Goal: Information Seeking & Learning: Learn about a topic

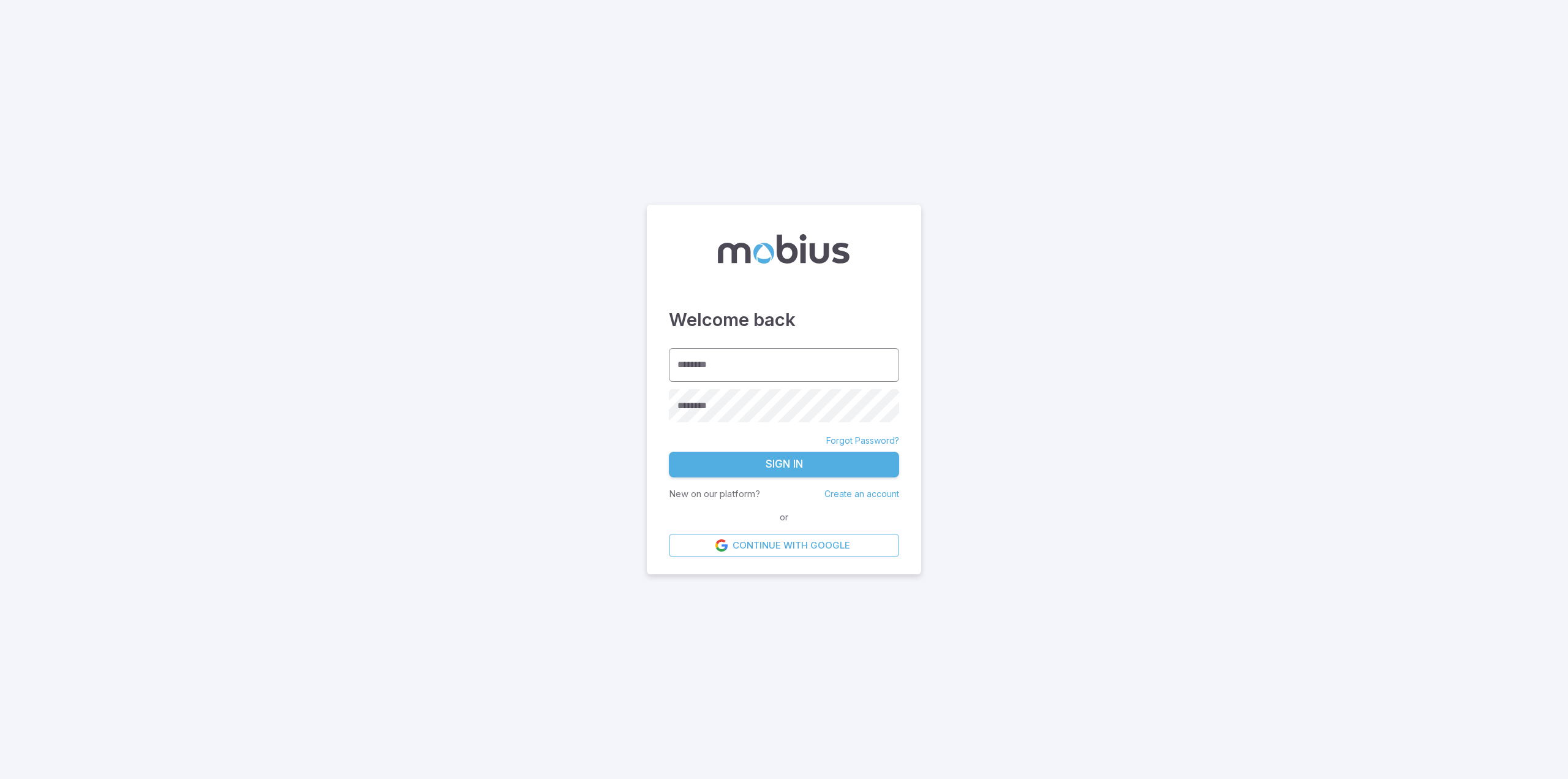
click at [789, 367] on input "********" at bounding box center [784, 365] width 230 height 33
type input "**********"
click at [782, 464] on button "Sign In" at bounding box center [784, 464] width 230 height 26
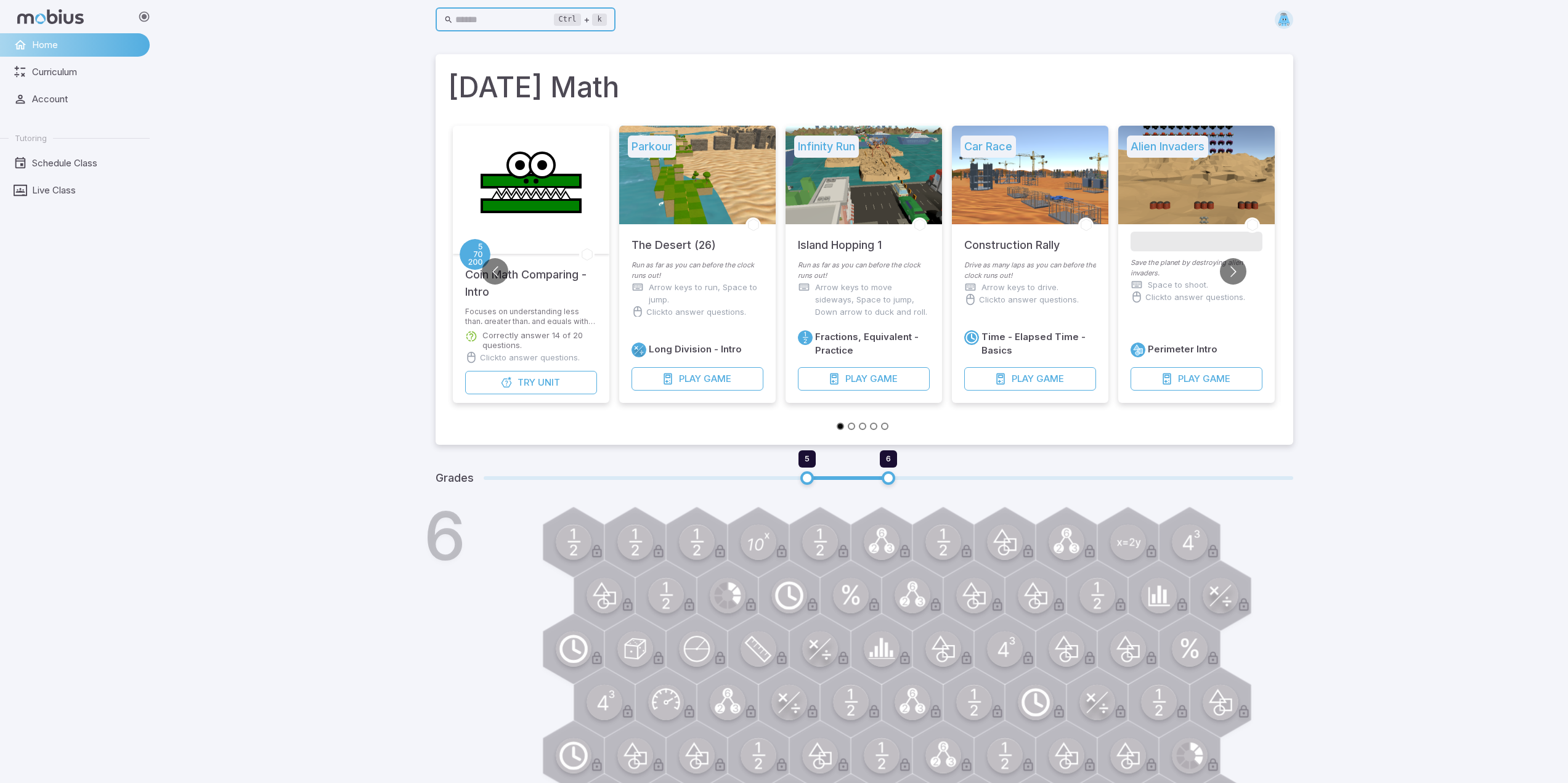
click at [482, 17] on input "text" at bounding box center [505, 20] width 99 height 24
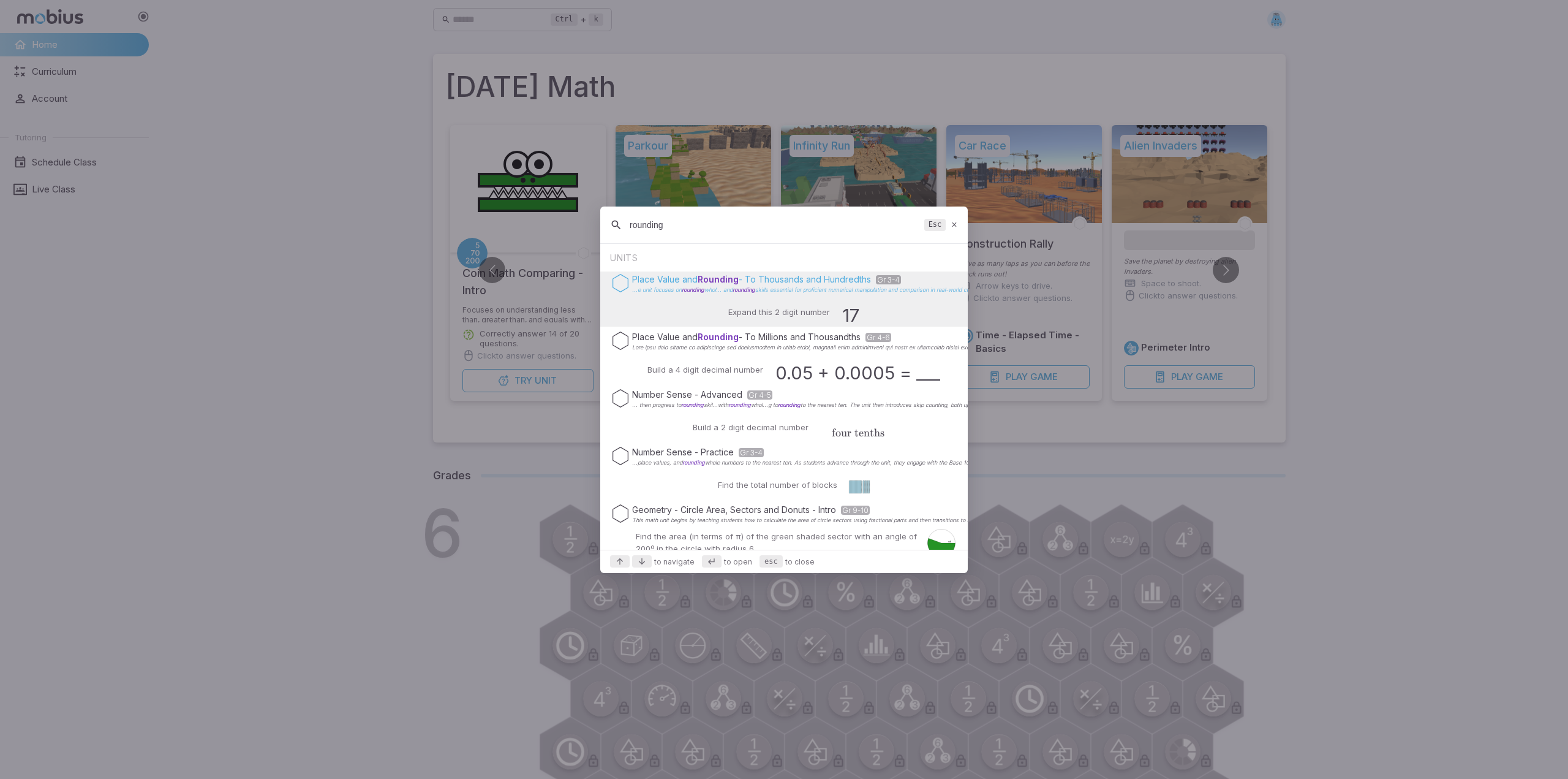
type input "rounding"
click at [731, 280] on span "Rounding" at bounding box center [718, 279] width 41 height 11
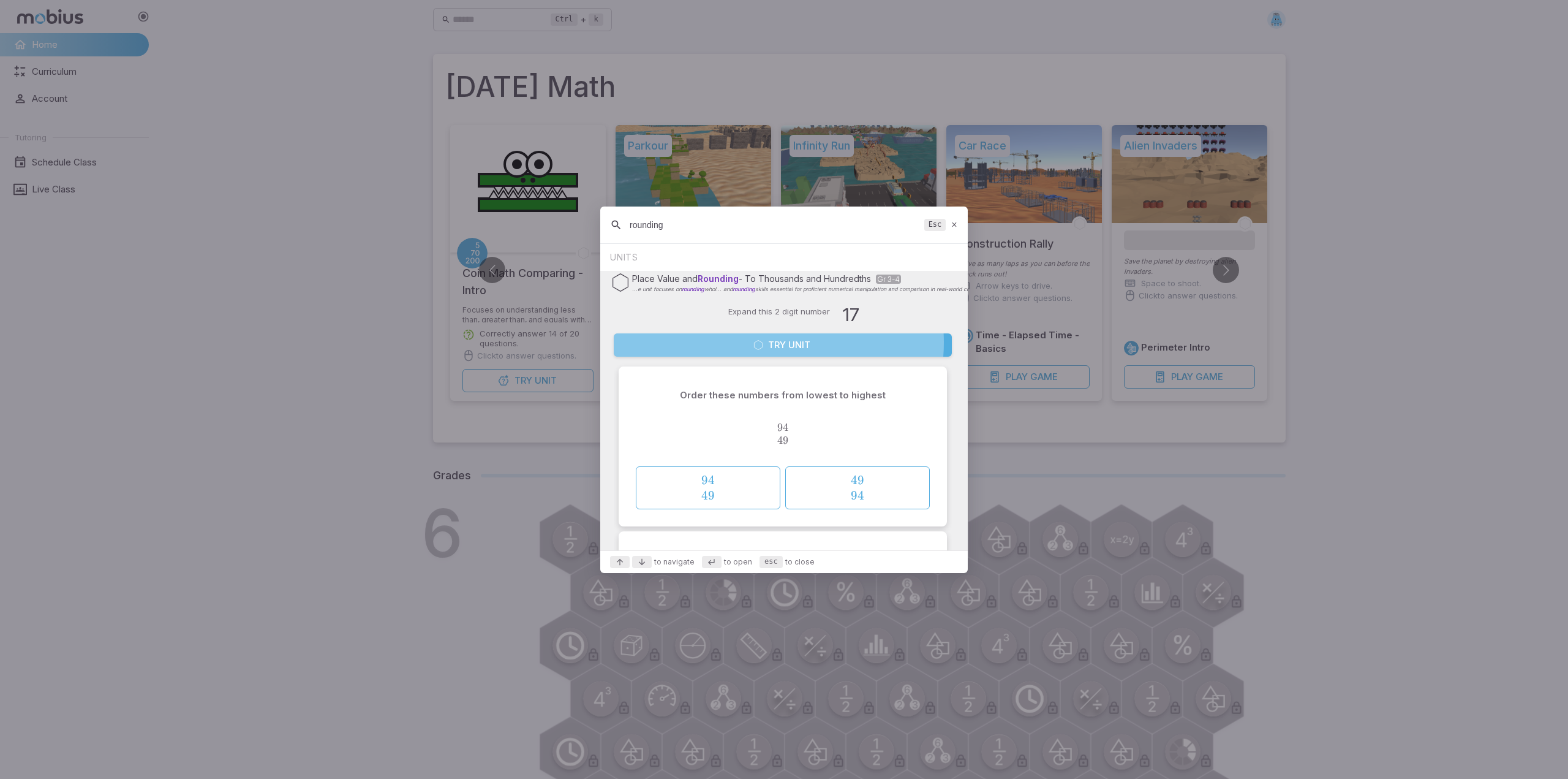
click at [766, 343] on button "Try Unit" at bounding box center [783, 345] width 338 height 23
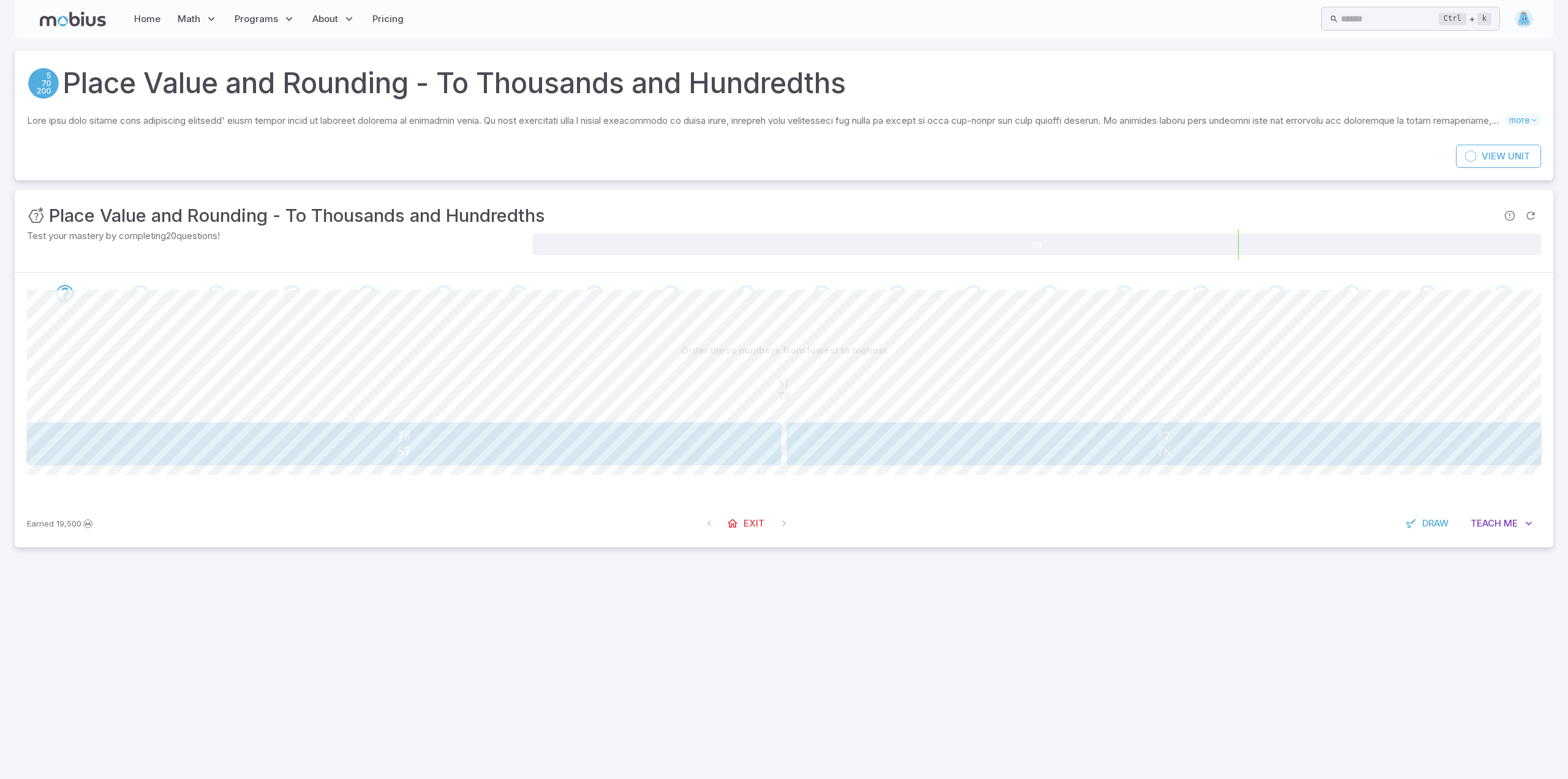
click at [564, 442] on span "78 87" at bounding box center [404, 444] width 747 height 31
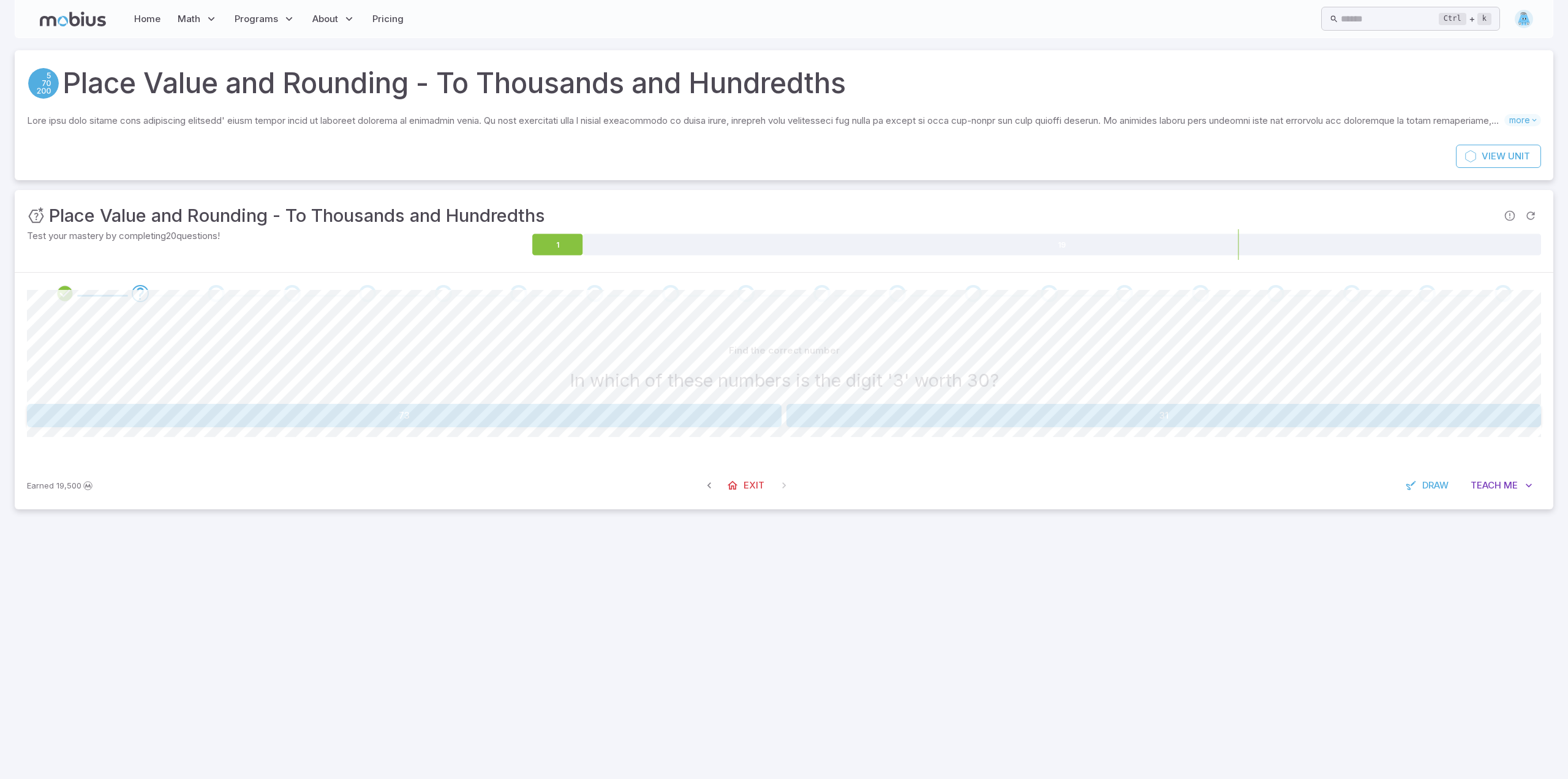
click at [1049, 418] on button "31" at bounding box center [1163, 415] width 754 height 23
click at [1115, 417] on button "88" at bounding box center [1163, 415] width 754 height 23
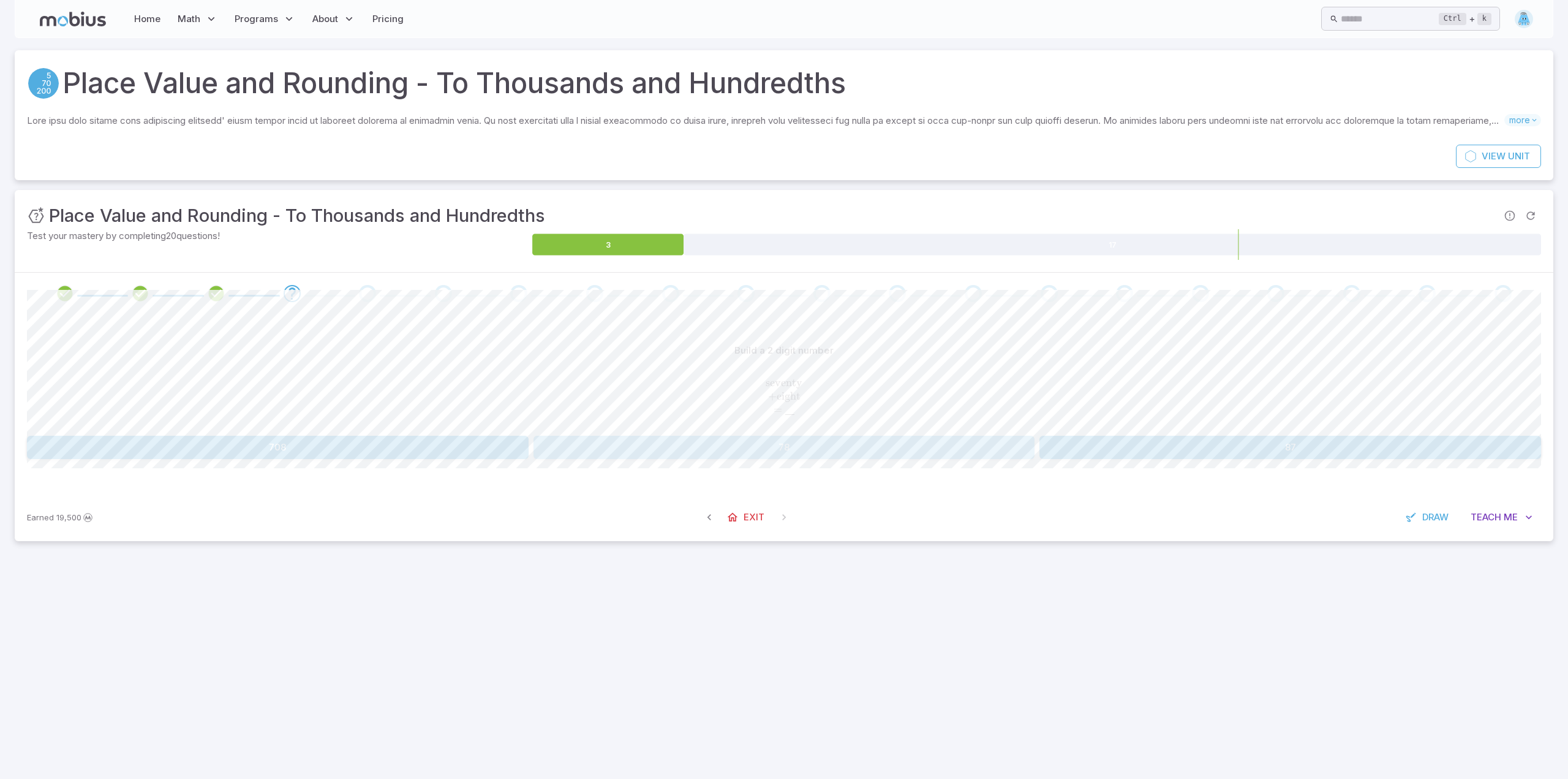
click at [803, 448] on button "78" at bounding box center [784, 447] width 502 height 23
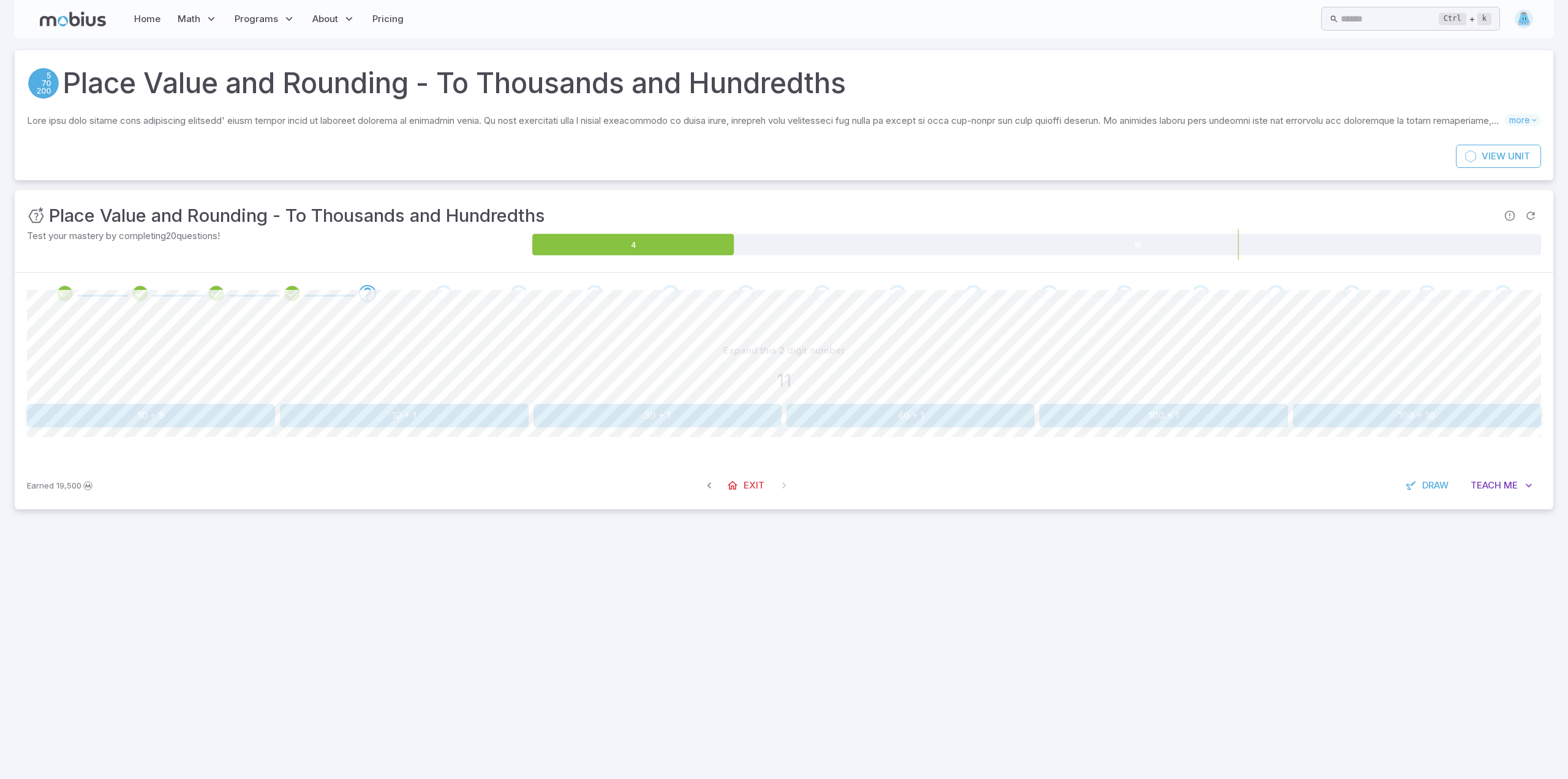
click at [379, 405] on button "10 + 1" at bounding box center [403, 415] width 248 height 23
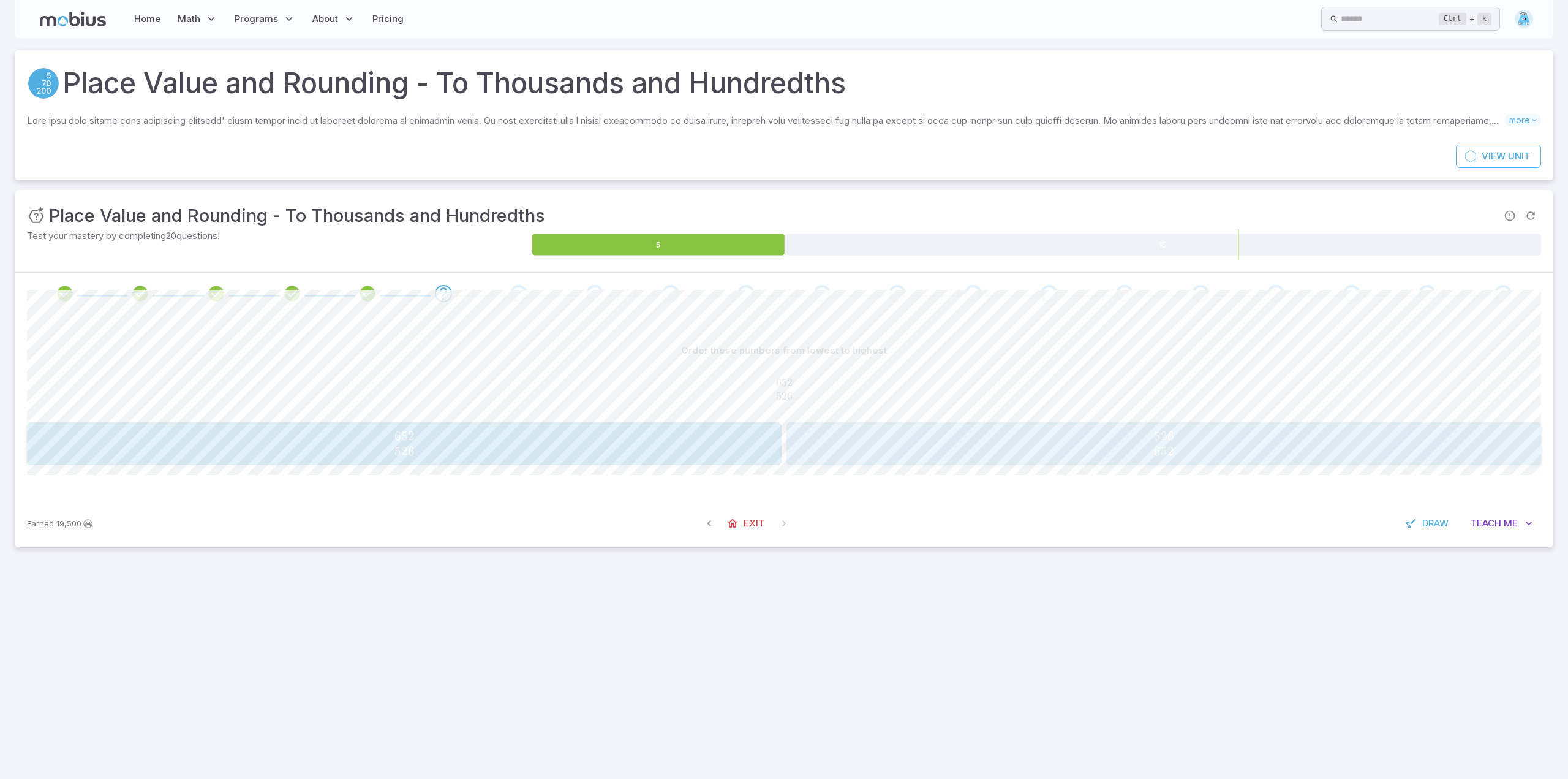
click at [1009, 446] on span "526 652" at bounding box center [1164, 444] width 747 height 31
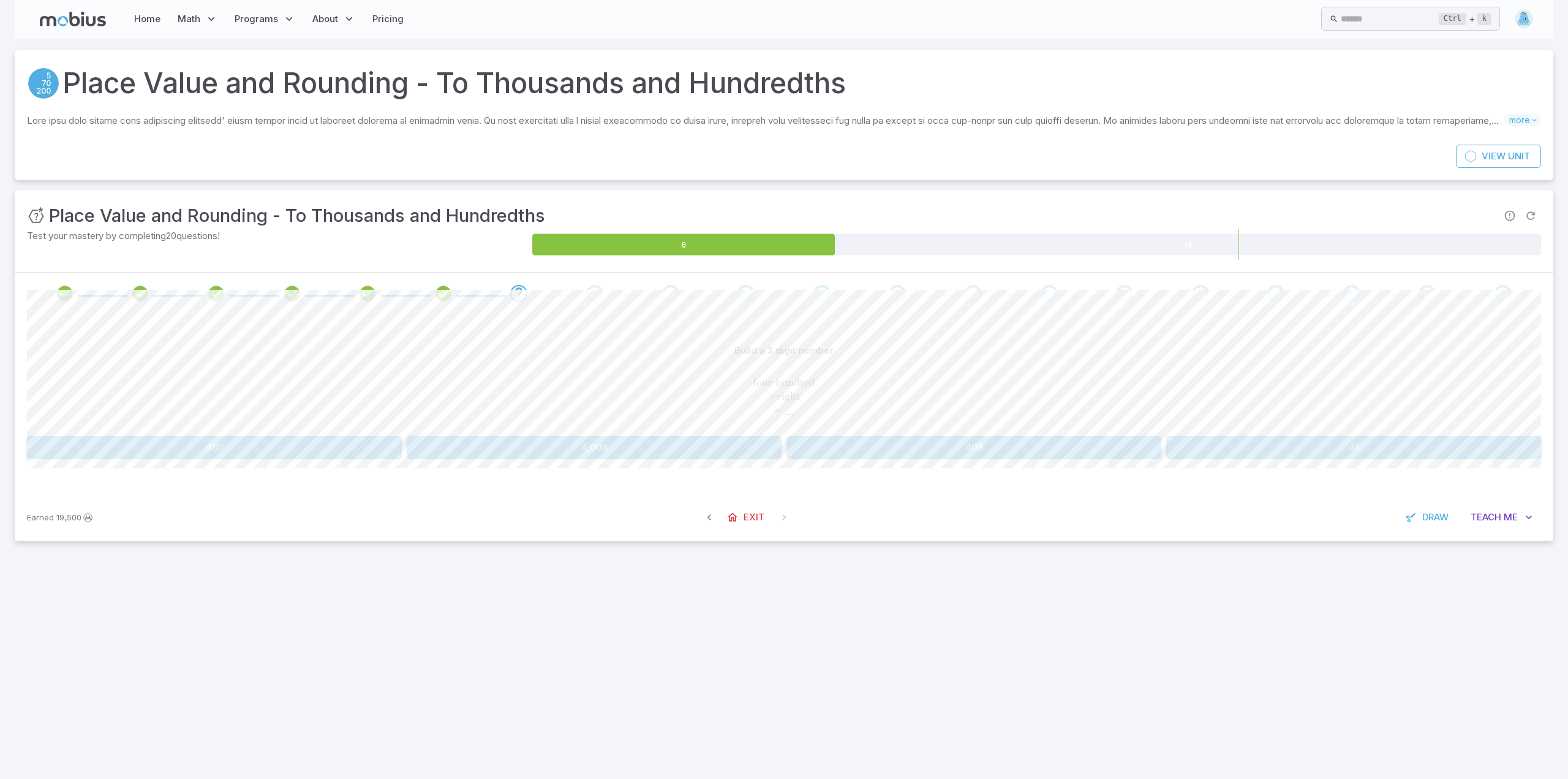
click at [913, 435] on button "408" at bounding box center [973, 447] width 375 height 23
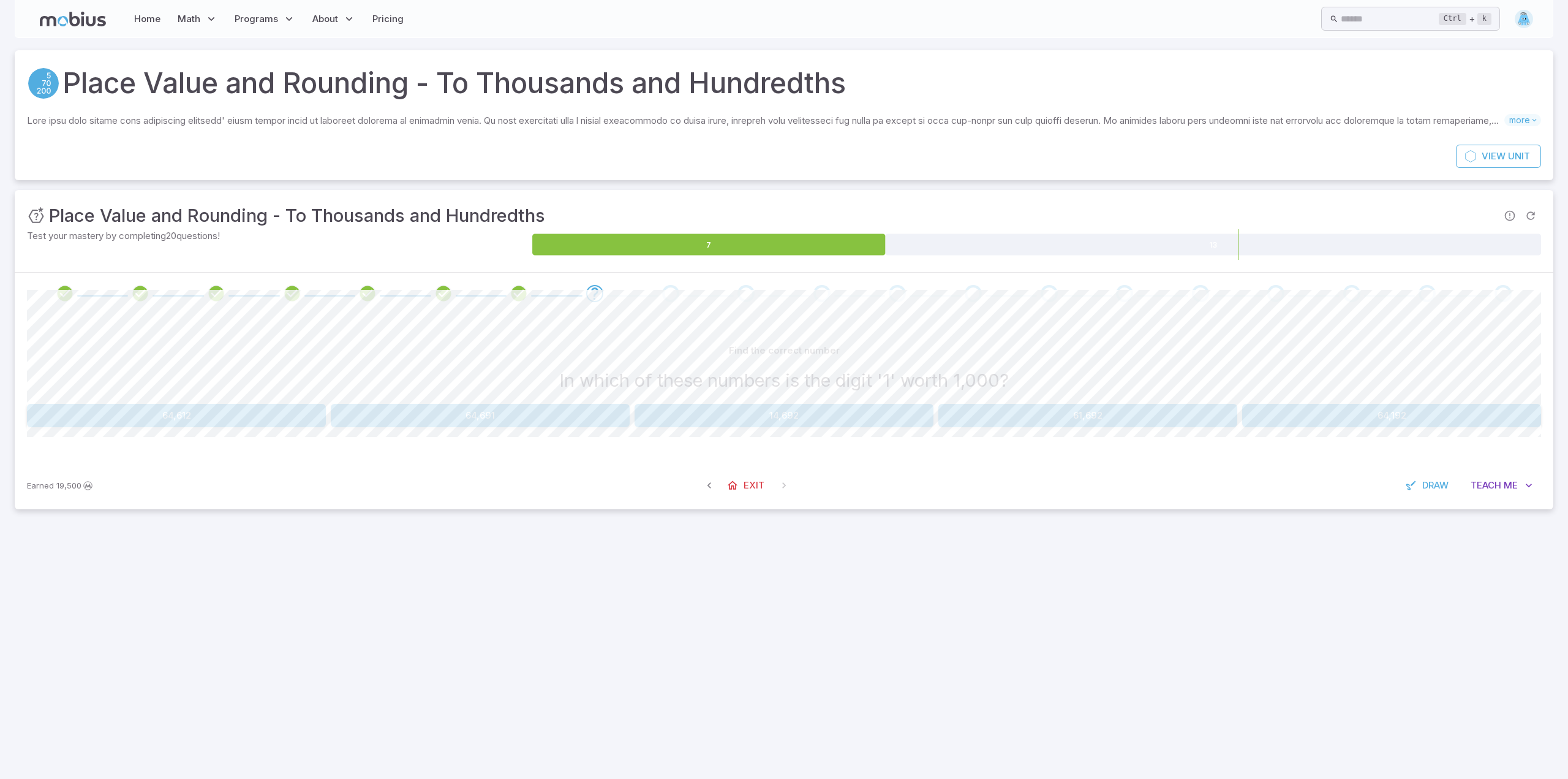
click at [797, 413] on button "14,692" at bounding box center [784, 415] width 299 height 23
click at [1267, 424] on button "80" at bounding box center [1289, 415] width 502 height 23
click at [250, 419] on button "77,992" at bounding box center [176, 415] width 299 height 23
click at [250, 422] on button "20" at bounding box center [176, 415] width 299 height 23
click at [571, 421] on button "91,000" at bounding box center [594, 415] width 375 height 23
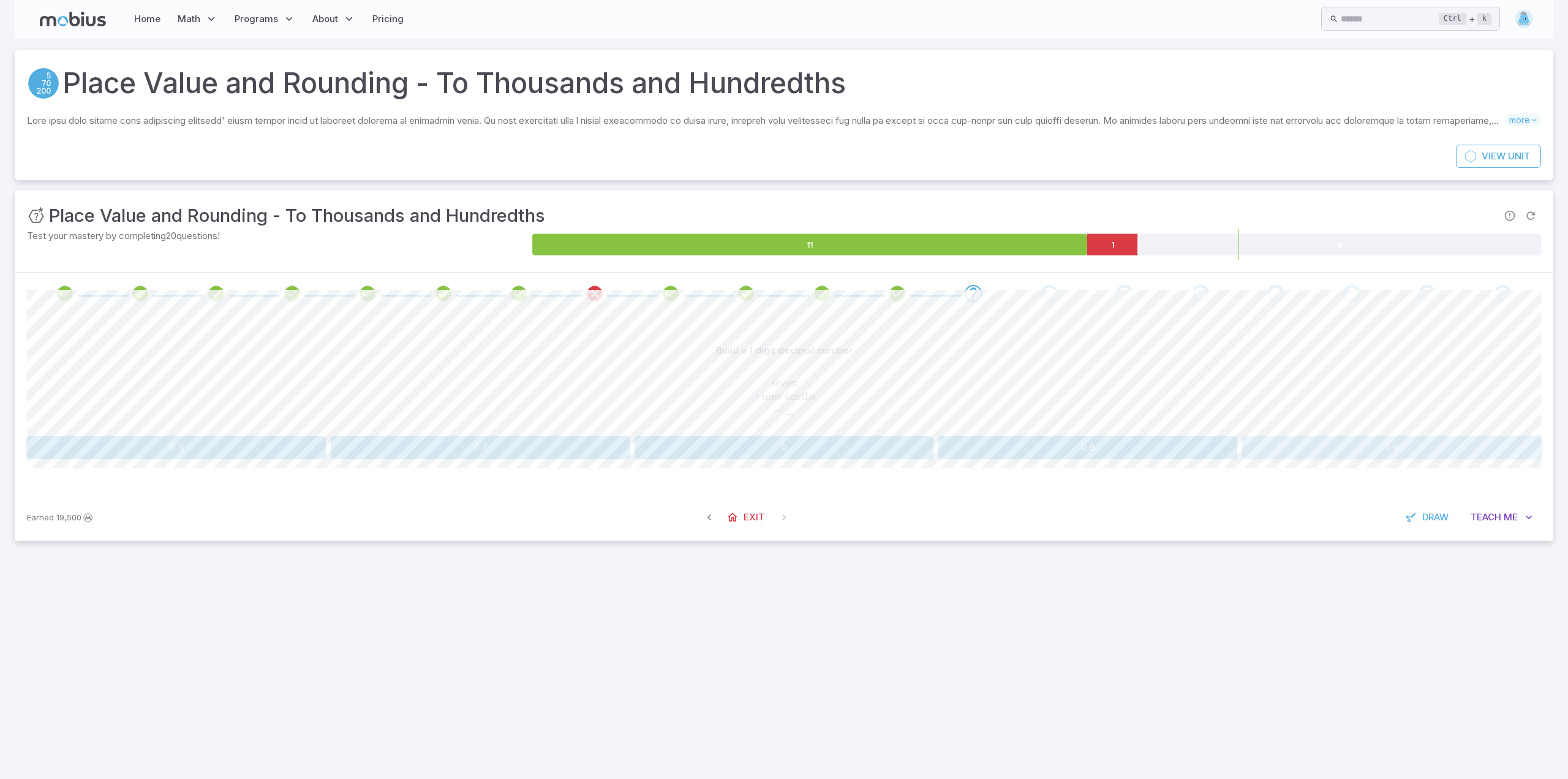
click at [1405, 456] on button "7.9" at bounding box center [1391, 447] width 299 height 23
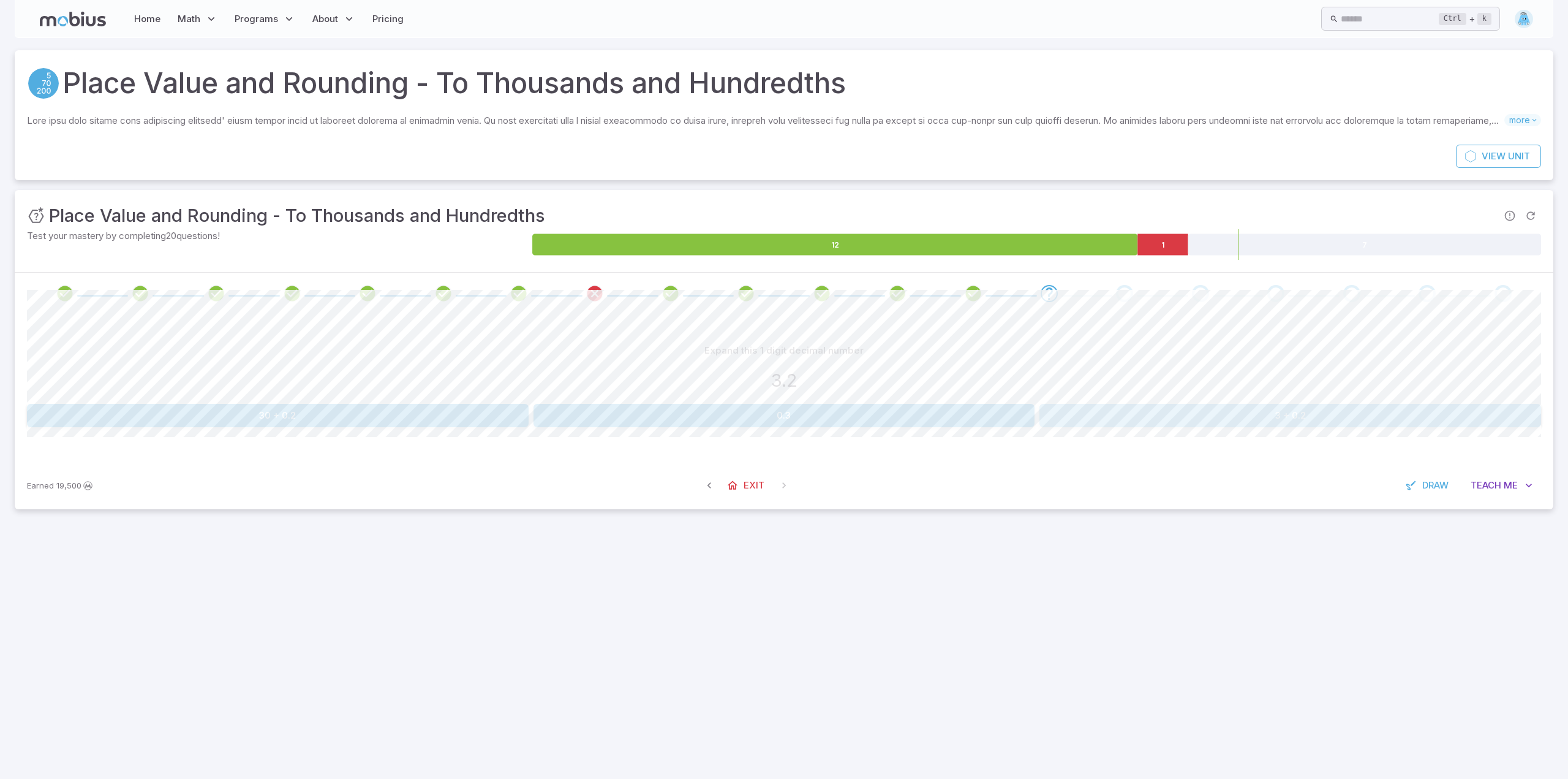
click at [1261, 406] on button "3 + 0.2" at bounding box center [1289, 415] width 502 height 23
click at [833, 417] on button "0.2 + 0.02" at bounding box center [784, 415] width 502 height 23
click at [879, 414] on button "0.44" at bounding box center [784, 415] width 502 height 23
click at [1207, 427] on button "0.3 + 0.05" at bounding box center [1289, 415] width 502 height 23
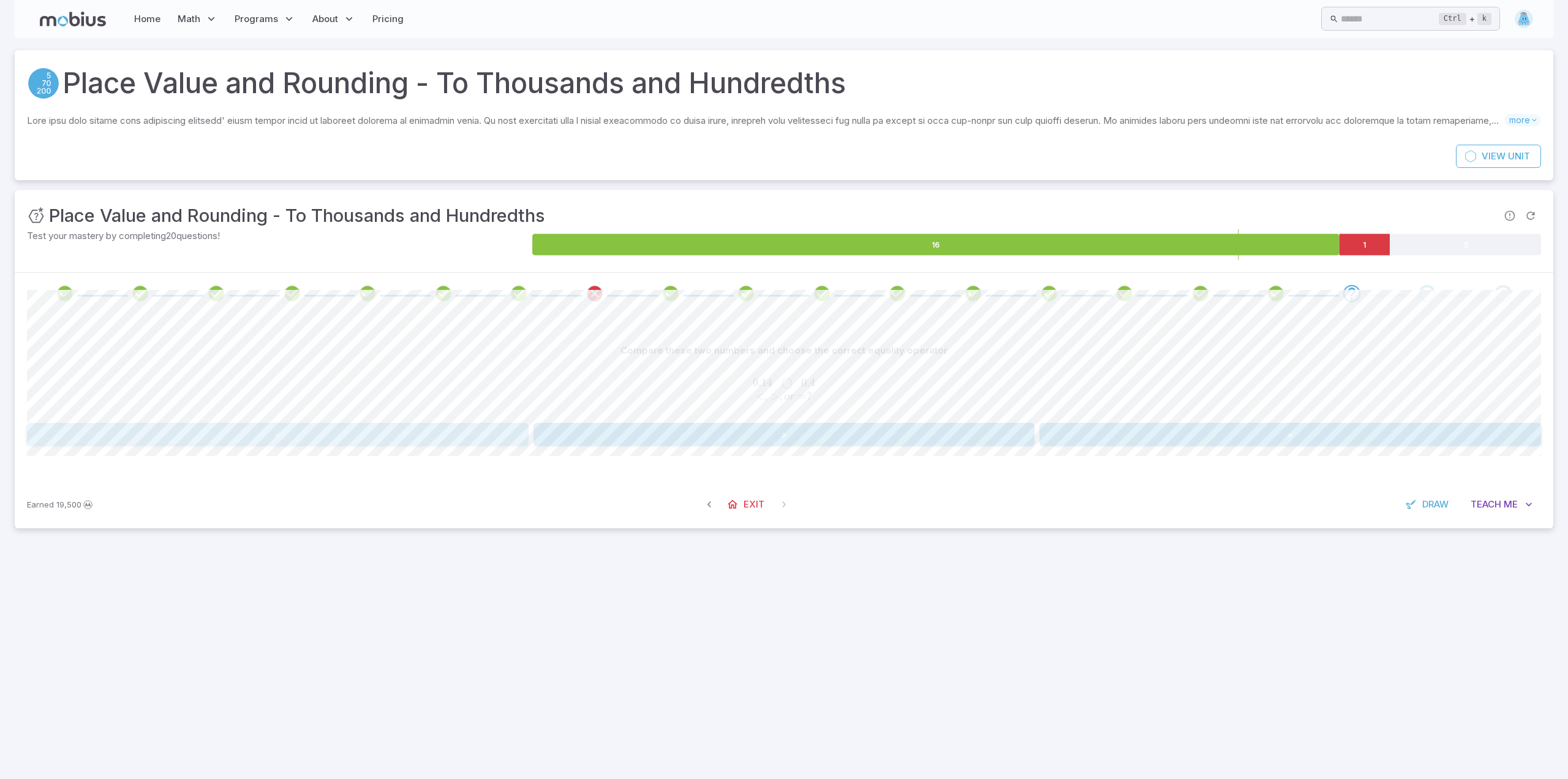
click at [486, 439] on button "<" at bounding box center [277, 434] width 502 height 23
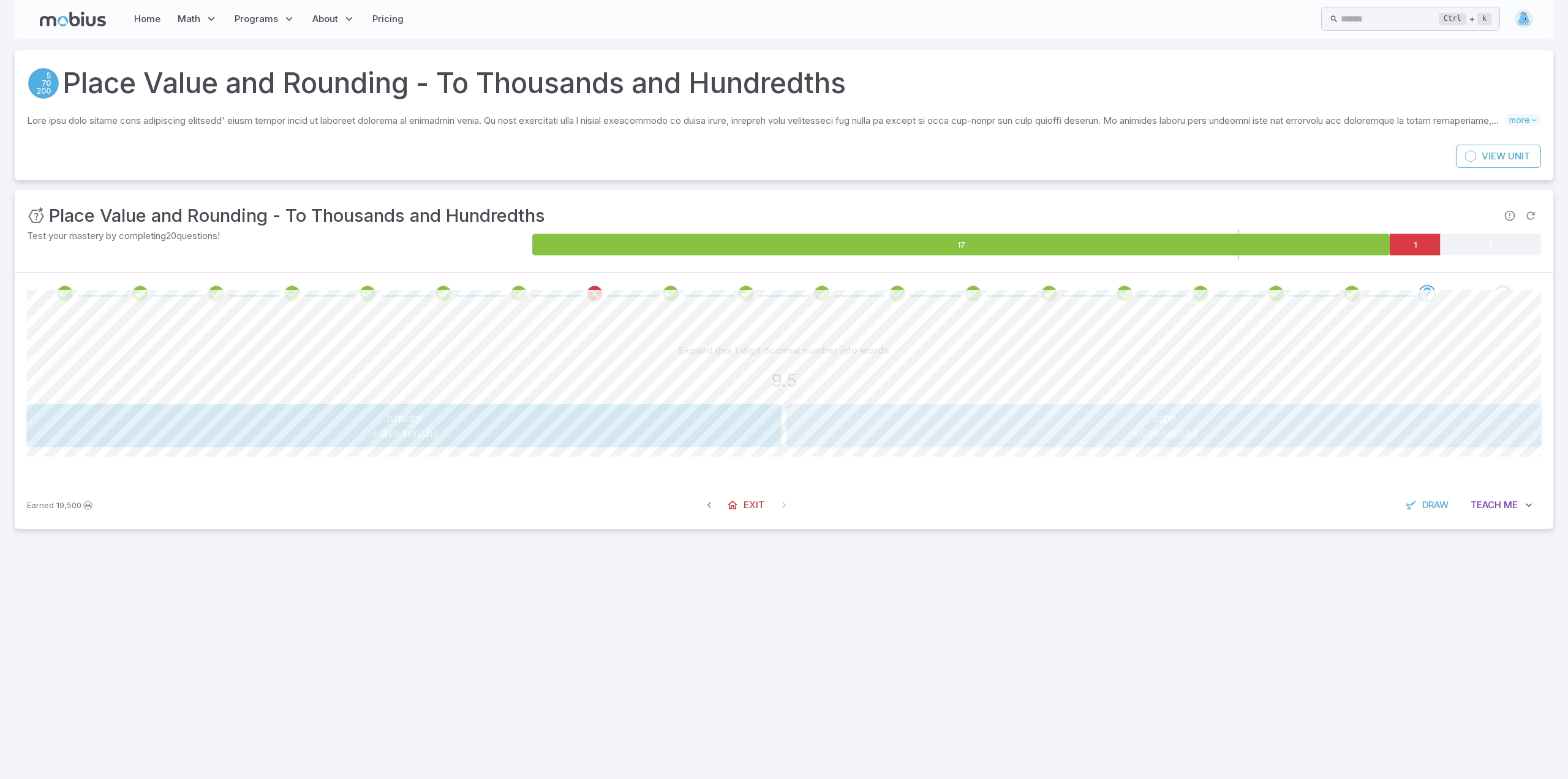
click at [1251, 404] on button "nine + five tenths \text{nine} \\ + \text{five tenths} nine + five tenths" at bounding box center [1163, 425] width 754 height 43
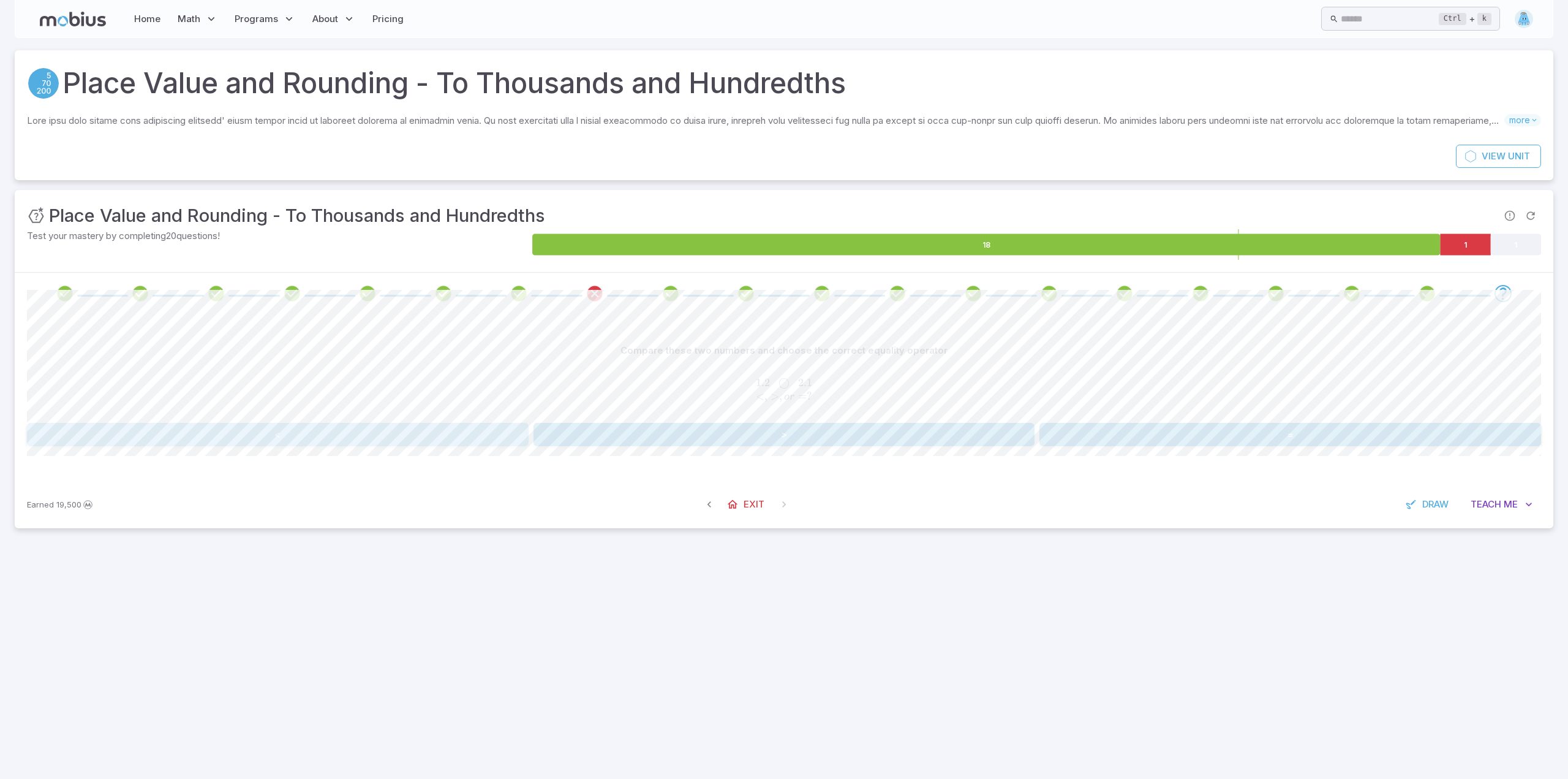
click at [379, 443] on button "<" at bounding box center [277, 434] width 502 height 23
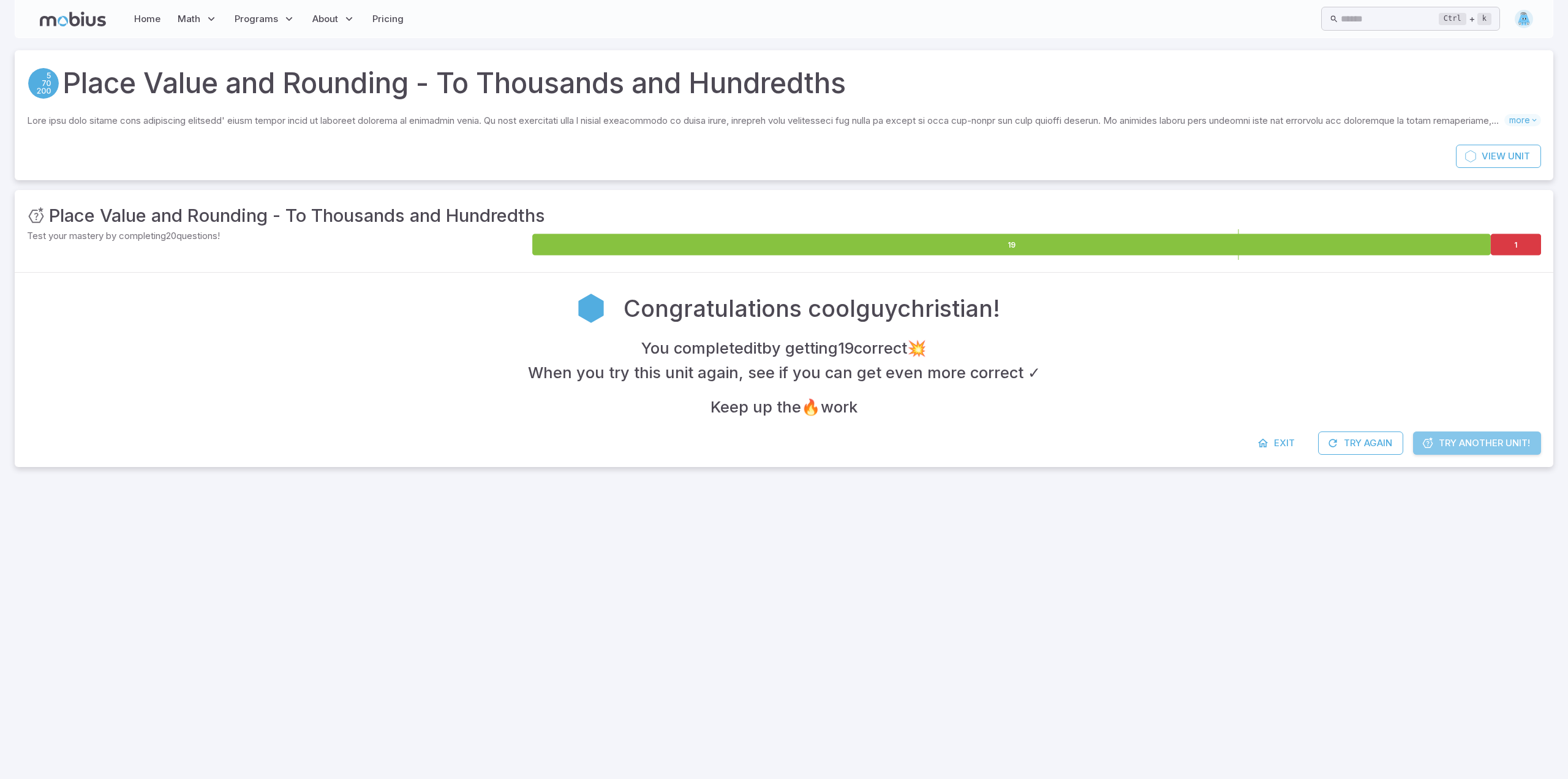
click at [1522, 441] on span "Try Another Unit!" at bounding box center [1484, 443] width 92 height 13
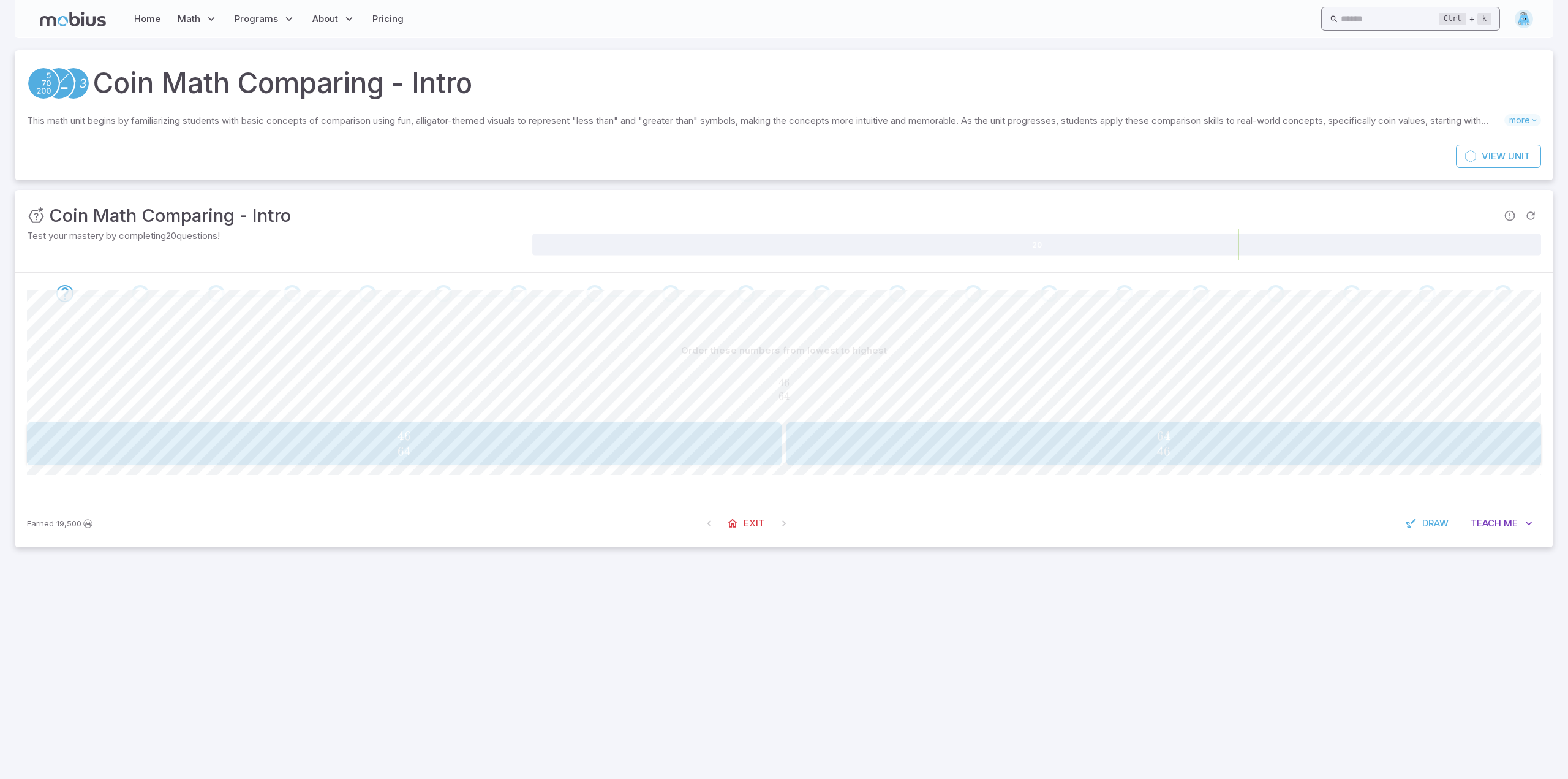
click at [1341, 22] on input "text" at bounding box center [1390, 18] width 98 height 24
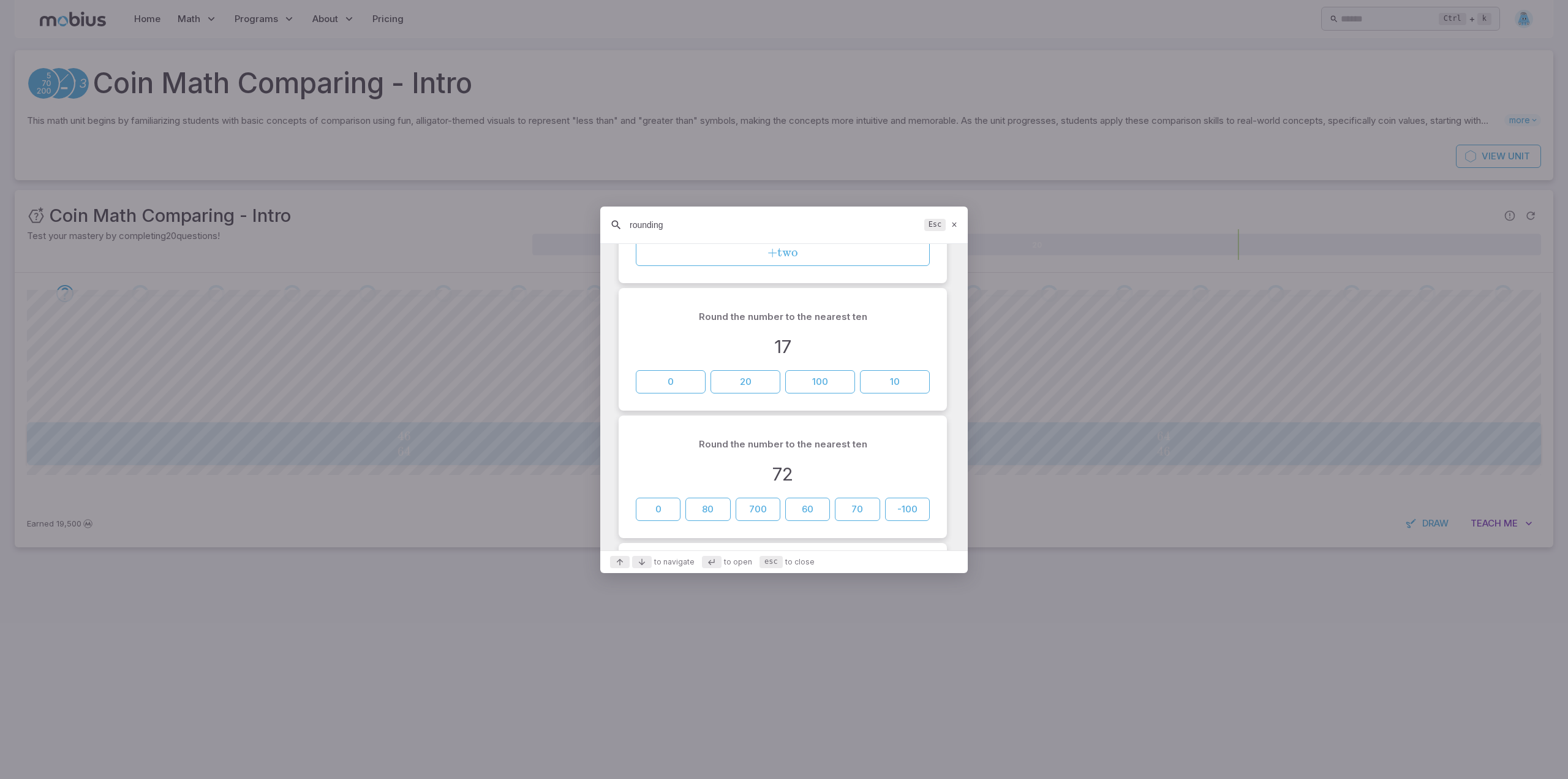
scroll to position [1511, 0]
type input "rounding"
click at [879, 320] on div "Round the number to the nearest ten 17 0 20 100 10" at bounding box center [783, 369] width 319 height 112
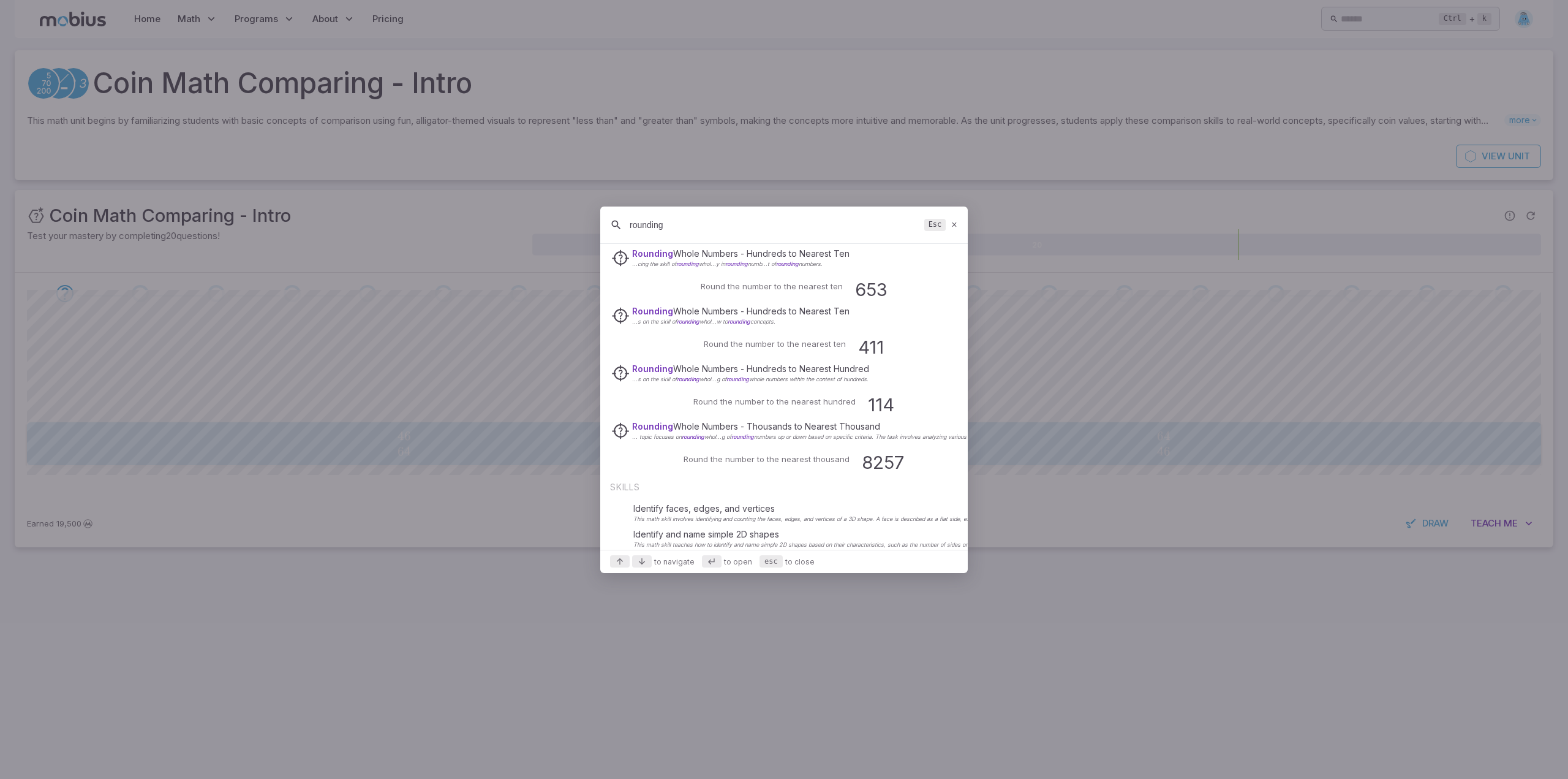
scroll to position [396, 0]
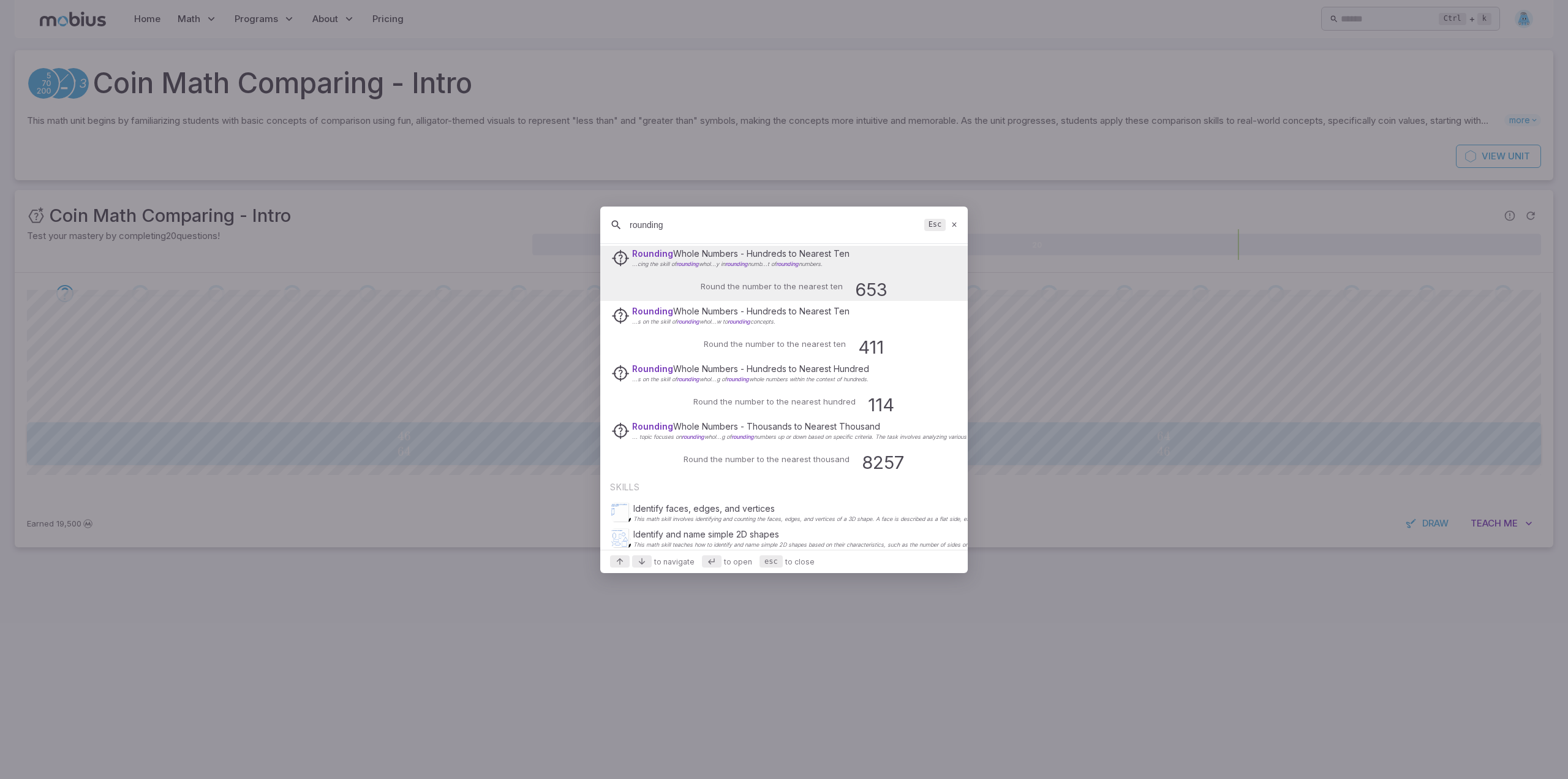
click at [855, 268] on div "Rounding Whole Numbers - Hundreds to Nearest Ten ...cing the skill of rounding …" at bounding box center [784, 257] width 345 height 23
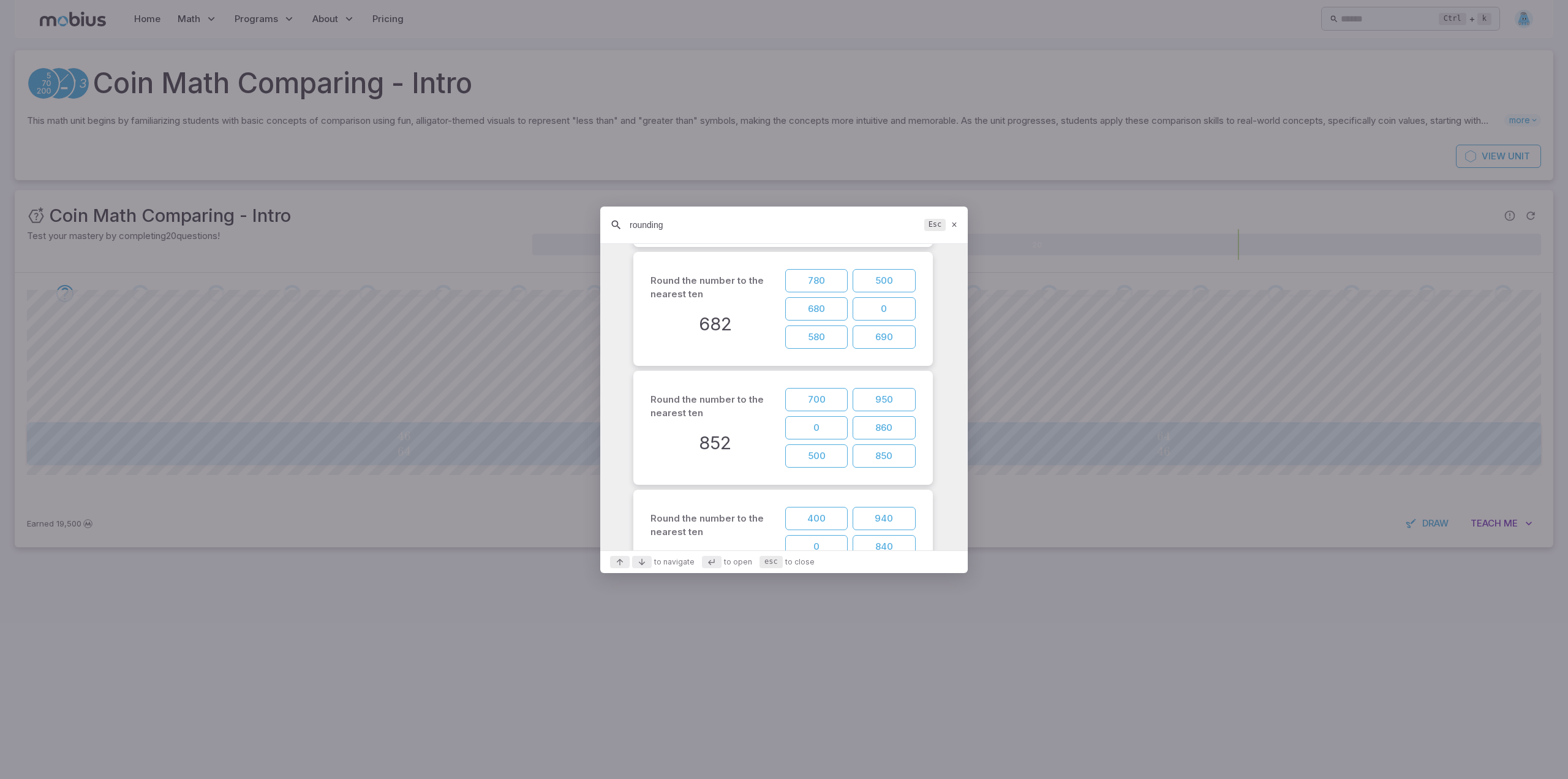
scroll to position [1511, 0]
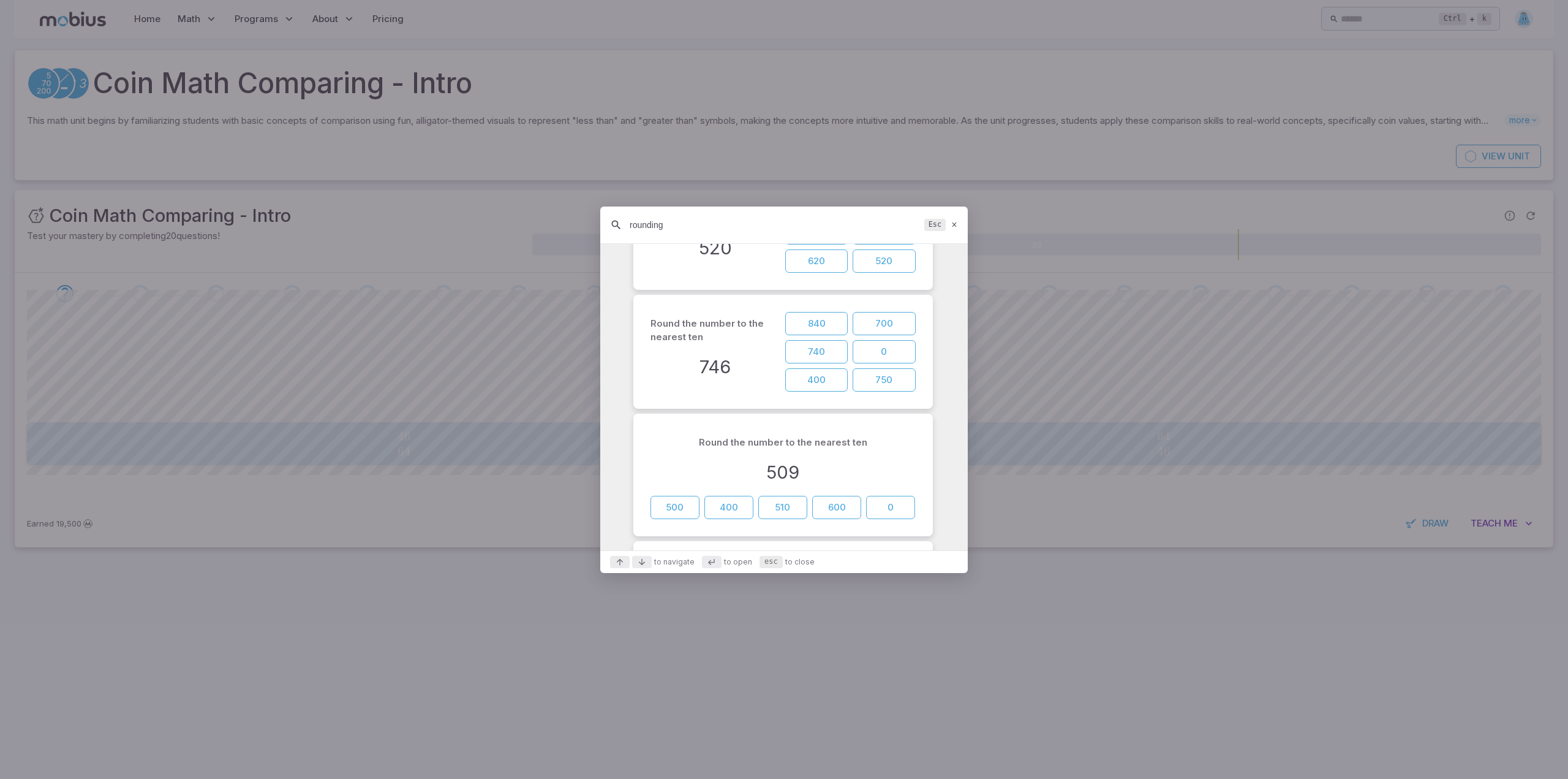
click at [725, 340] on p "Round the number to the nearest ten" at bounding box center [715, 330] width 131 height 27
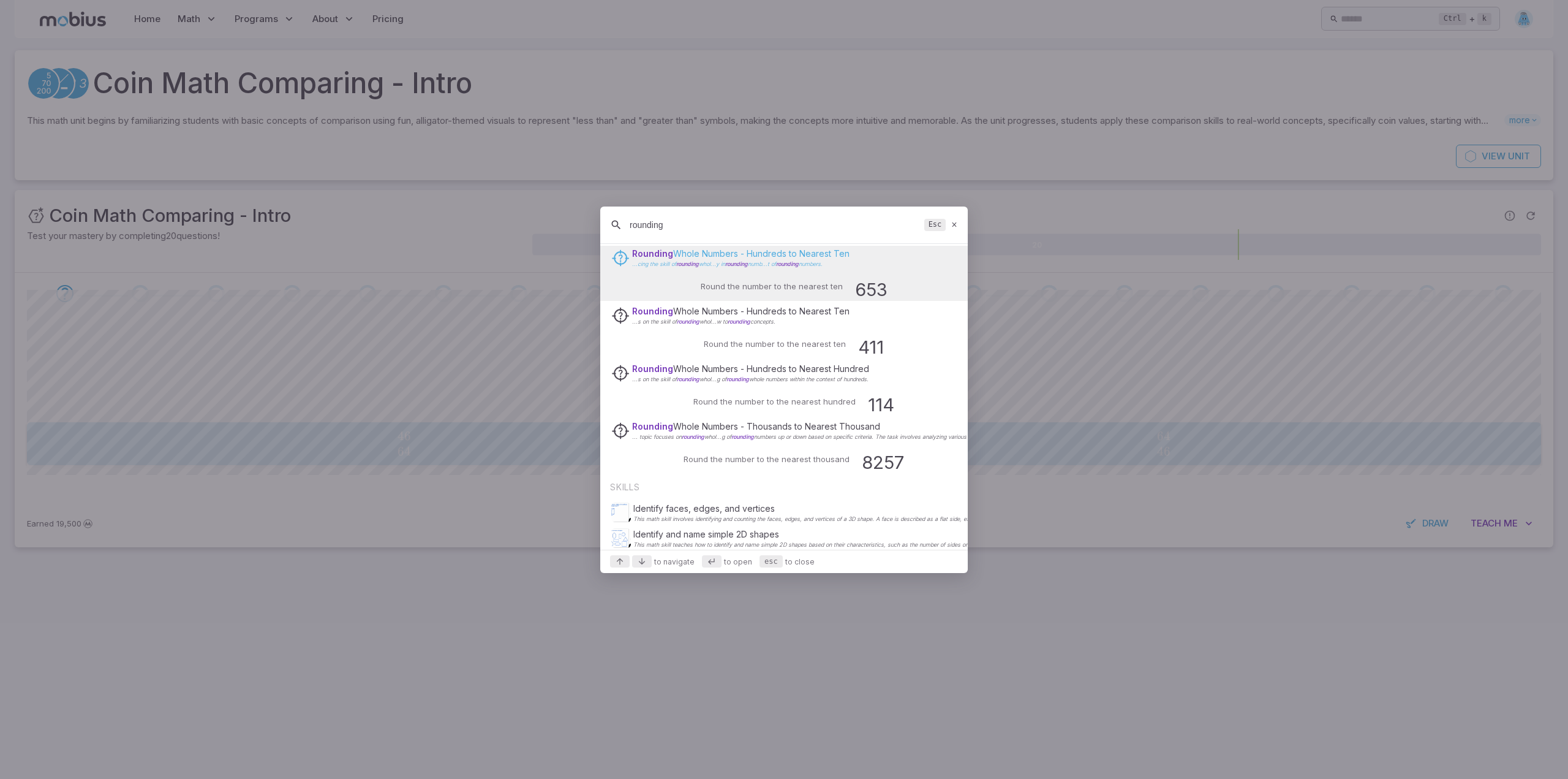
click at [633, 256] on span "Rounding" at bounding box center [652, 253] width 41 height 11
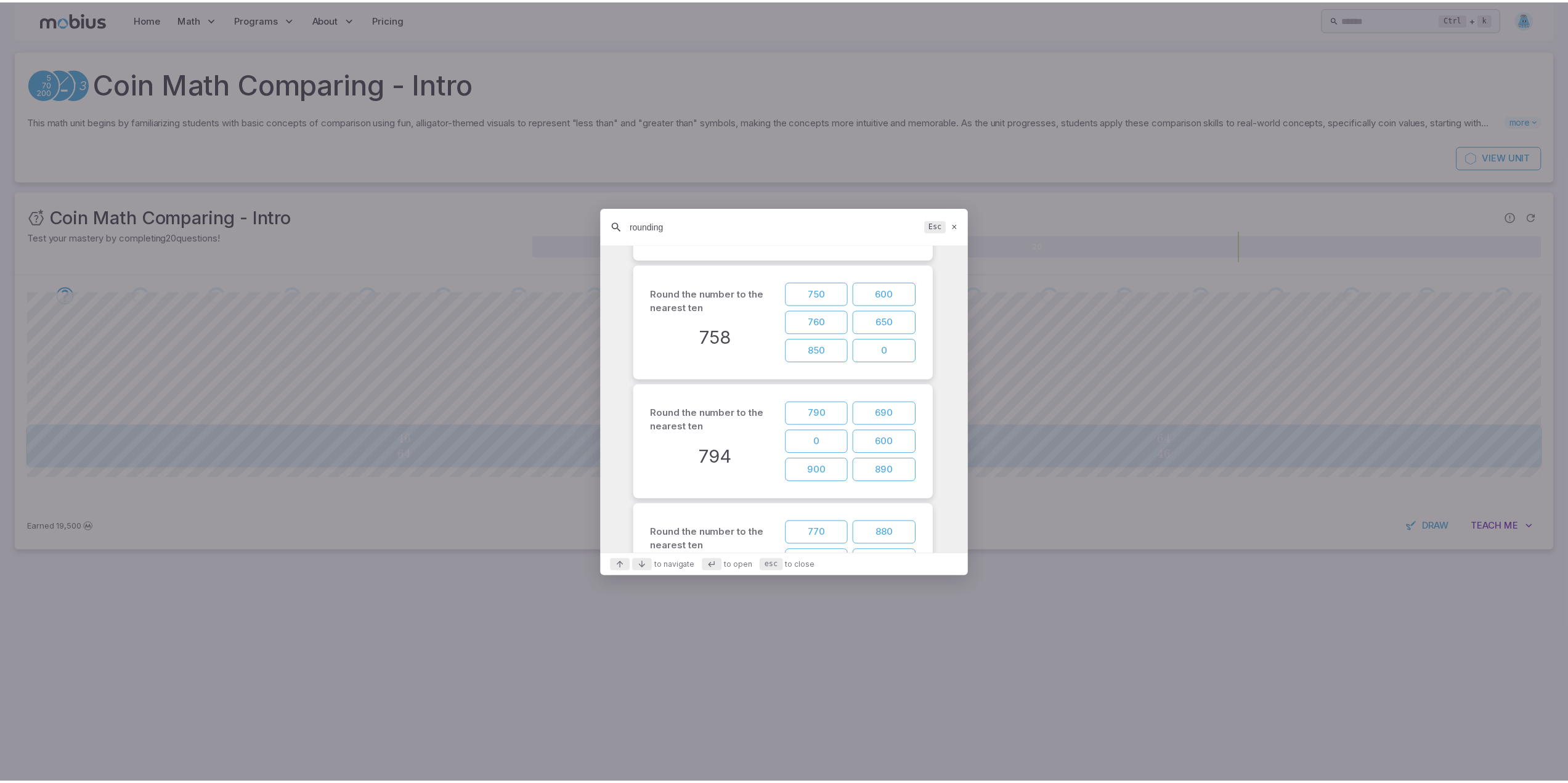
scroll to position [719, 0]
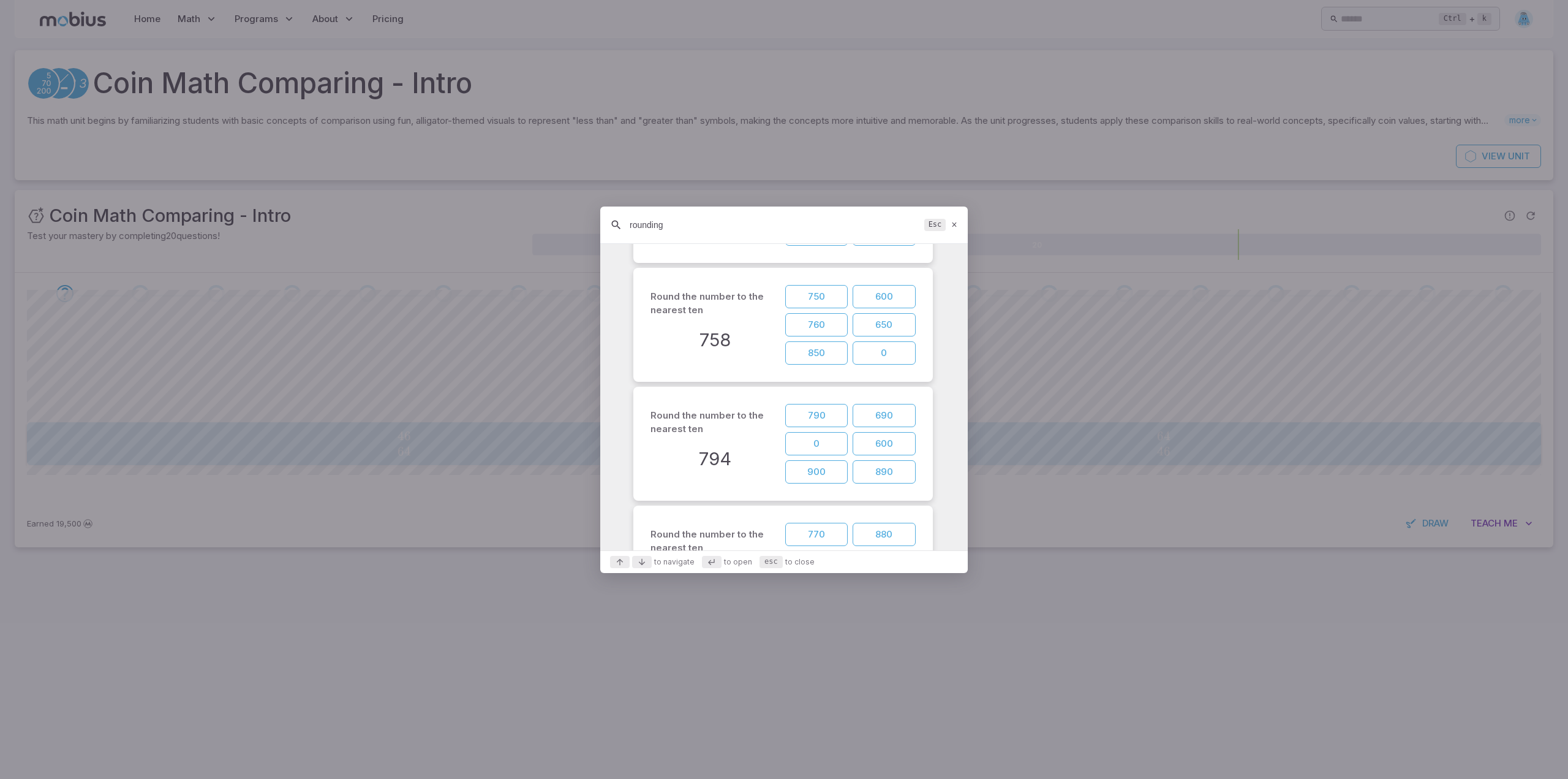
drag, startPoint x: 958, startPoint y: 302, endPoint x: 962, endPoint y: 286, distance: 16.5
click at [962, 286] on div "UNITS Place Value and Rounding - To Thousands and Hundredths Gr 3-4 ...e unit f…" at bounding box center [784, 397] width 368 height 306
click at [883, 294] on button "600" at bounding box center [883, 296] width 62 height 23
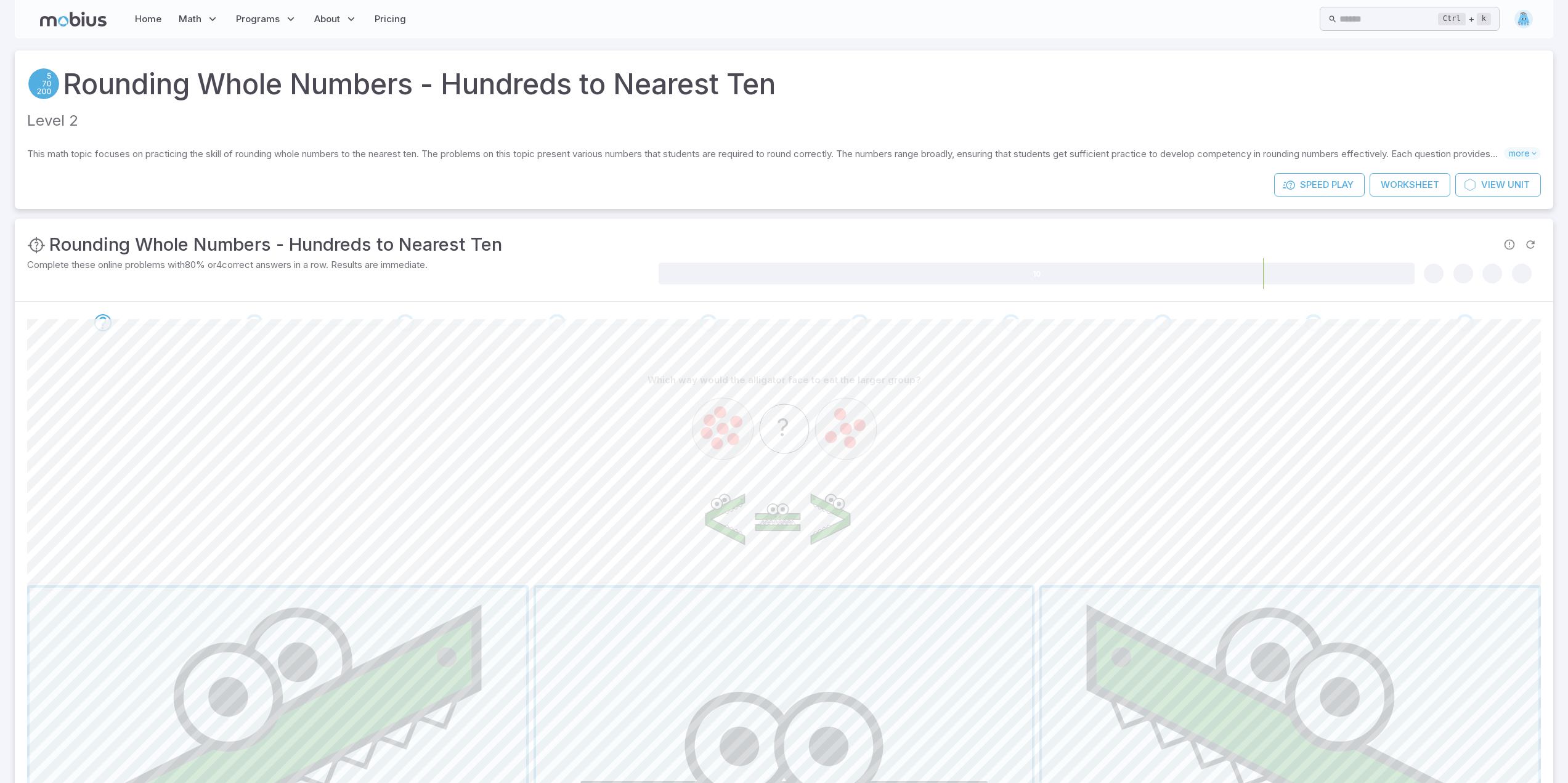
click at [1131, 433] on div "?" at bounding box center [783, 485] width 1514 height 188
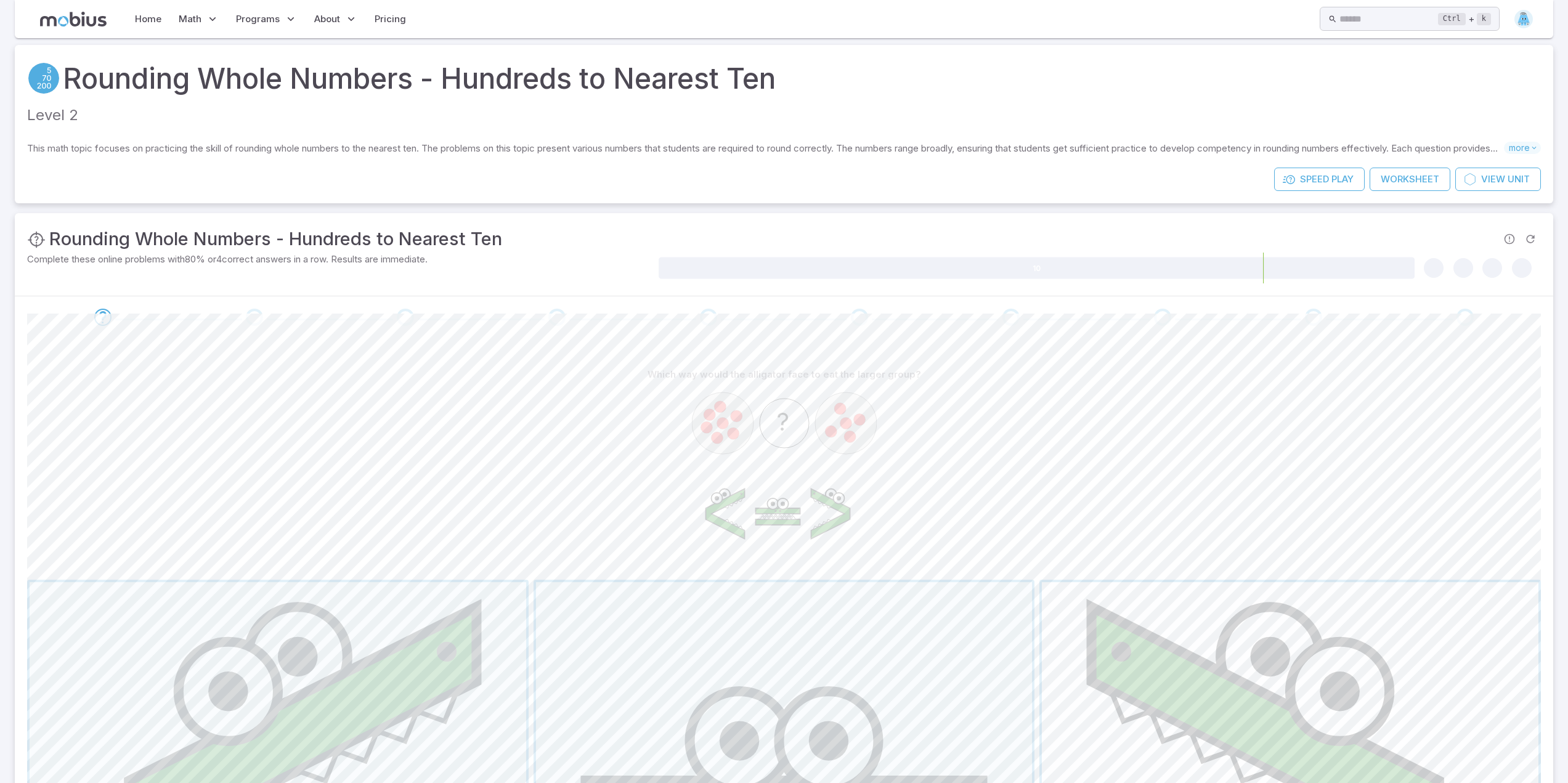
scroll to position [0, 0]
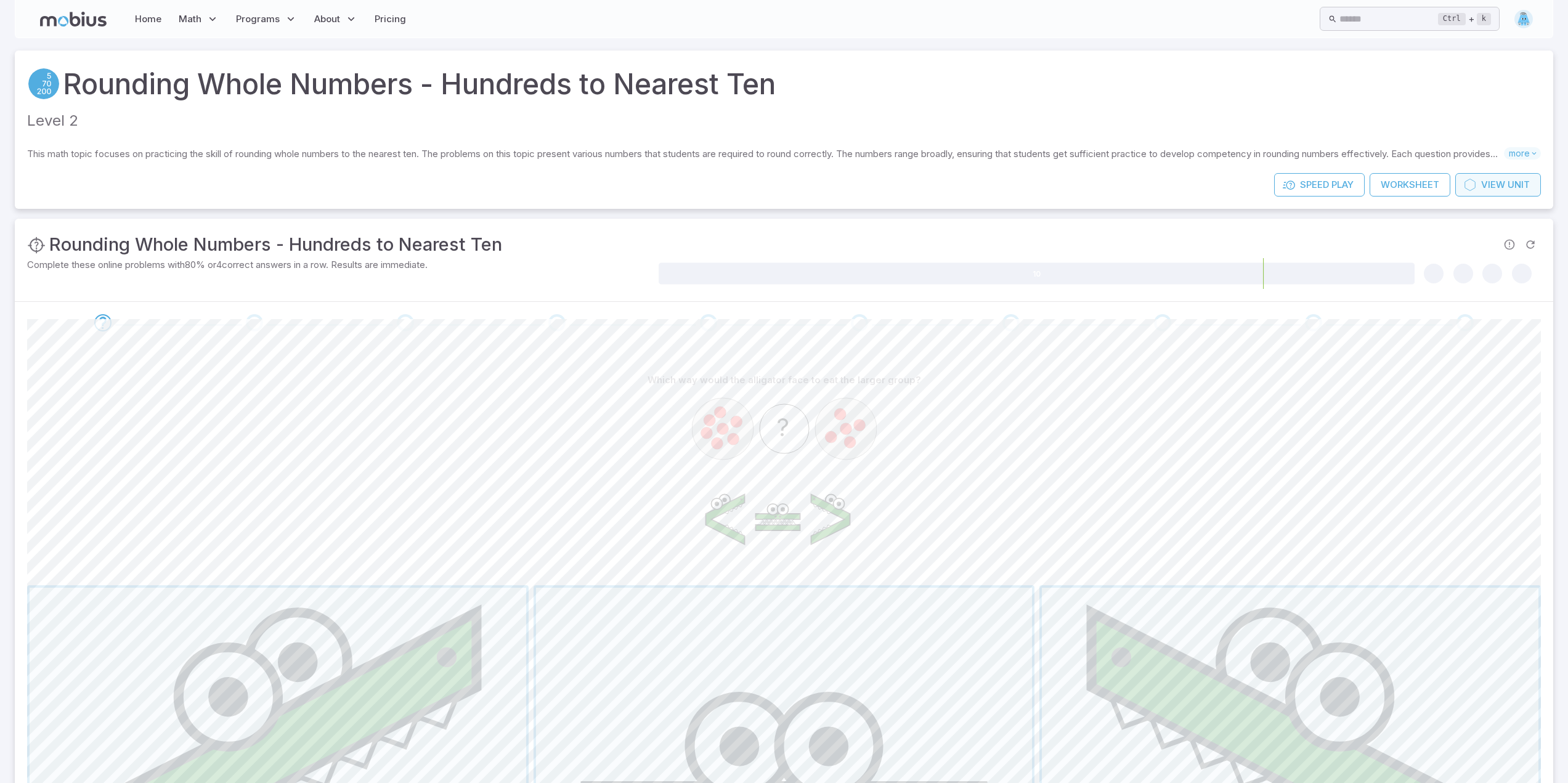
click at [1494, 189] on span "View" at bounding box center [1493, 185] width 24 height 13
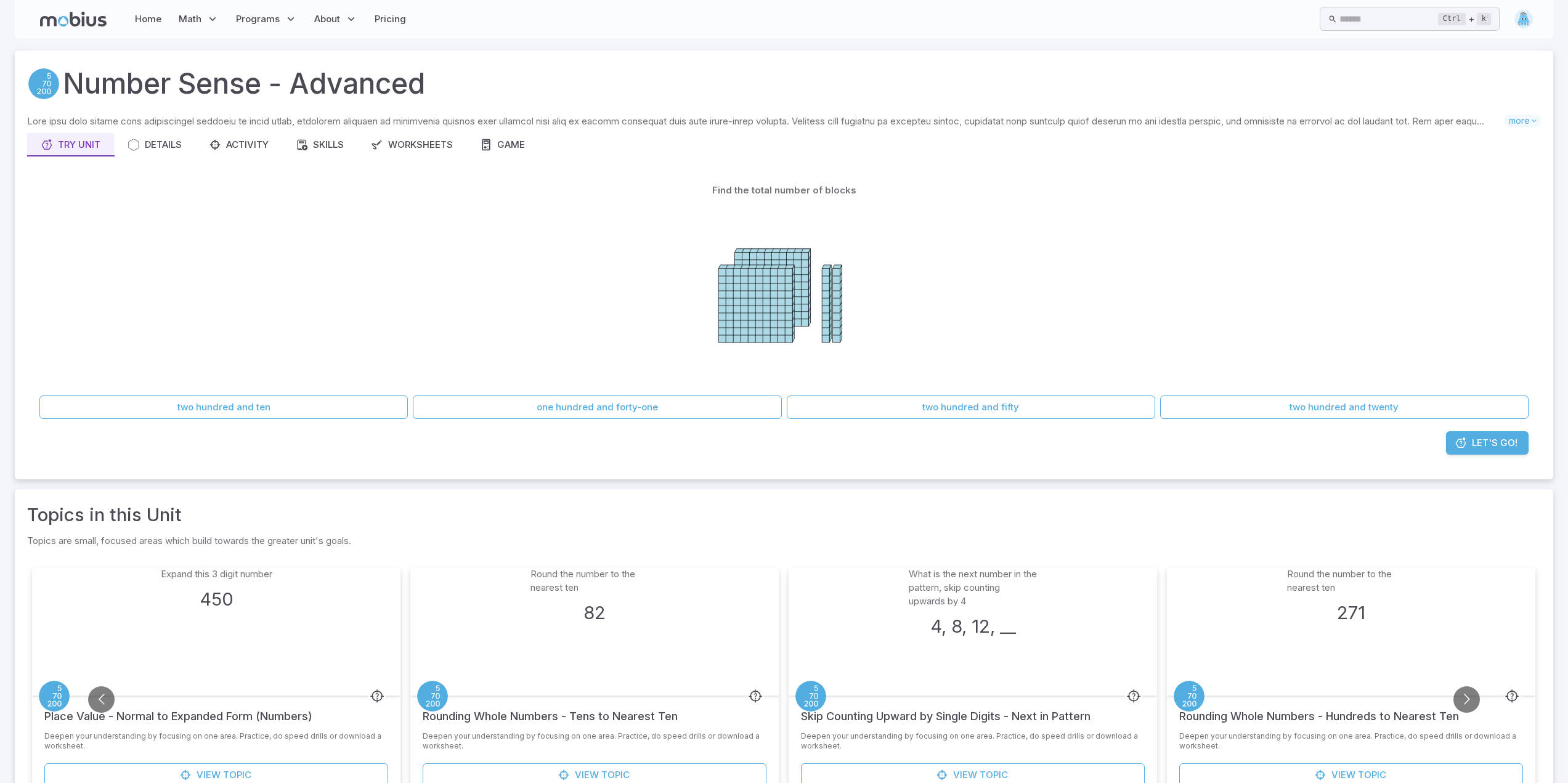
click at [579, 608] on div "82" at bounding box center [594, 612] width 128 height 27
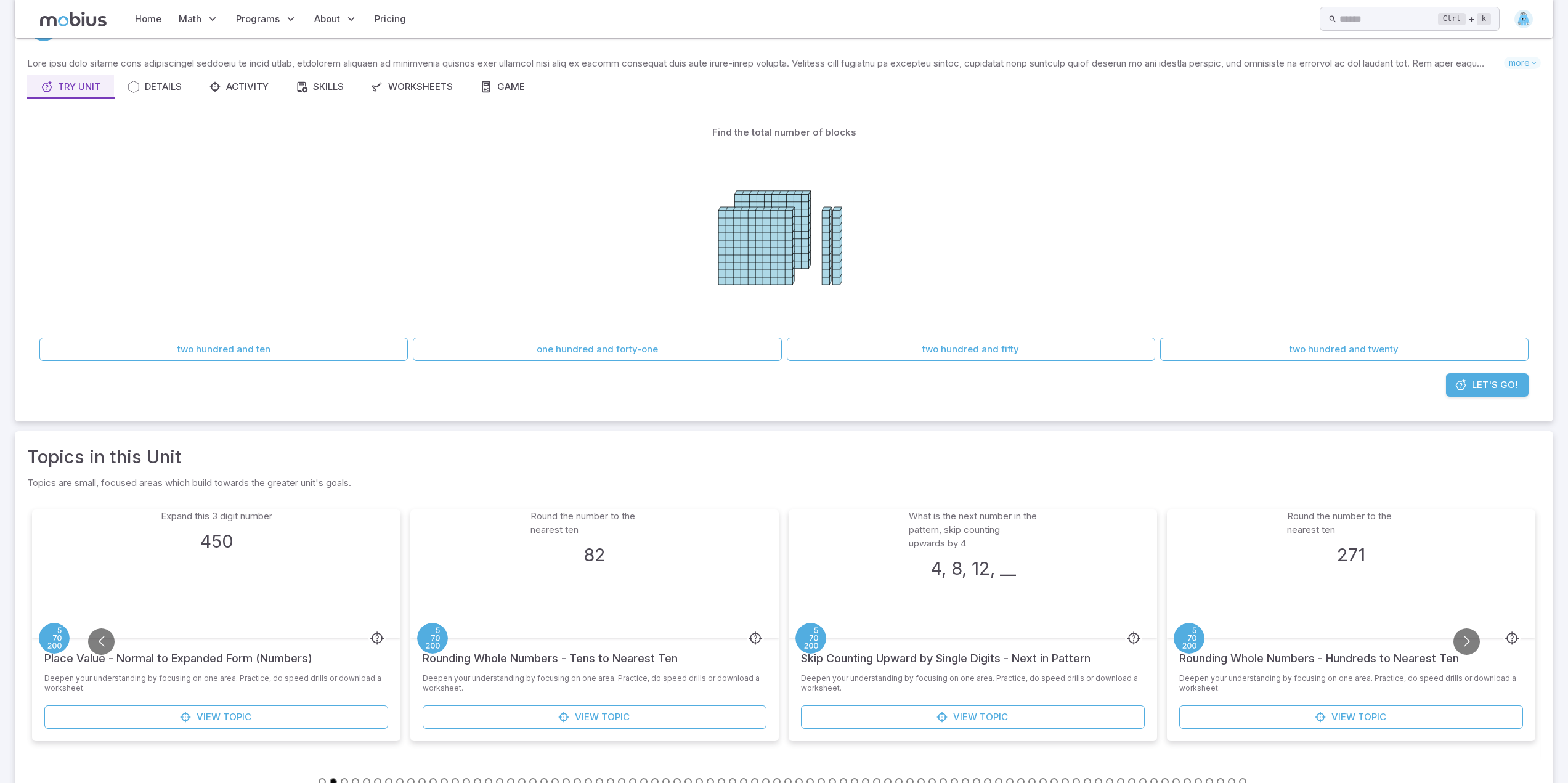
scroll to position [82, 0]
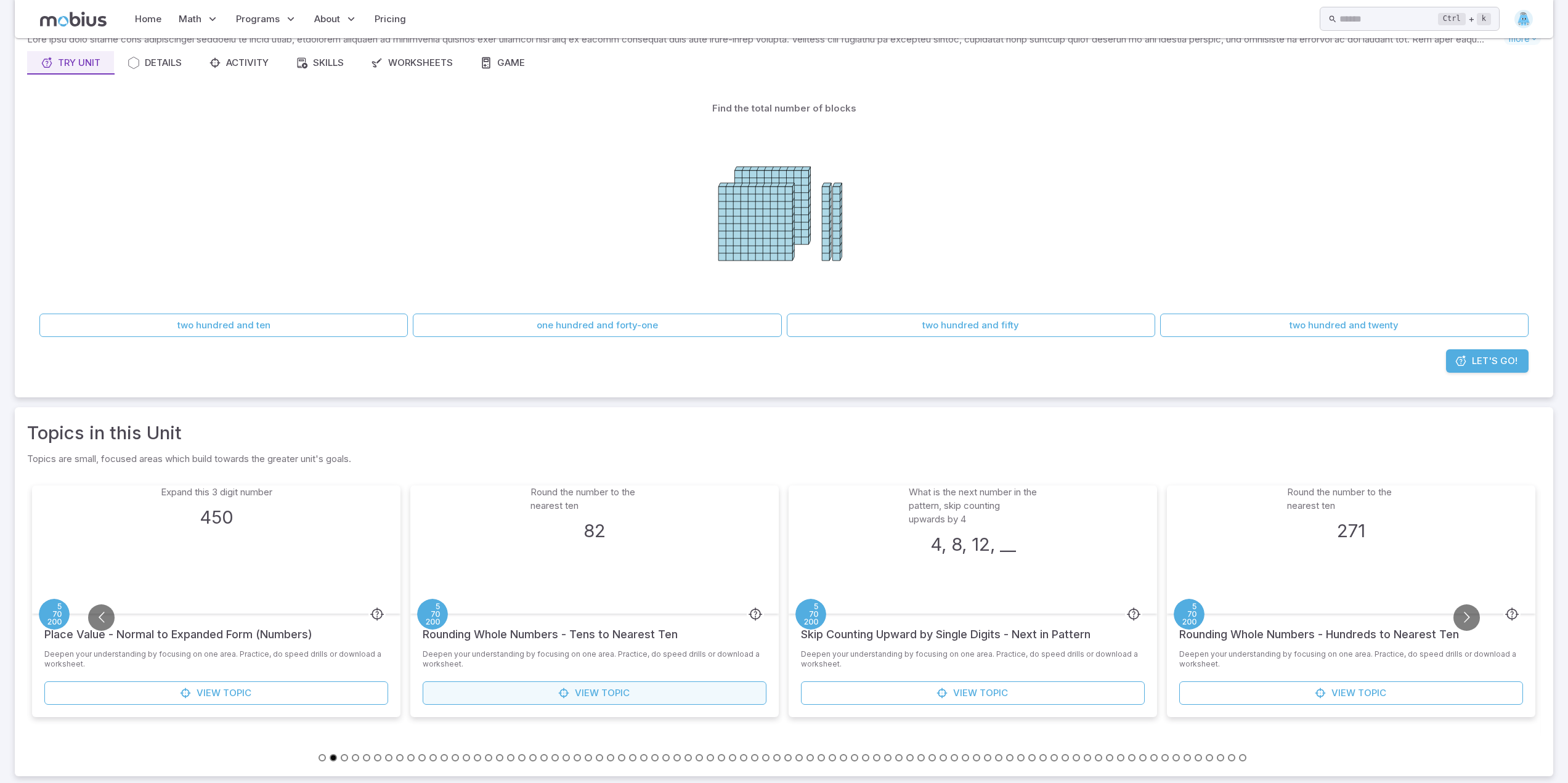
click at [597, 689] on span "View" at bounding box center [587, 693] width 24 height 13
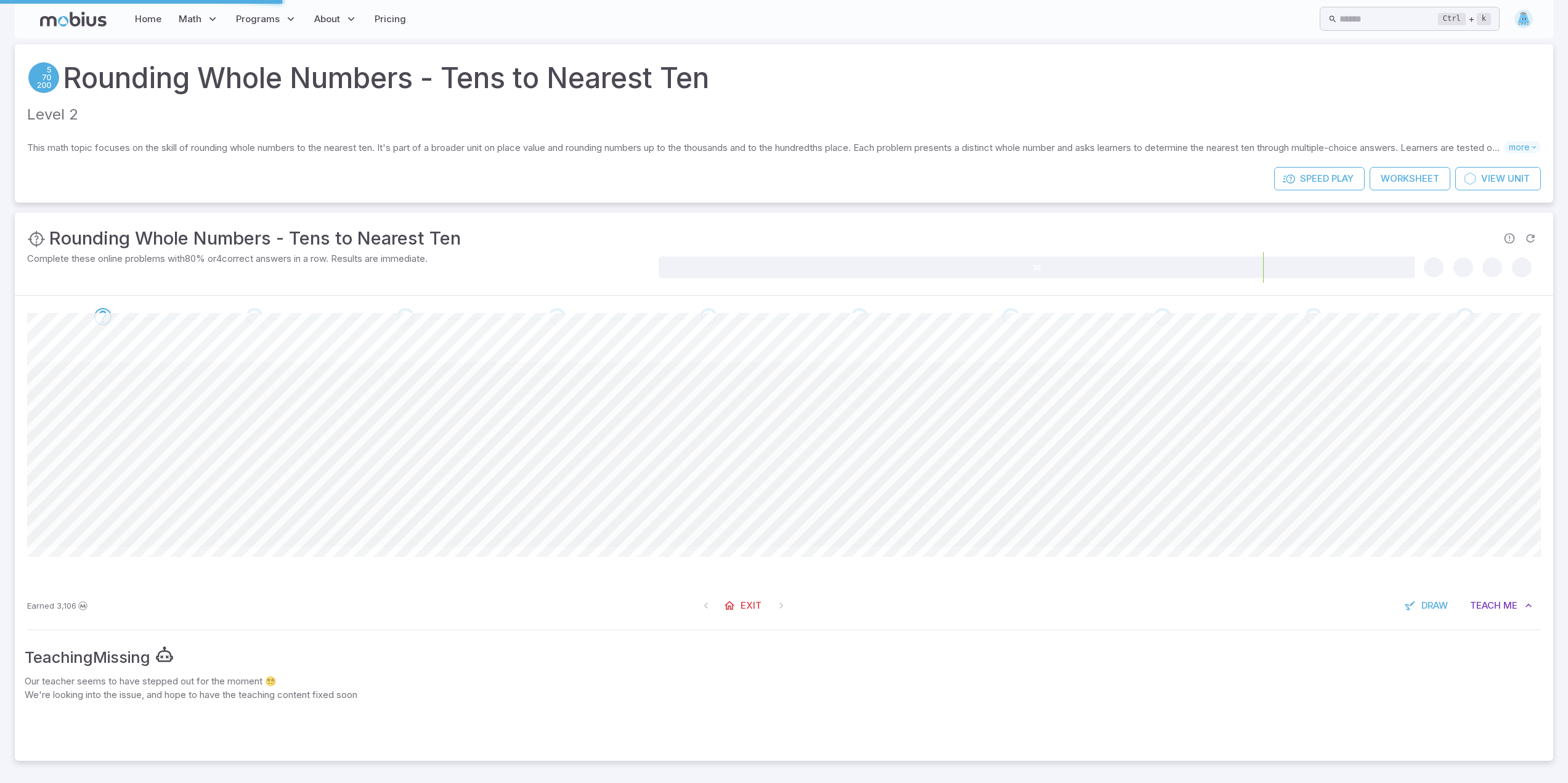
scroll to position [0, 0]
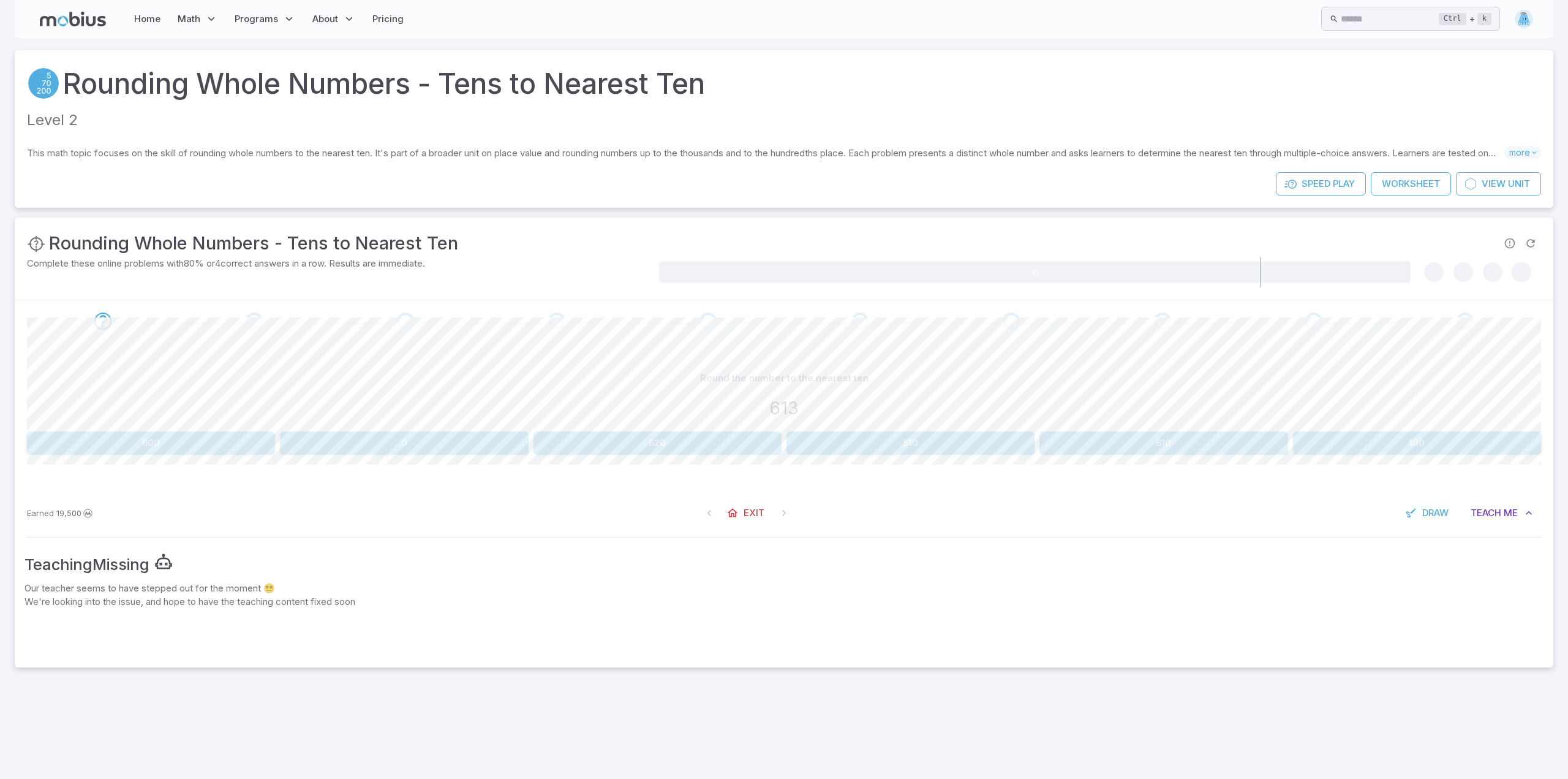
drag, startPoint x: 726, startPoint y: 625, endPoint x: 677, endPoint y: 710, distance: 98.1
click at [686, 694] on div "Home Math Grade 1 Grade 2 Grade 3 Grade 4 Grade 5 Grade 6 Grade 7 Grade 8 Grade…" at bounding box center [784, 390] width 1568 height 779
click at [178, 451] on button "600" at bounding box center [151, 443] width 248 height 23
click at [957, 442] on button "100" at bounding box center [910, 443] width 248 height 23
click at [925, 435] on button "100" at bounding box center [910, 443] width 248 height 23
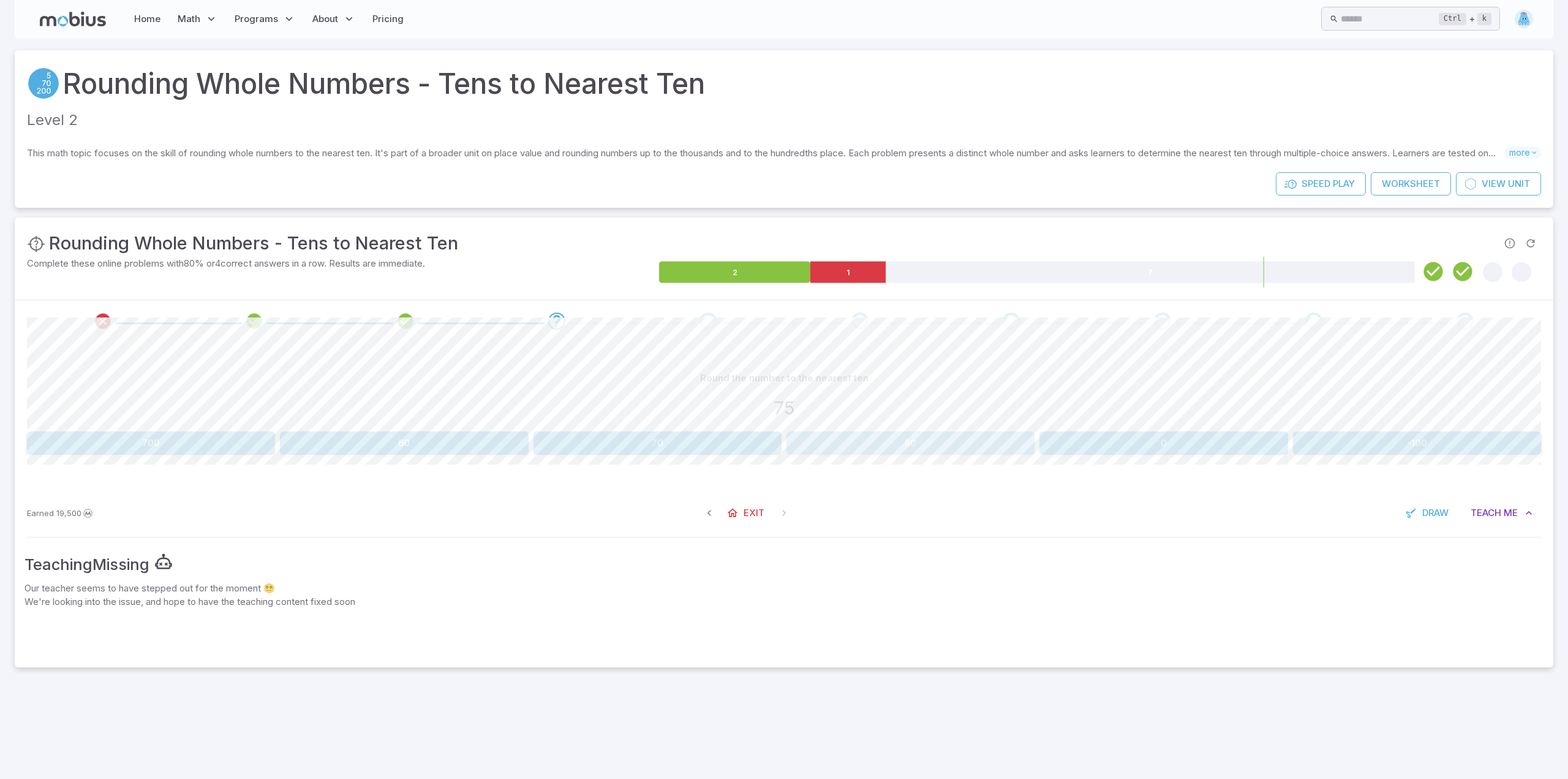
click at [843, 444] on button "80" at bounding box center [910, 443] width 248 height 23
click at [1413, 454] on button "70" at bounding box center [1417, 443] width 248 height 23
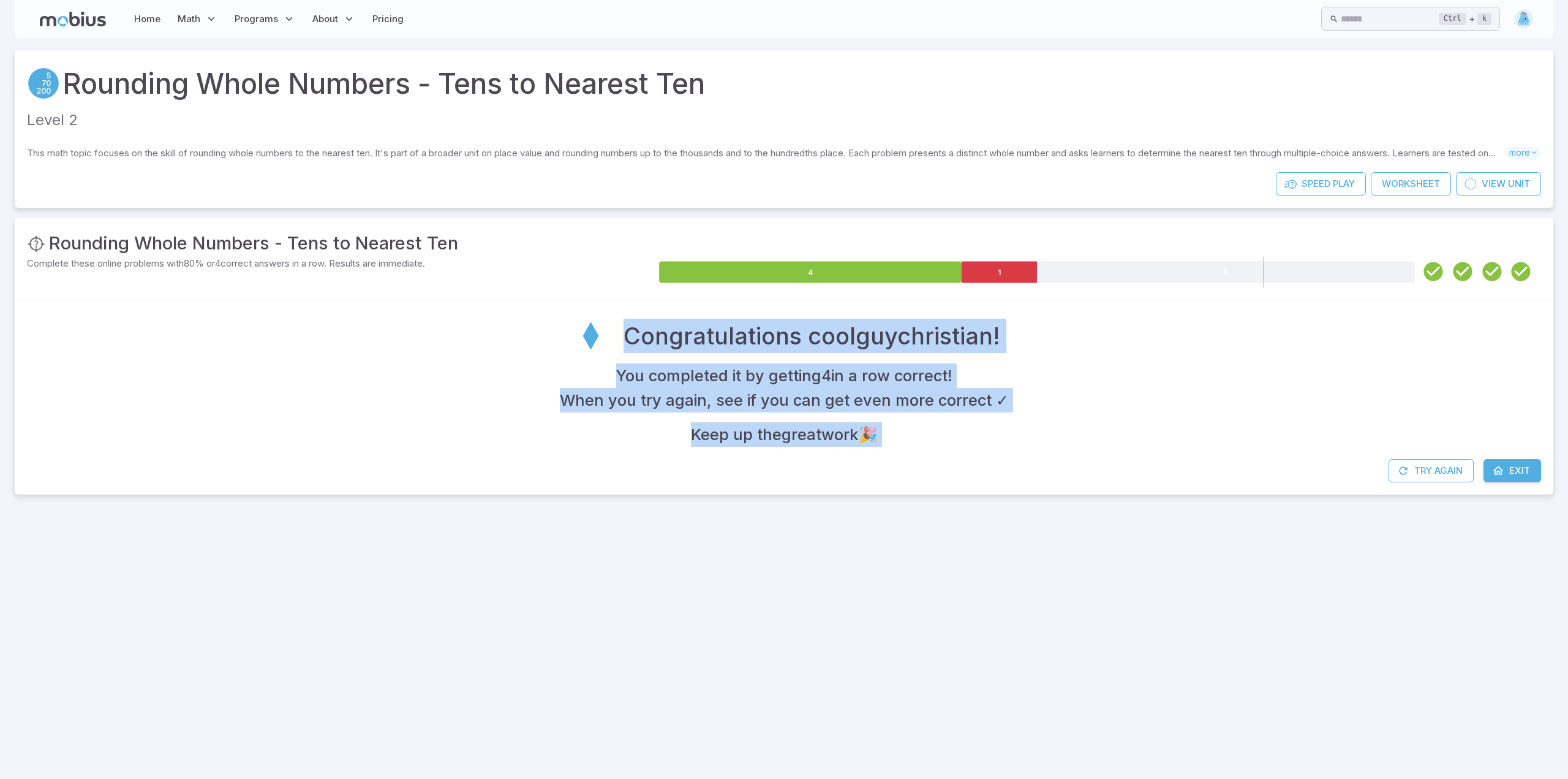
click at [1016, 415] on div "You completed it by getting 4 in a row correct ! When you try again, see if you…" at bounding box center [784, 405] width 1514 height 83
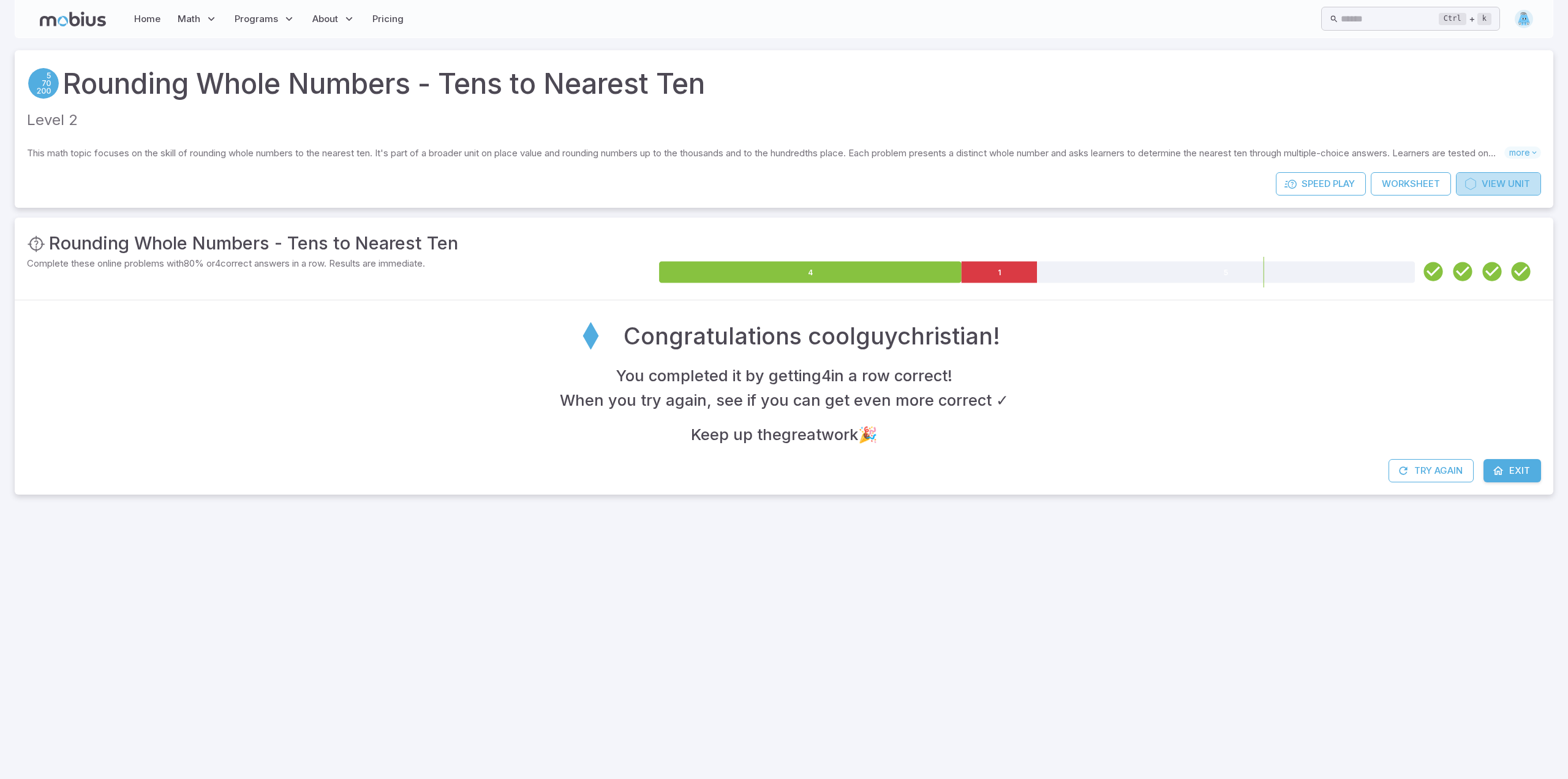
click at [1527, 184] on span "Unit" at bounding box center [1519, 184] width 22 height 13
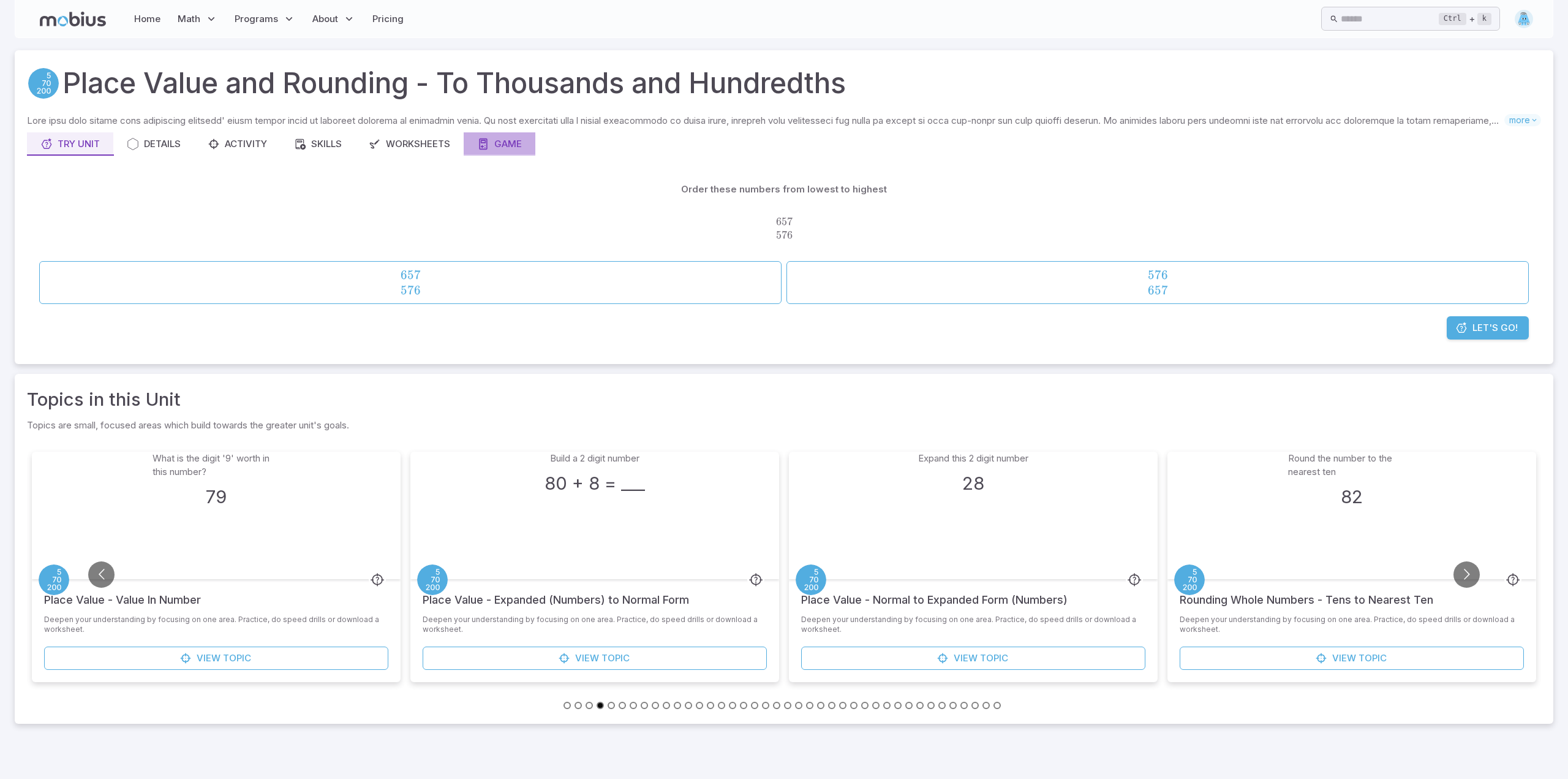
click at [489, 145] on icon at bounding box center [483, 144] width 12 height 12
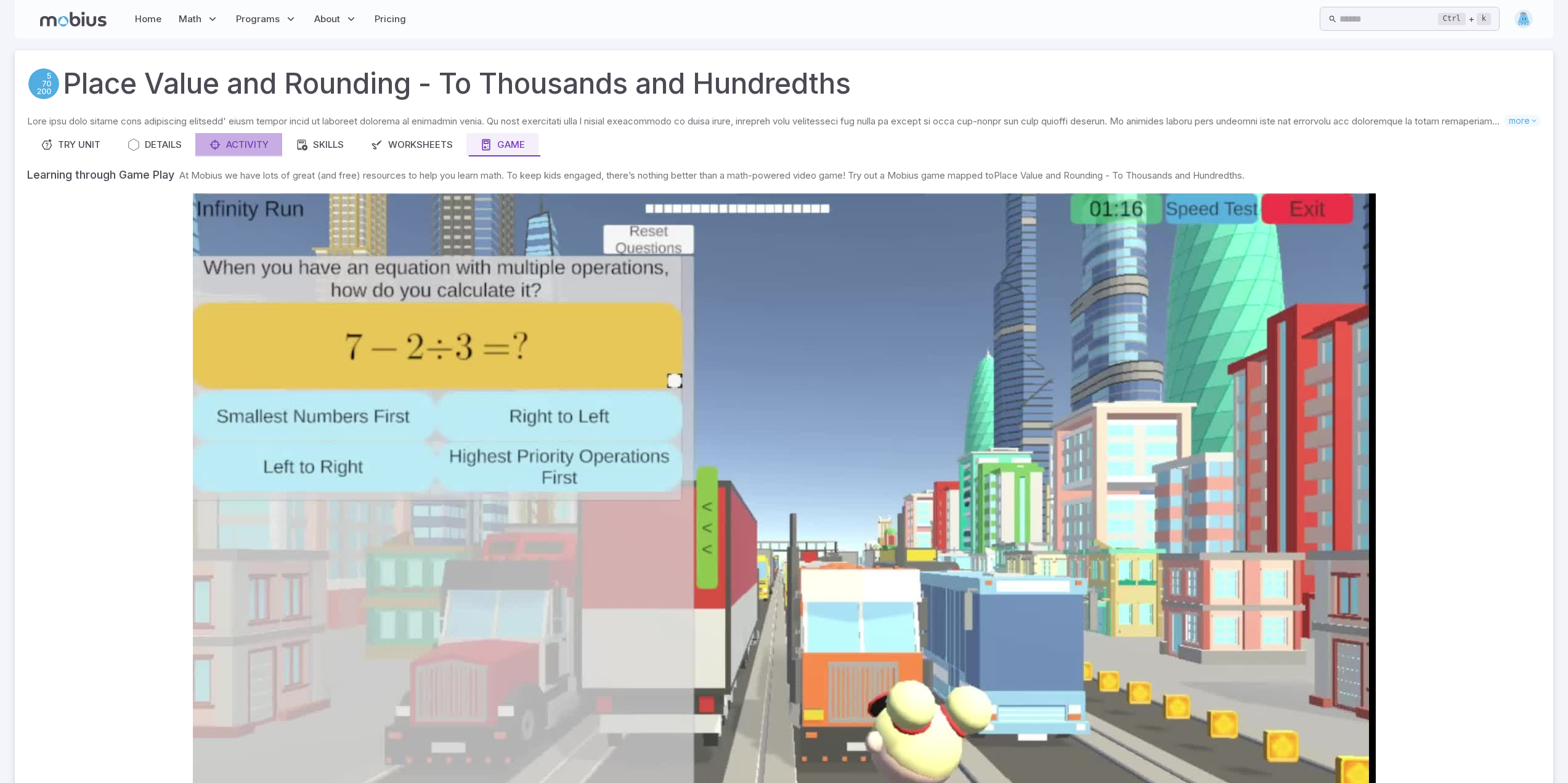
click at [249, 151] on div "Activity" at bounding box center [238, 145] width 59 height 13
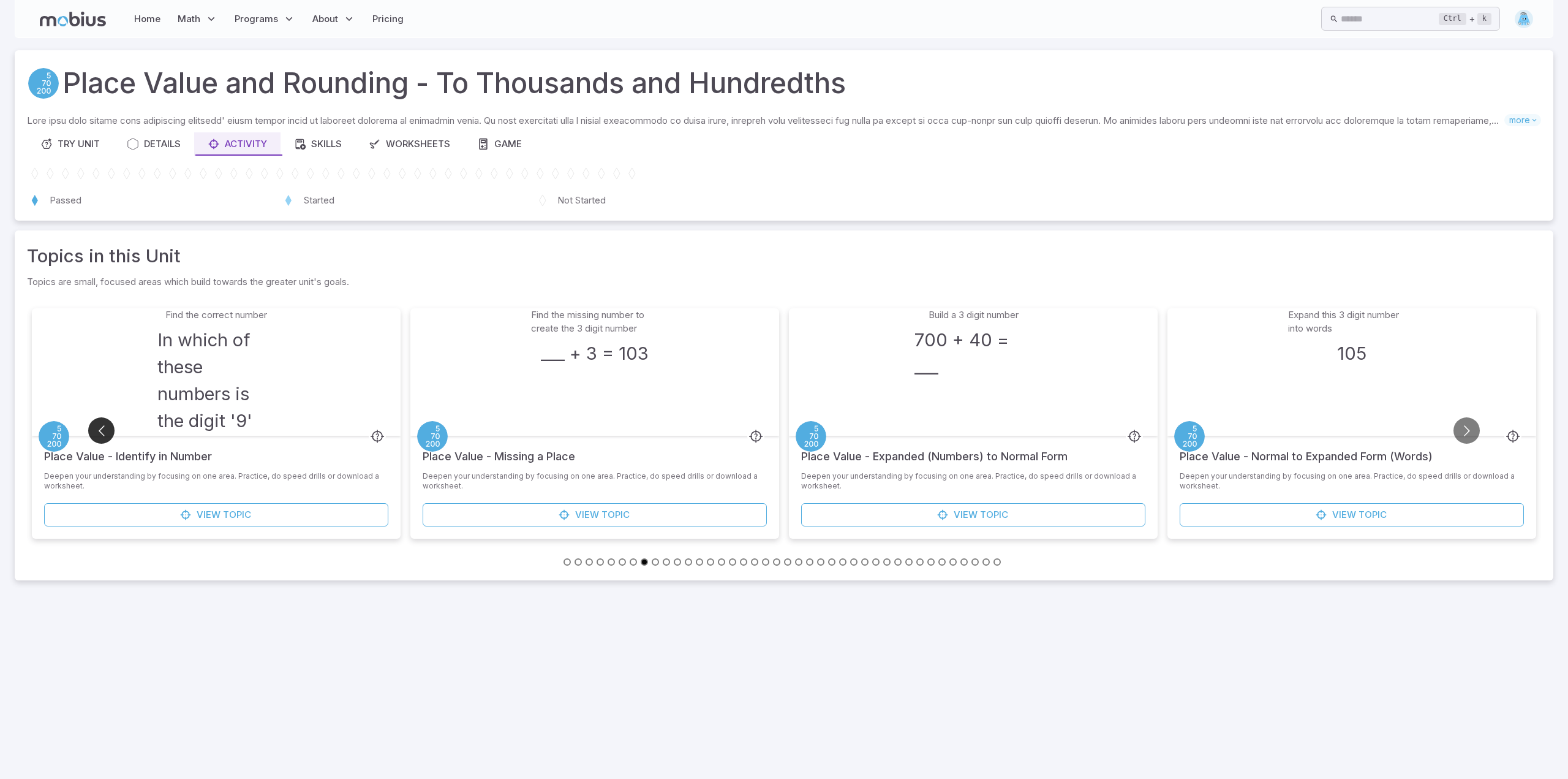
click at [108, 423] on button "Go to previous slide" at bounding box center [101, 430] width 27 height 27
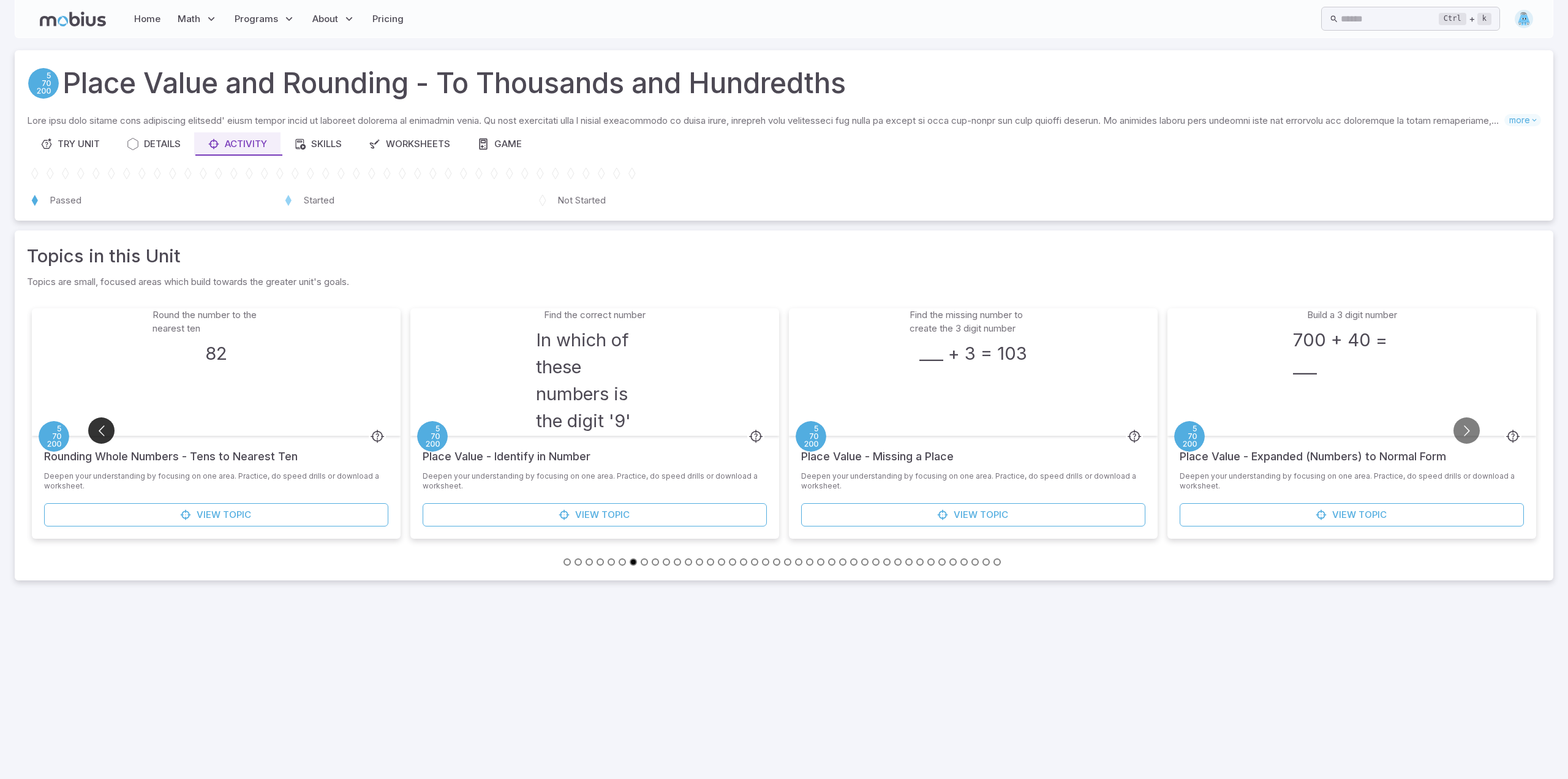
click at [108, 423] on button "Go to previous slide" at bounding box center [101, 430] width 27 height 27
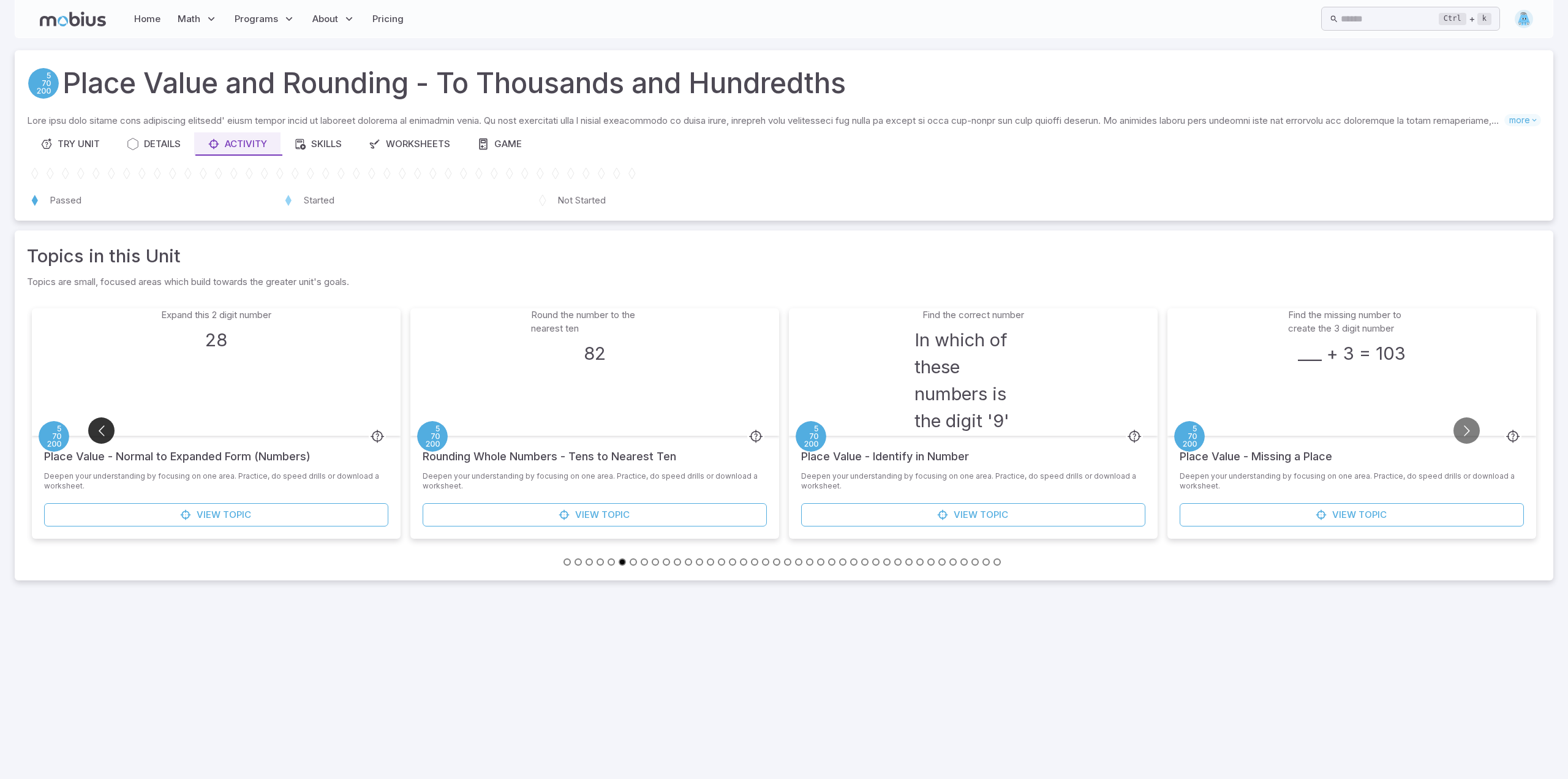
click at [108, 423] on button "Go to previous slide" at bounding box center [101, 430] width 27 height 27
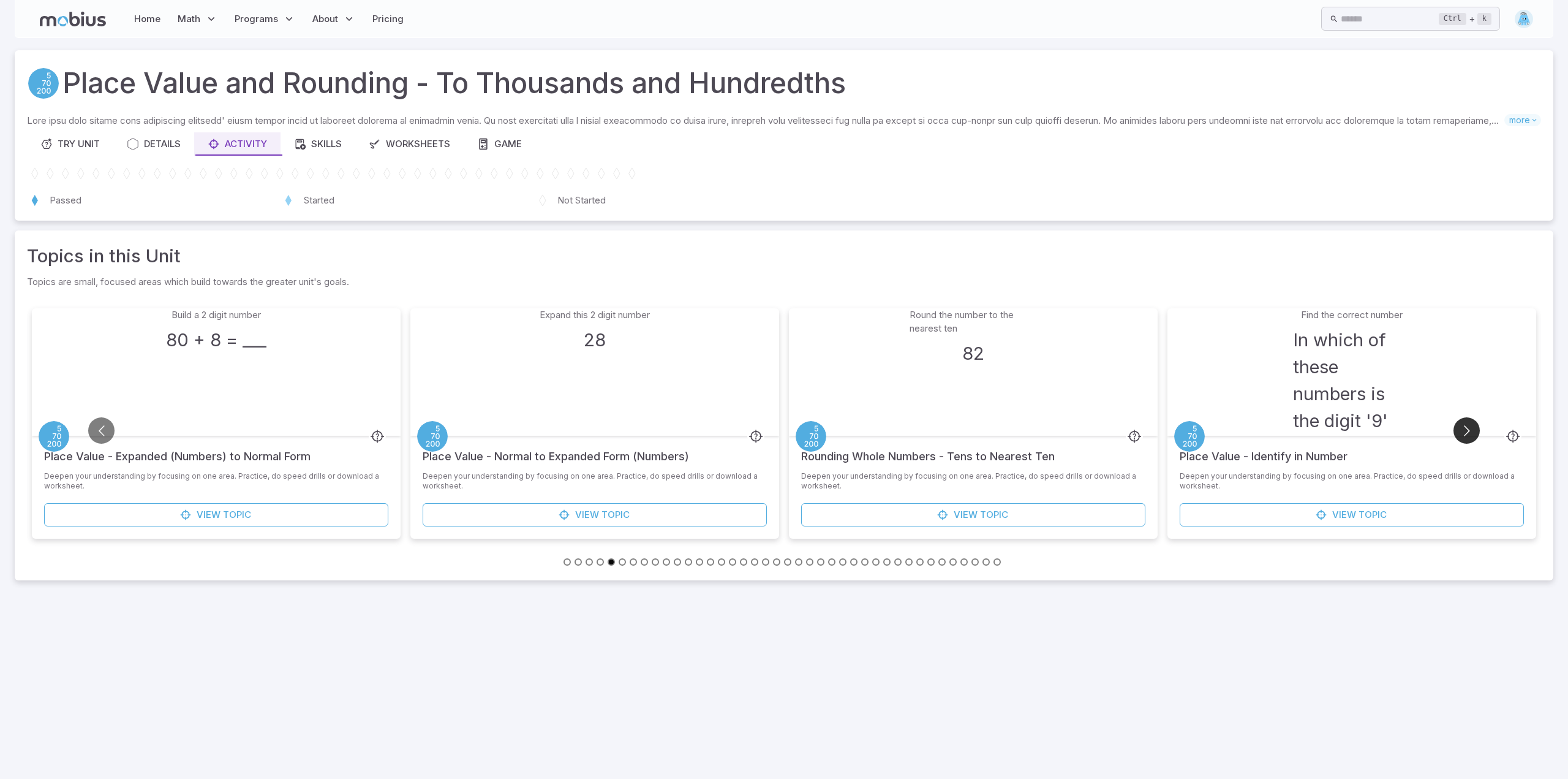
click at [1469, 433] on button "Go to next slide" at bounding box center [1467, 430] width 27 height 27
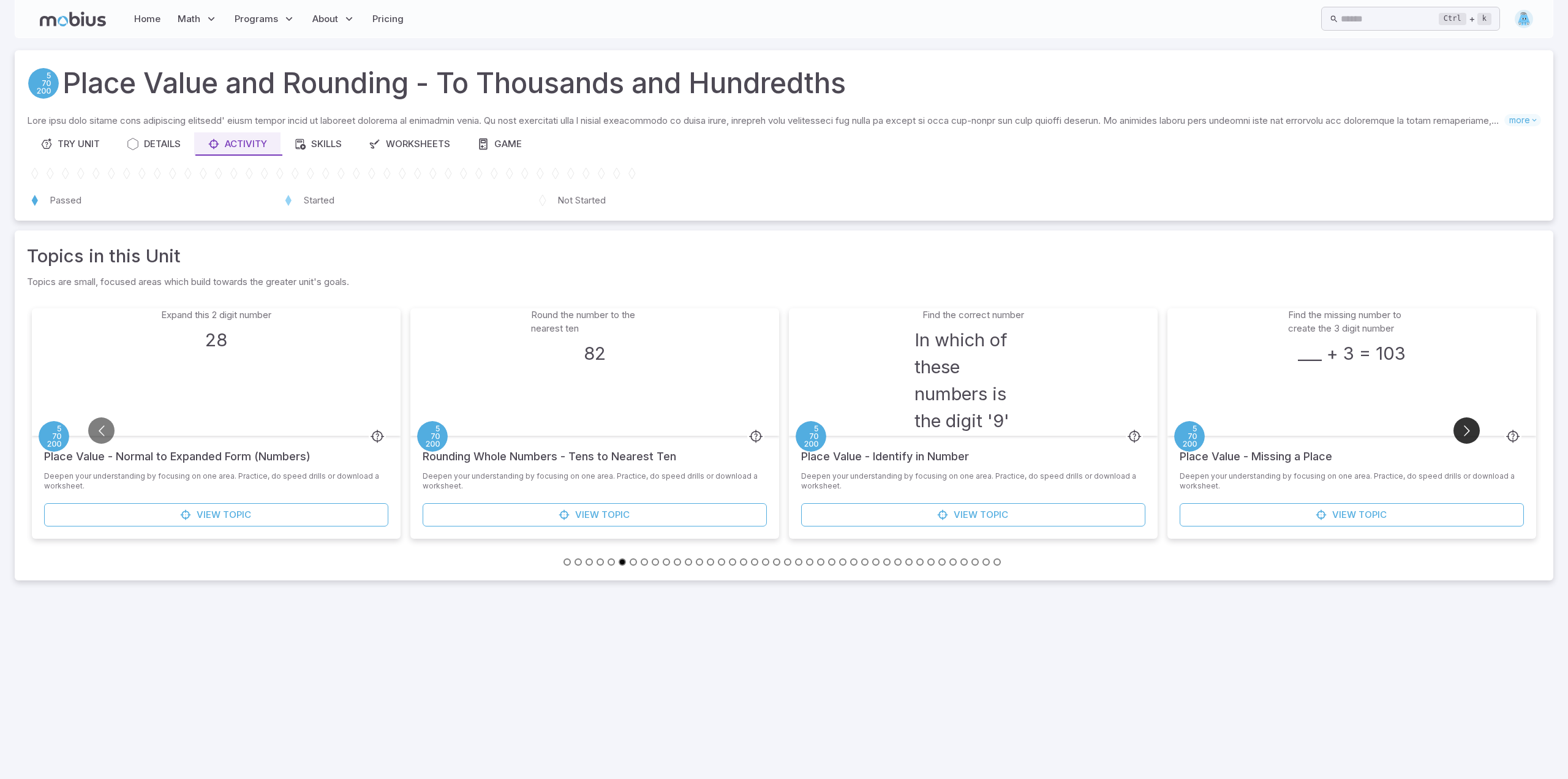
click at [1469, 432] on button "Go to next slide" at bounding box center [1467, 430] width 27 height 27
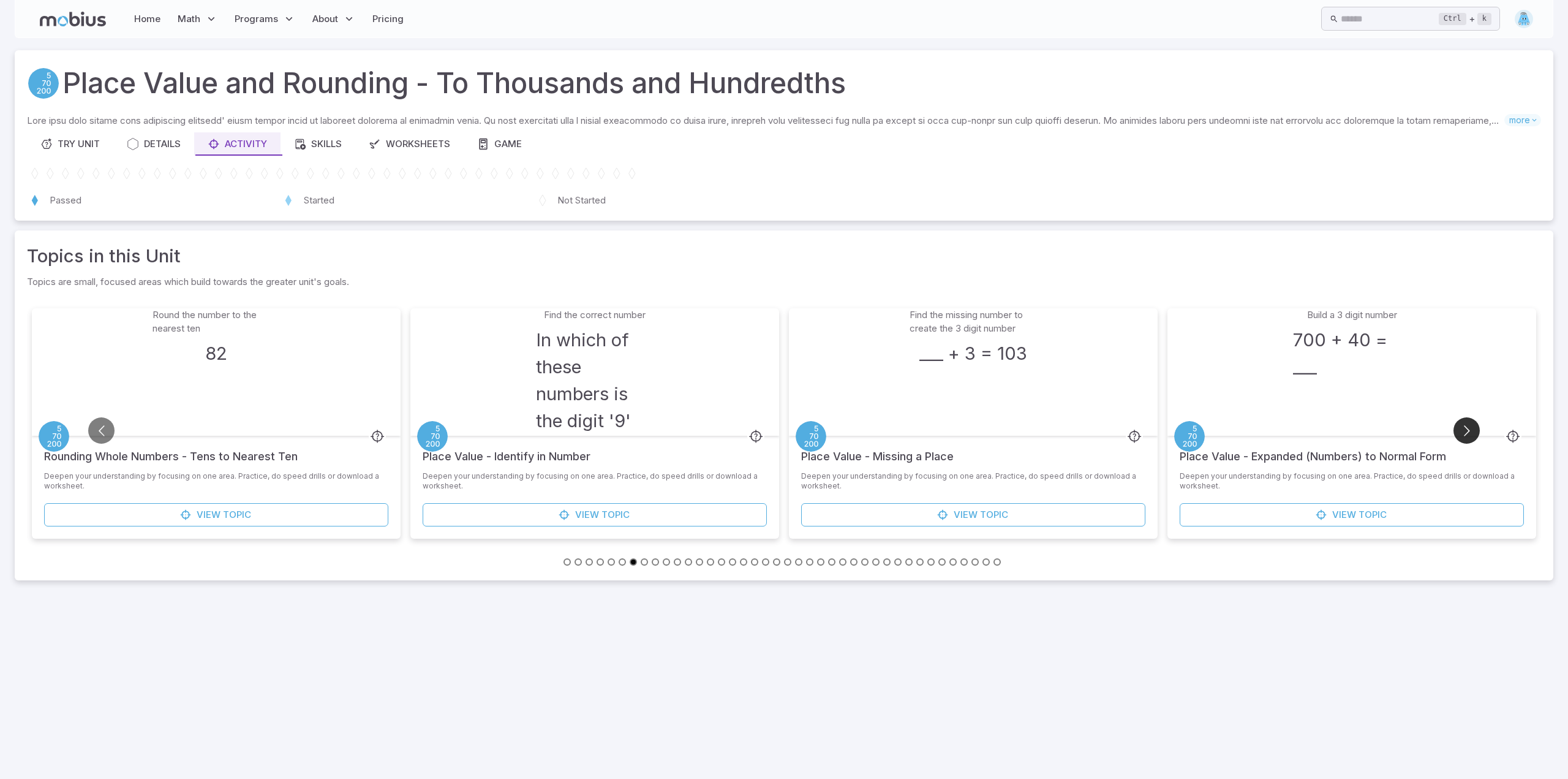
click at [1467, 432] on button "Go to next slide" at bounding box center [1467, 430] width 27 height 27
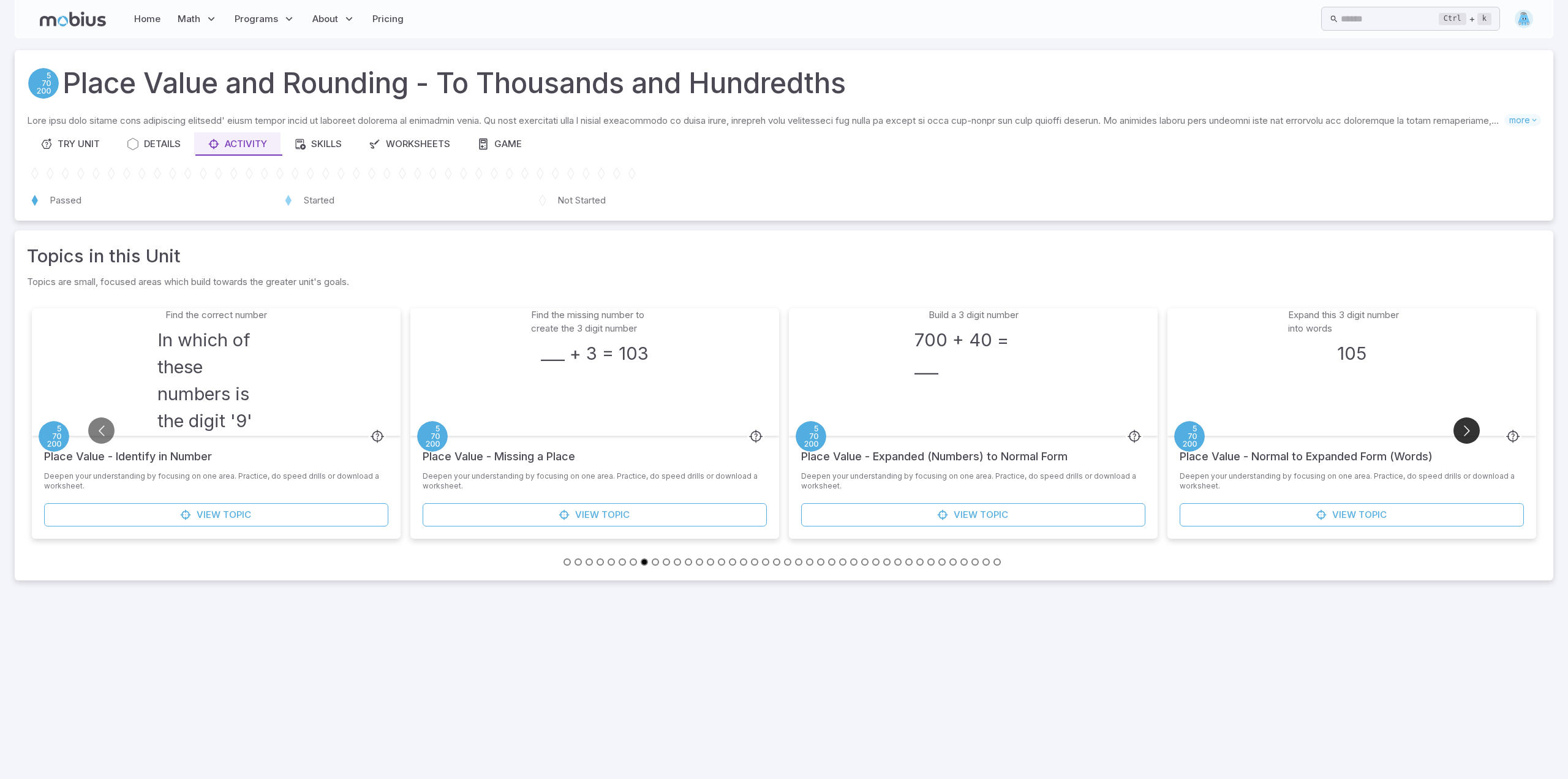
click at [1467, 432] on button "Go to next slide" at bounding box center [1467, 430] width 27 height 27
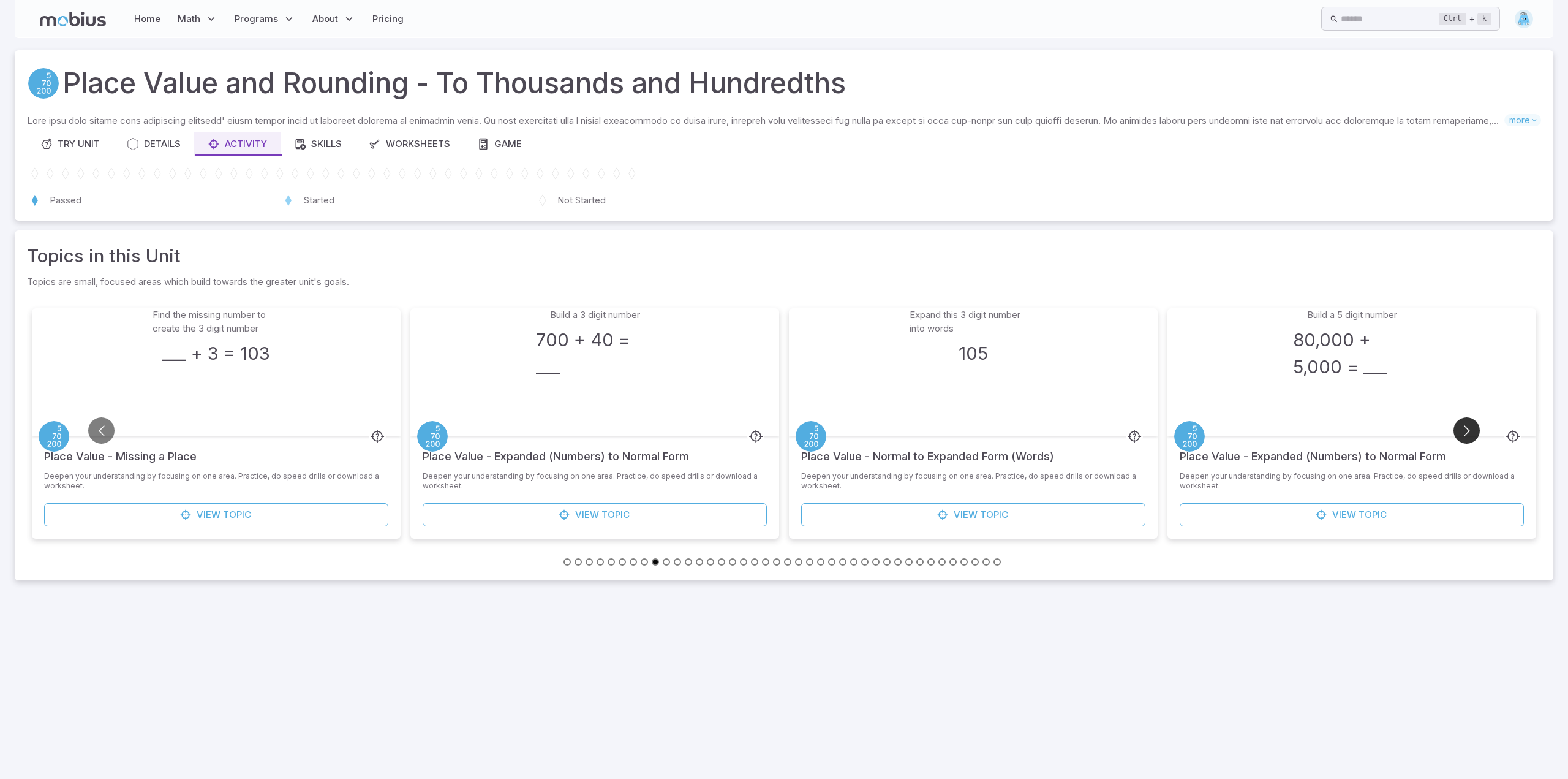
click at [1467, 432] on button "Go to next slide" at bounding box center [1467, 430] width 27 height 27
click at [1467, 431] on button "Go to next slide" at bounding box center [1467, 430] width 27 height 27
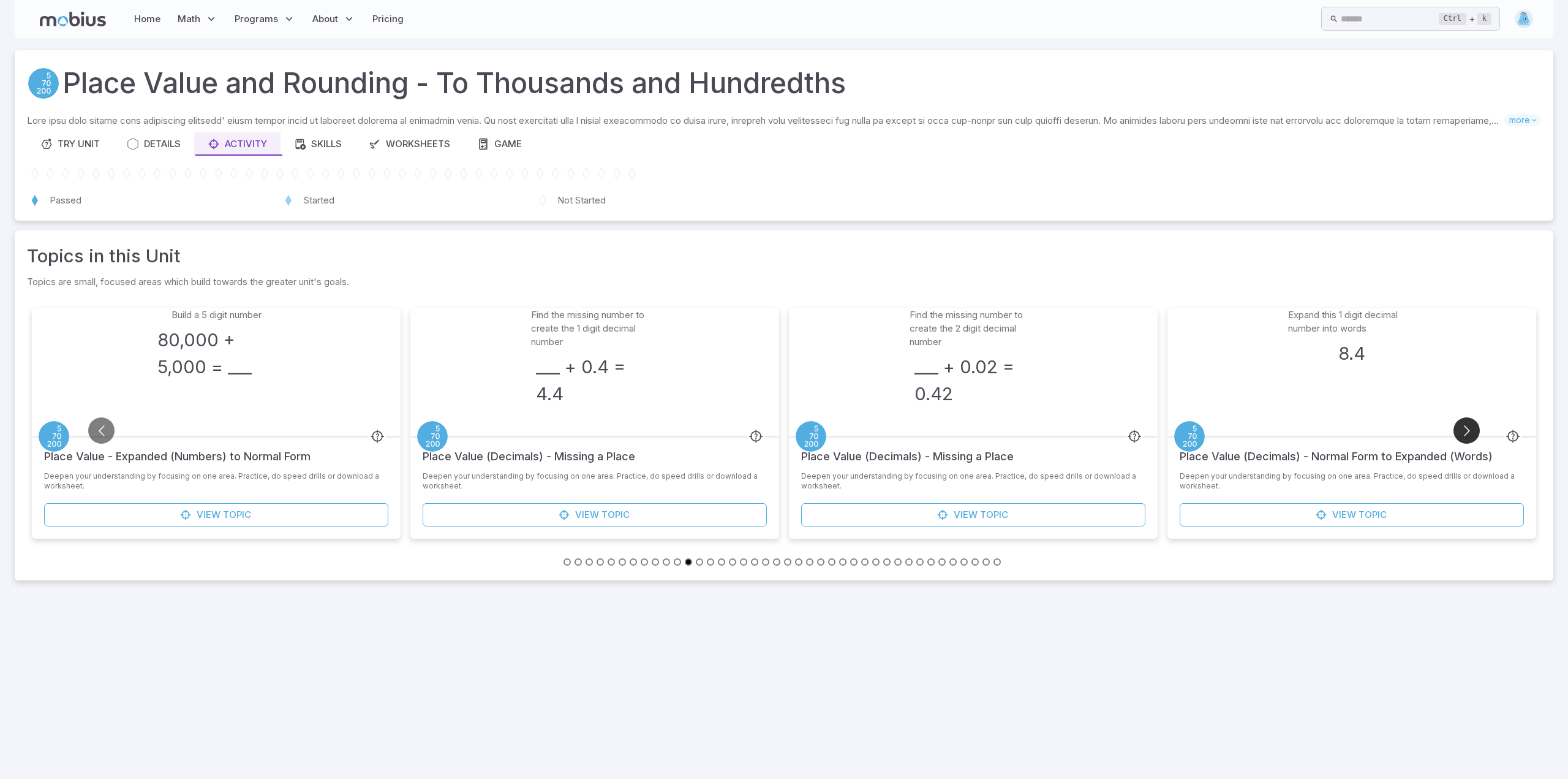
click at [1467, 431] on button "Go to next slide" at bounding box center [1467, 430] width 27 height 27
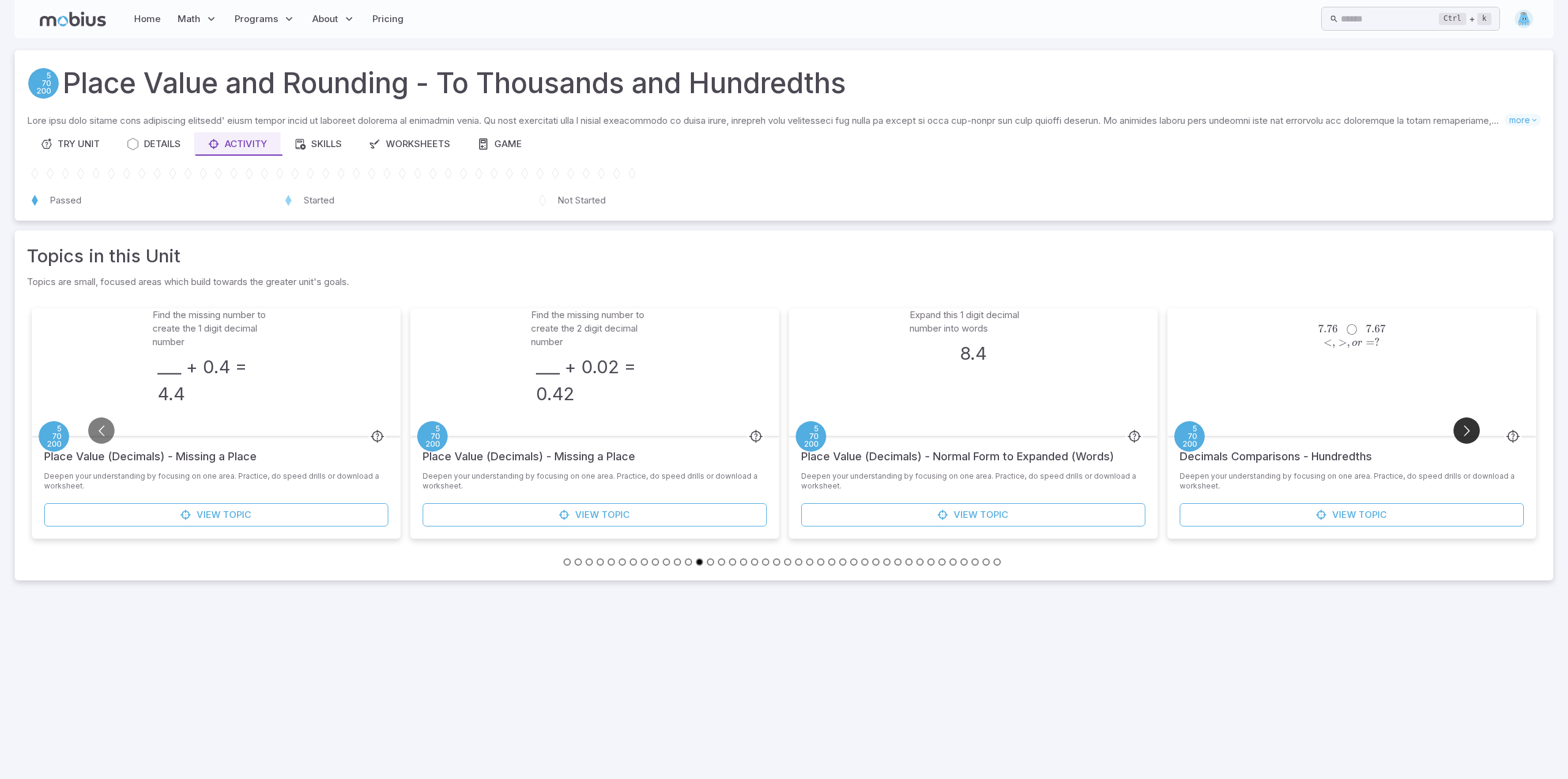
click at [1467, 431] on button "Go to next slide" at bounding box center [1467, 430] width 27 height 27
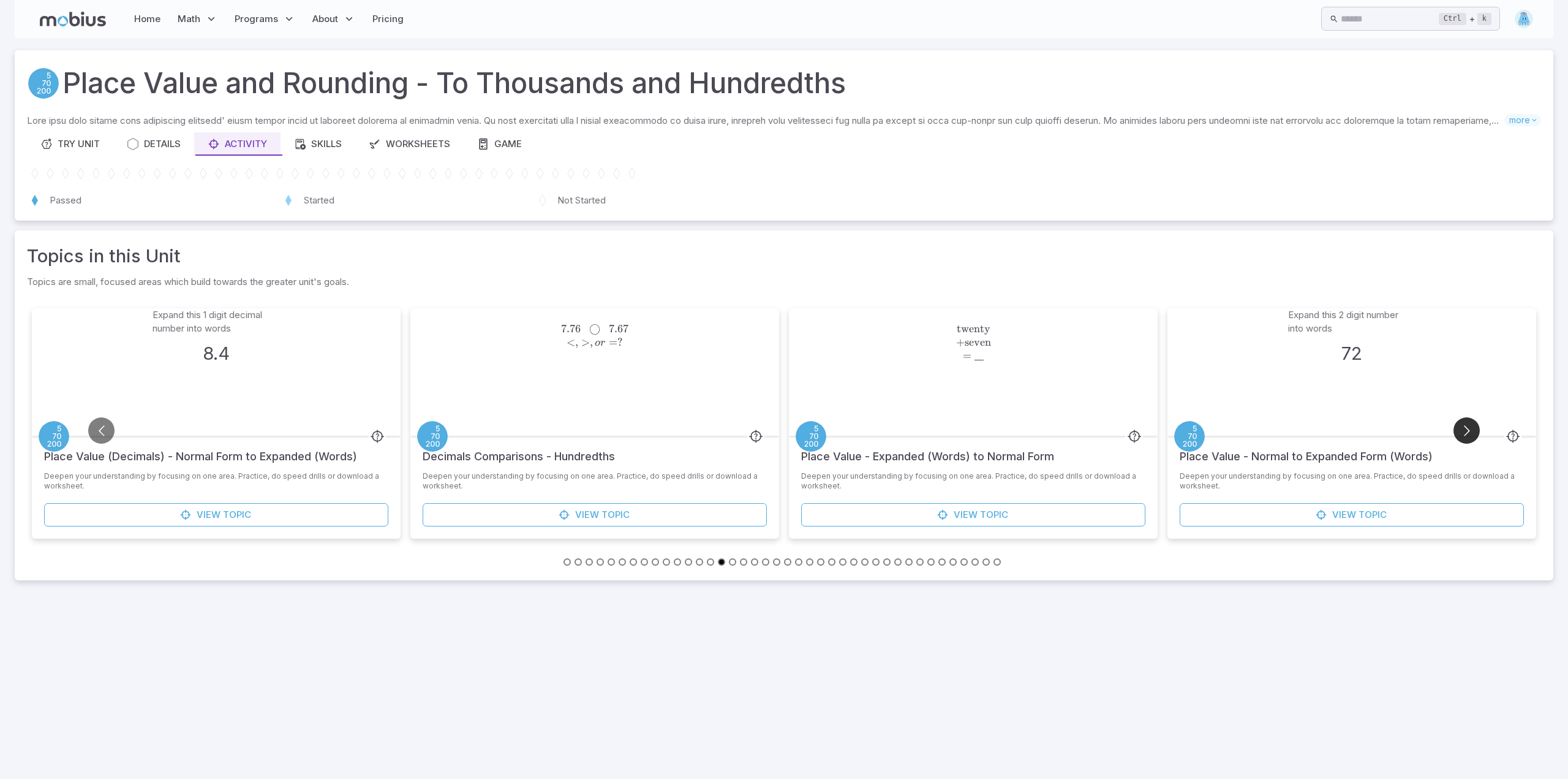
click at [1467, 431] on button "Go to next slide" at bounding box center [1467, 430] width 27 height 27
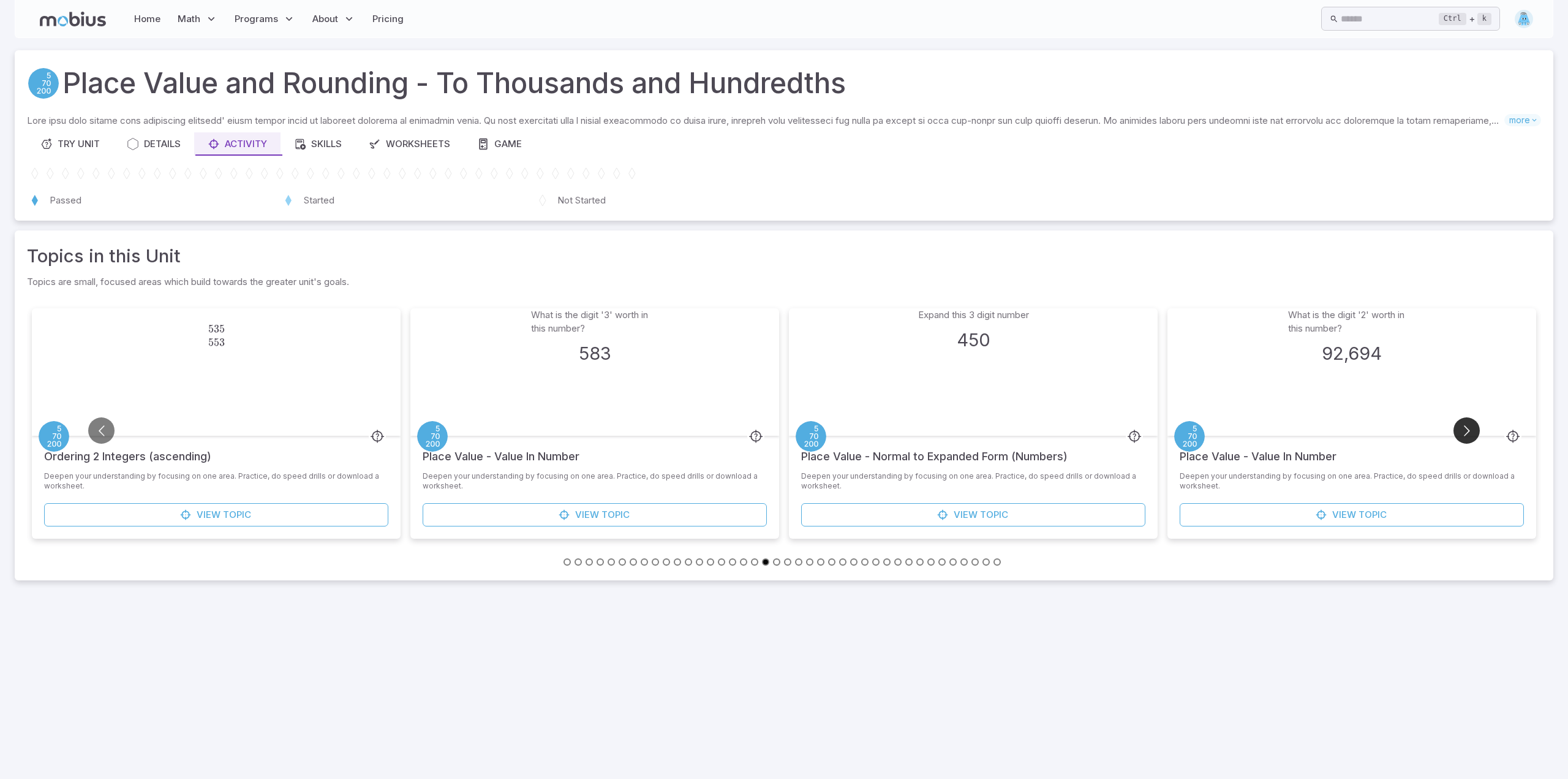
click at [1467, 431] on button "Go to next slide" at bounding box center [1467, 430] width 27 height 27
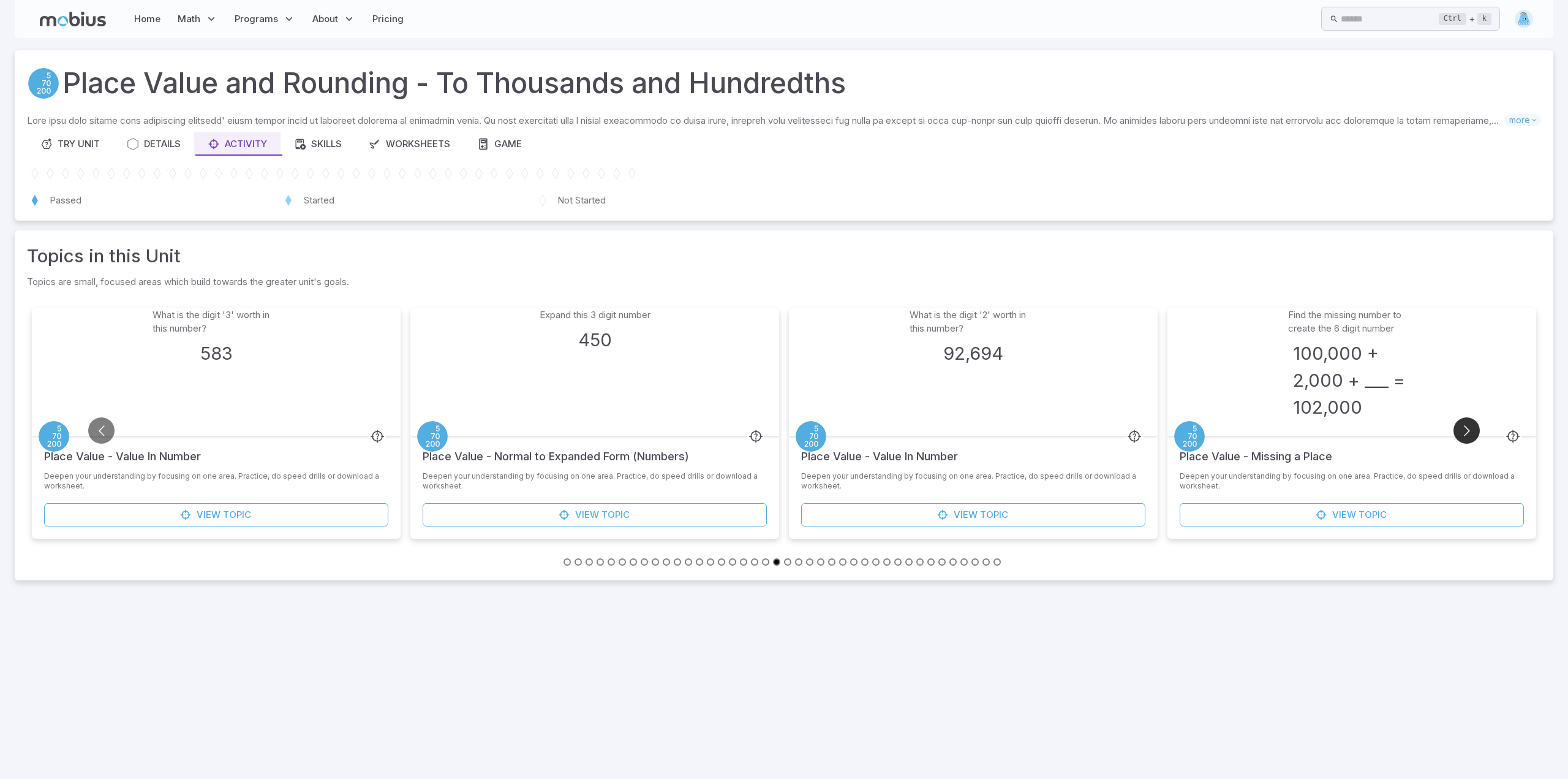
click at [1467, 431] on button "Go to next slide" at bounding box center [1467, 430] width 27 height 27
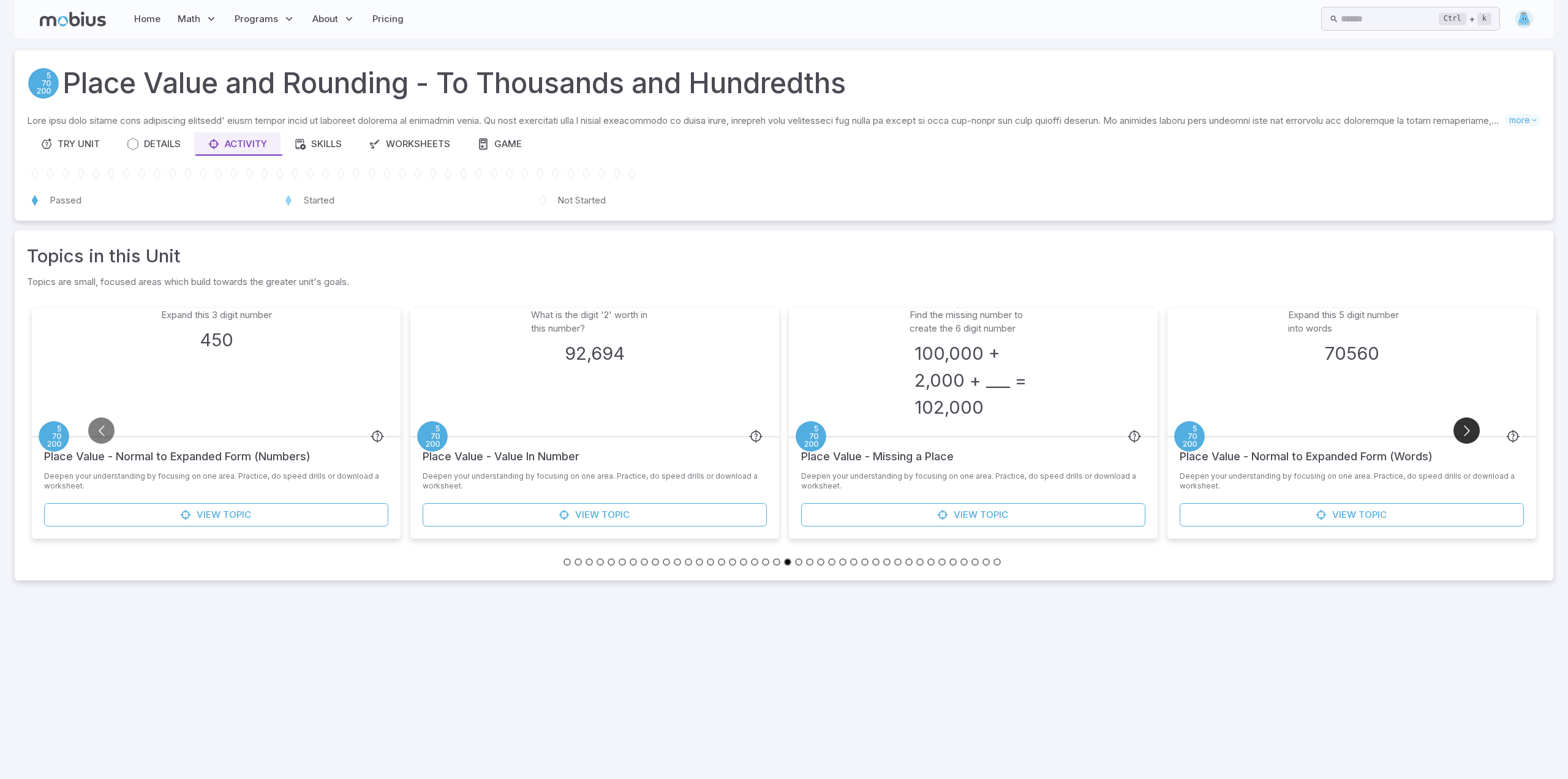
click at [1467, 431] on button "Go to next slide" at bounding box center [1467, 430] width 27 height 27
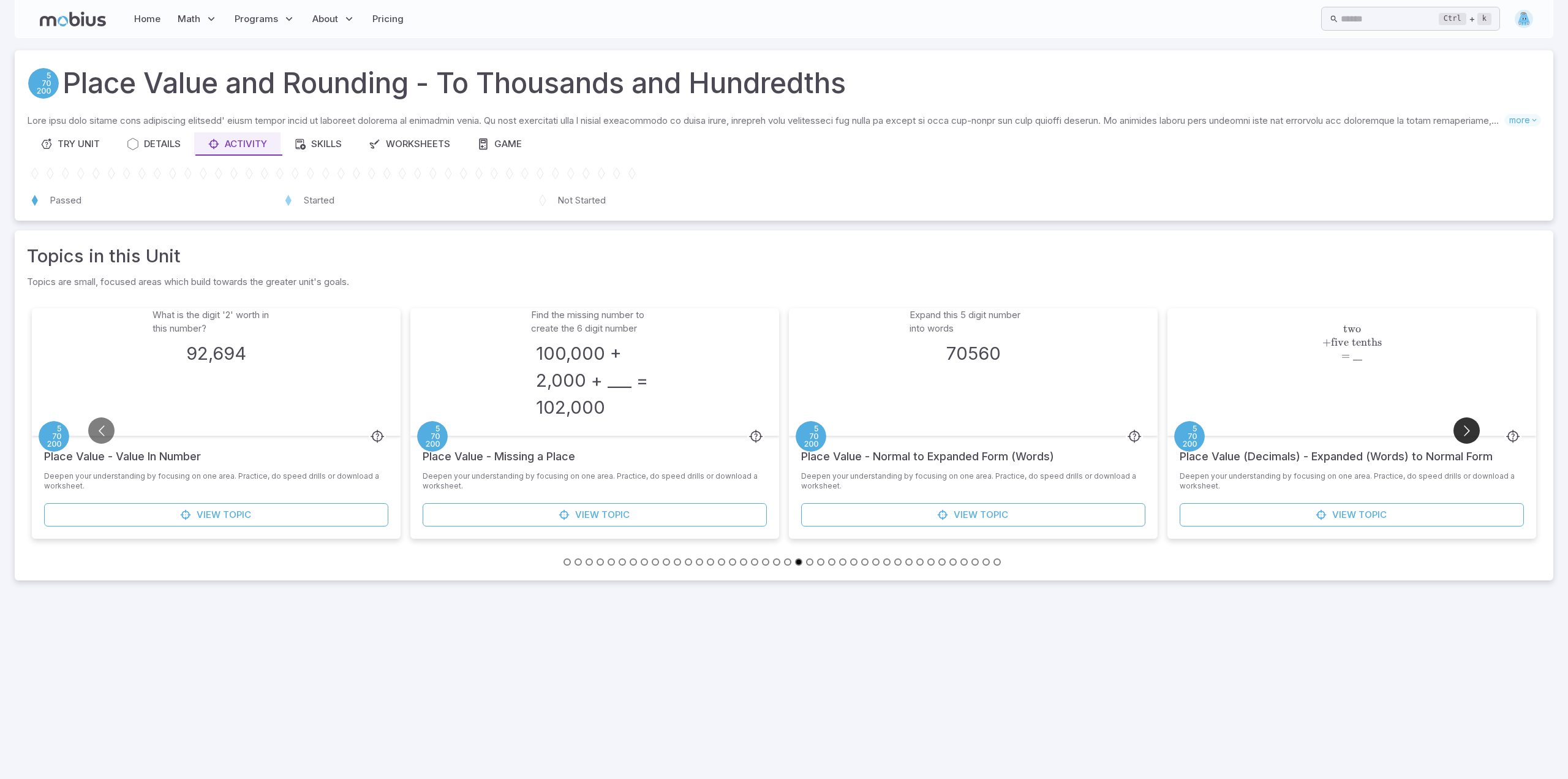
click at [1467, 431] on button "Go to next slide" at bounding box center [1467, 430] width 27 height 27
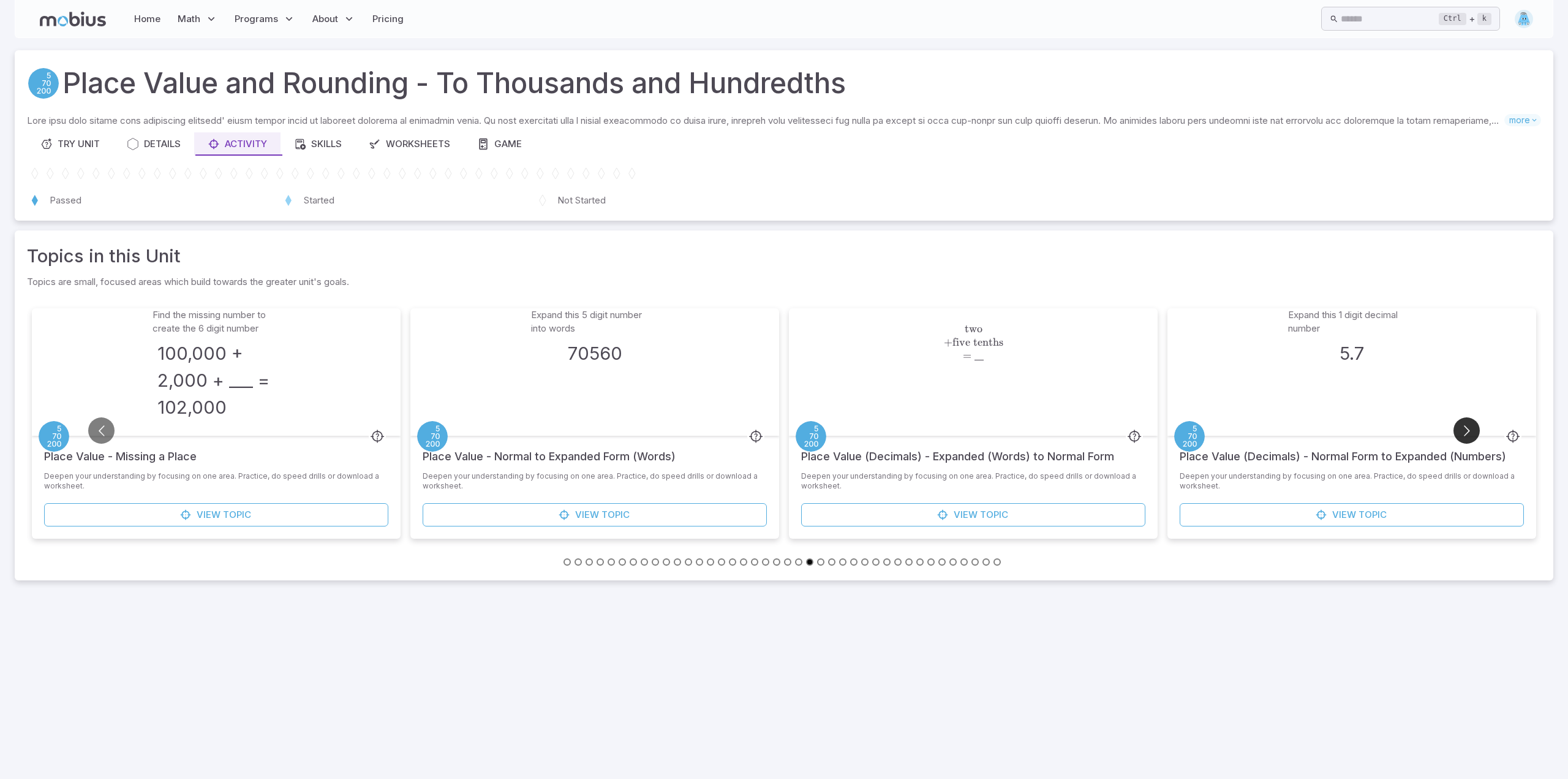
click at [1467, 431] on button "Go to next slide" at bounding box center [1467, 430] width 27 height 27
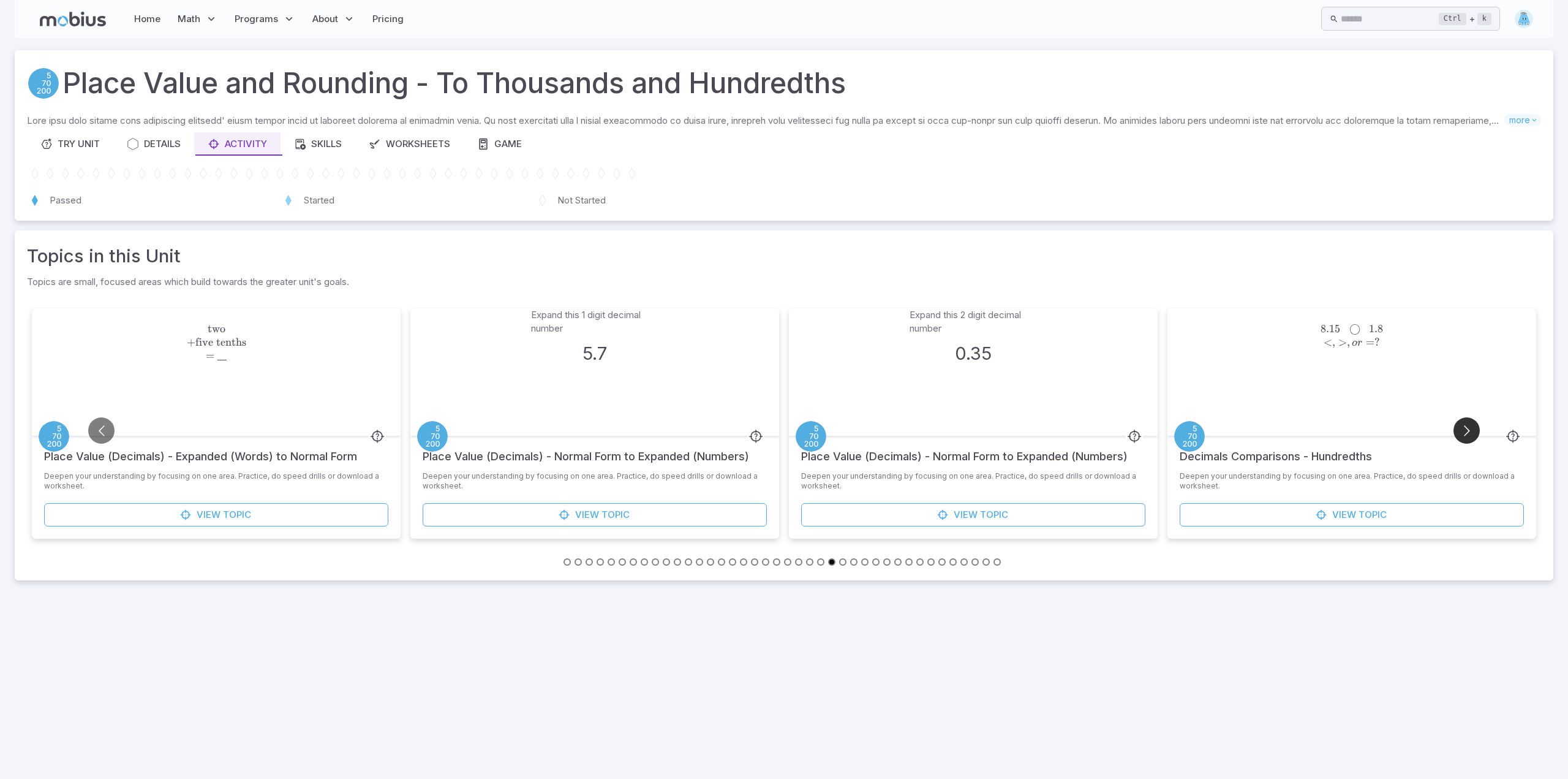
click at [1467, 431] on button "Go to next slide" at bounding box center [1467, 430] width 27 height 27
click at [567, 558] on button "Go to slide 1" at bounding box center [566, 562] width 7 height 7
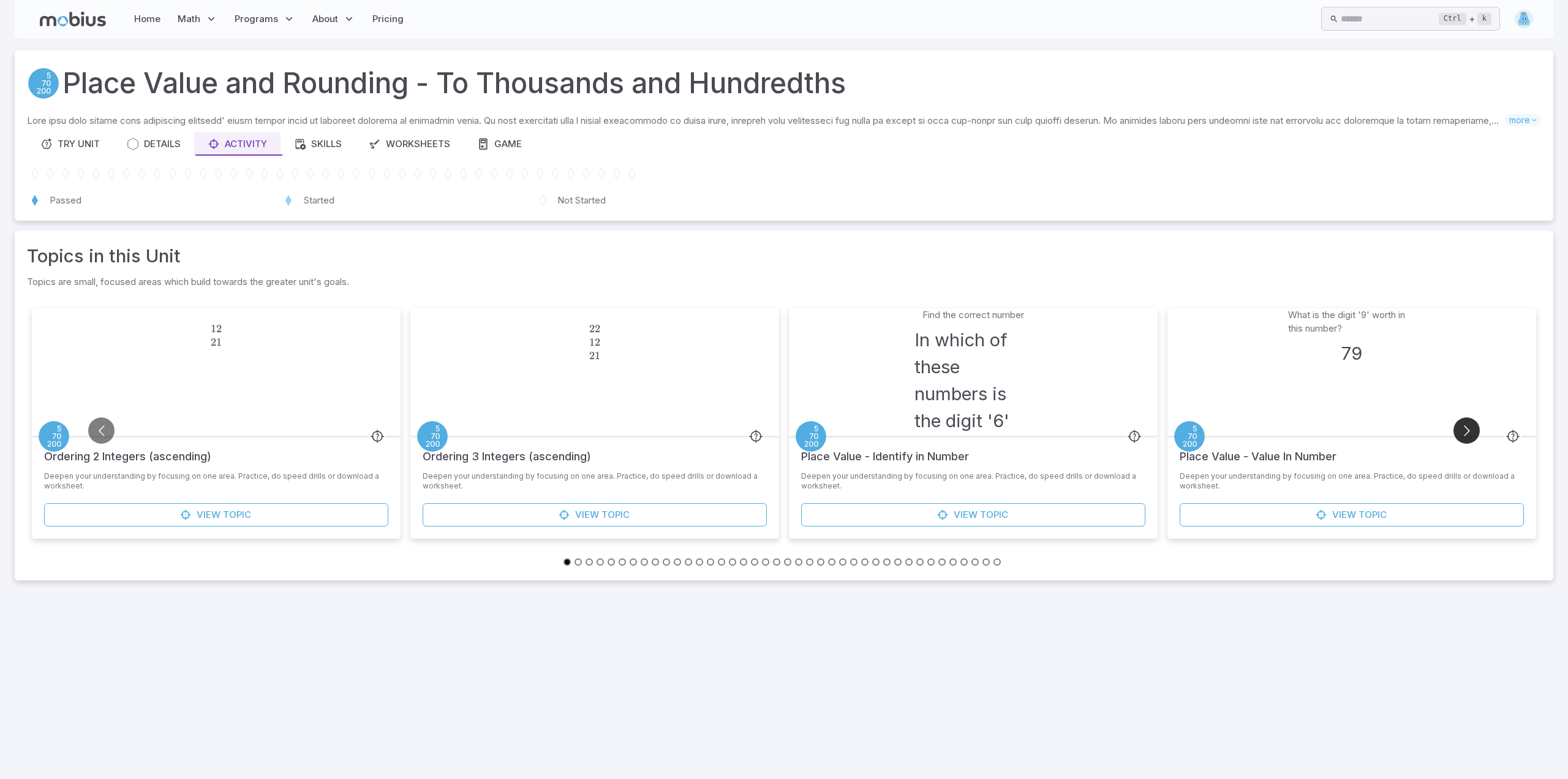
click at [1468, 431] on button "Go to next slide" at bounding box center [1467, 430] width 27 height 27
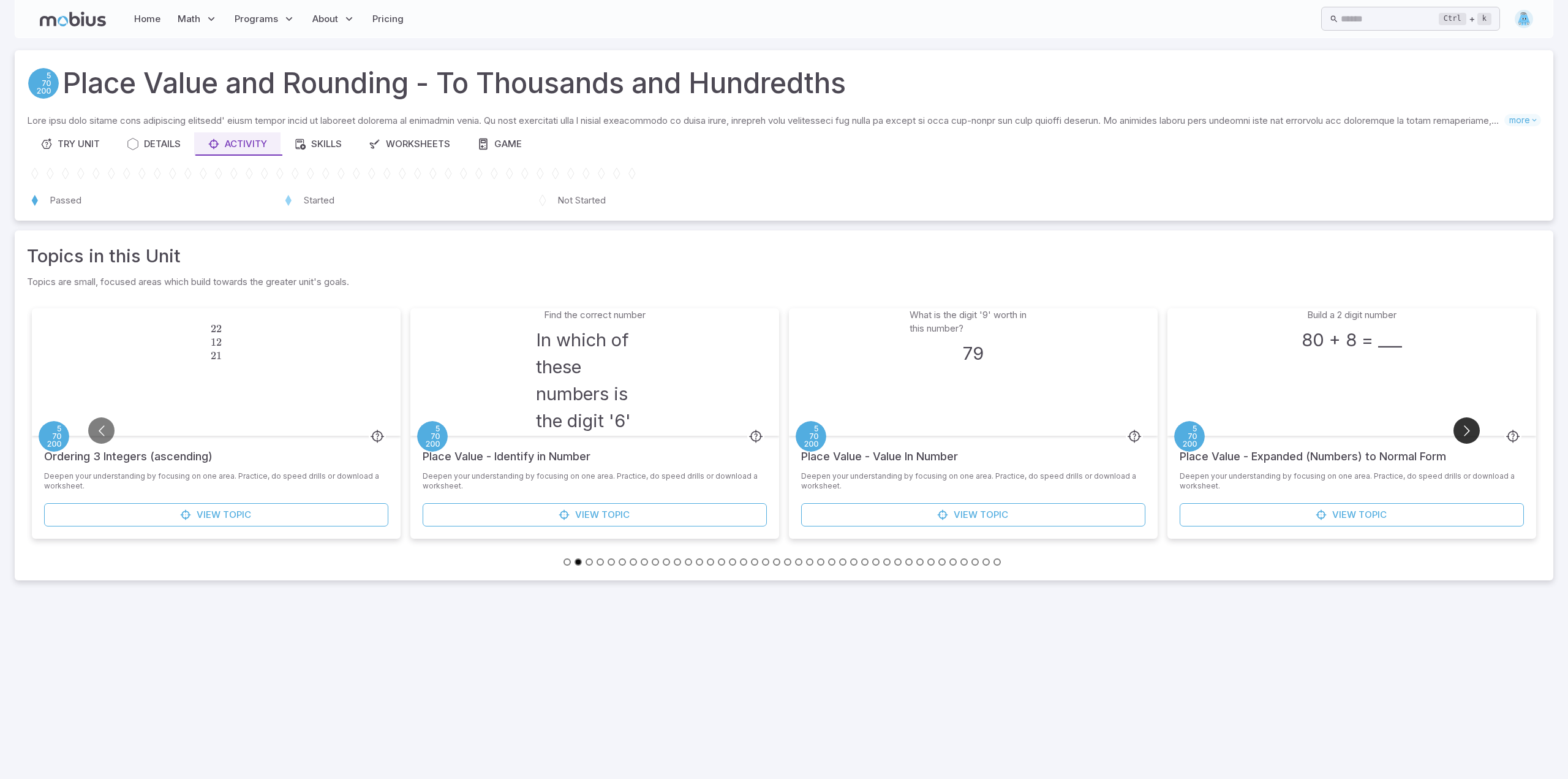
click at [1468, 431] on button "Go to next slide" at bounding box center [1467, 430] width 27 height 27
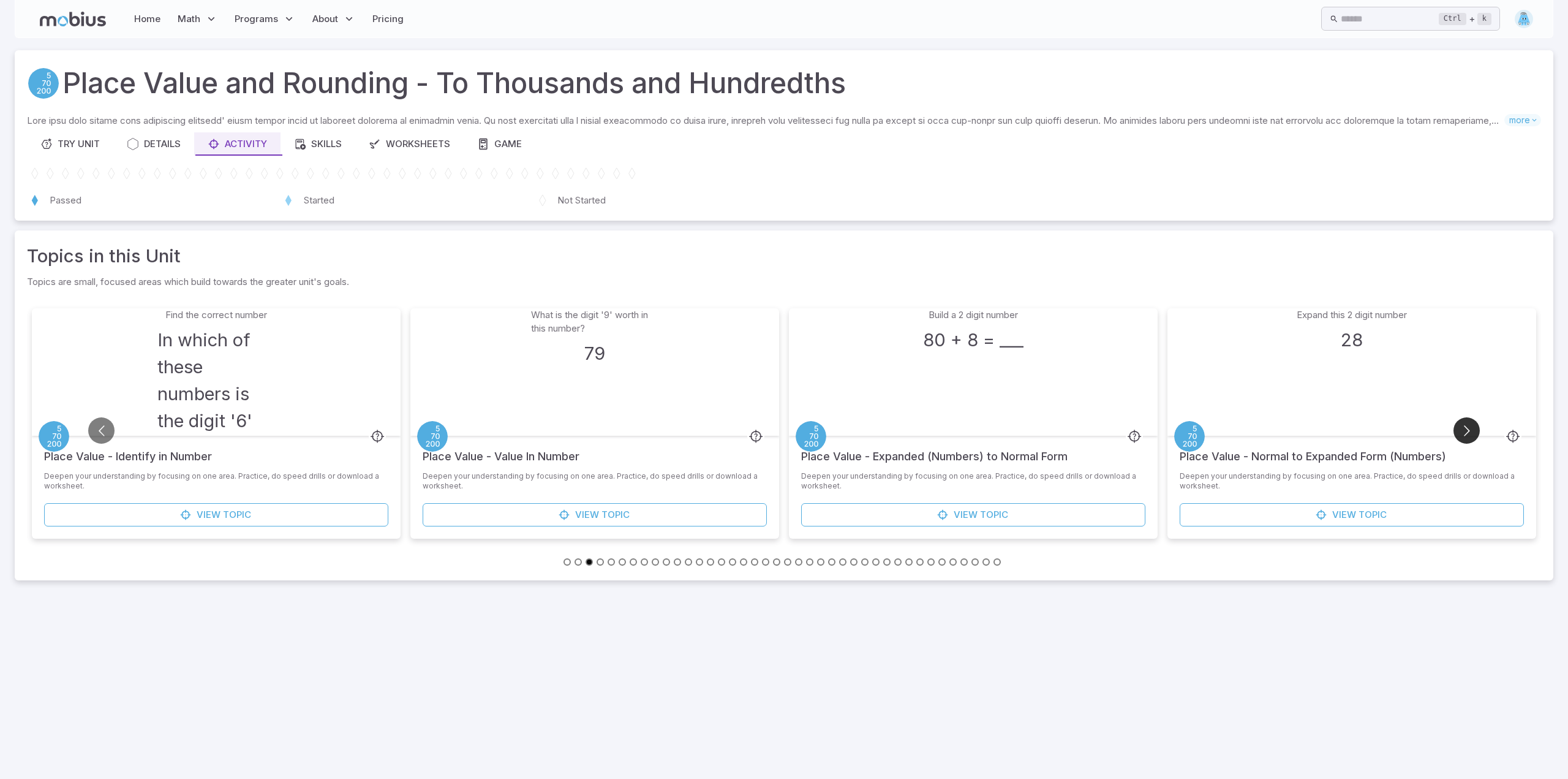
click at [1468, 431] on button "Go to next slide" at bounding box center [1467, 430] width 27 height 27
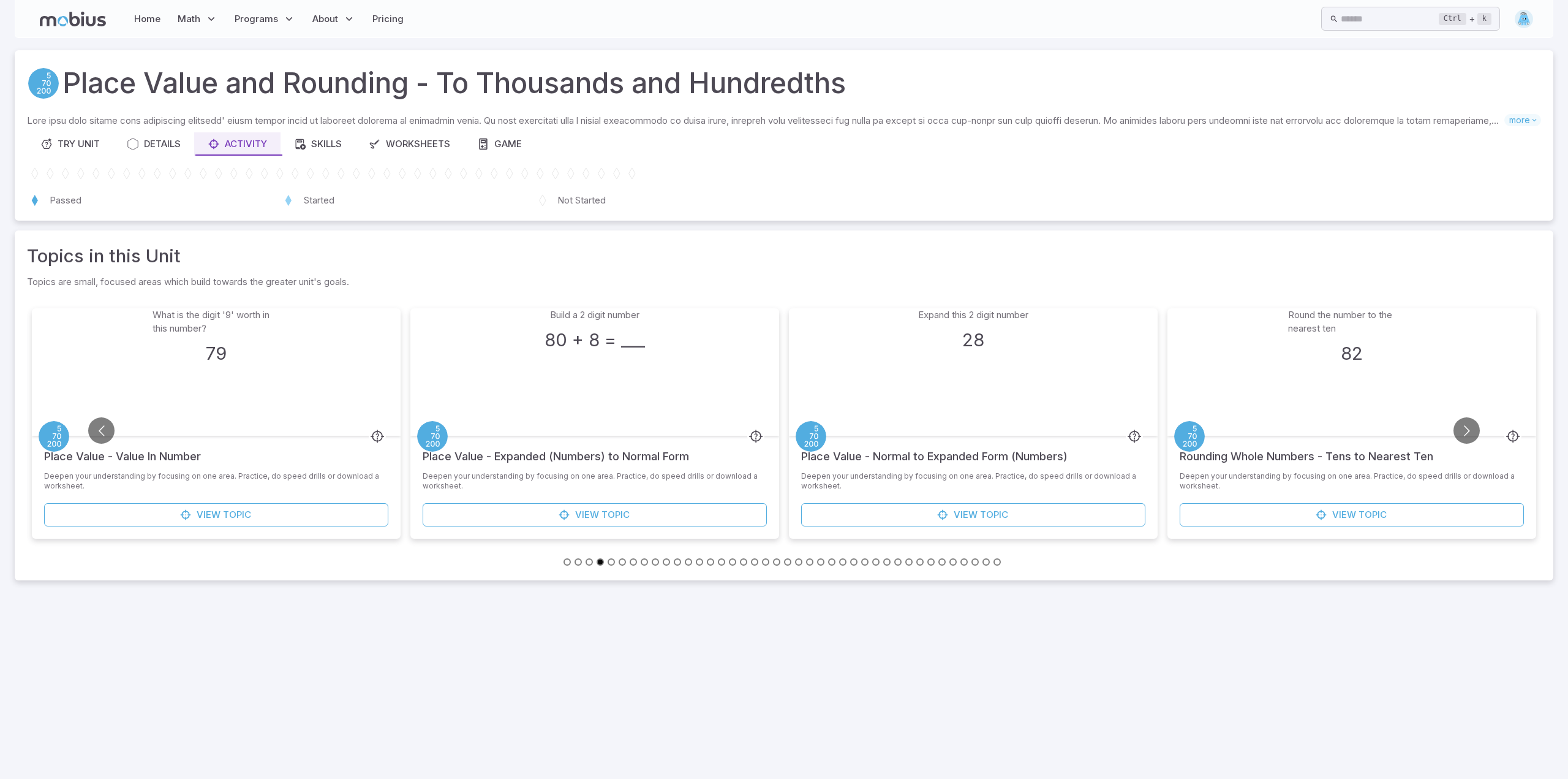
click at [1354, 355] on h3 "82" at bounding box center [1352, 354] width 22 height 27
click at [1361, 506] on link "View Topic" at bounding box center [1352, 514] width 344 height 23
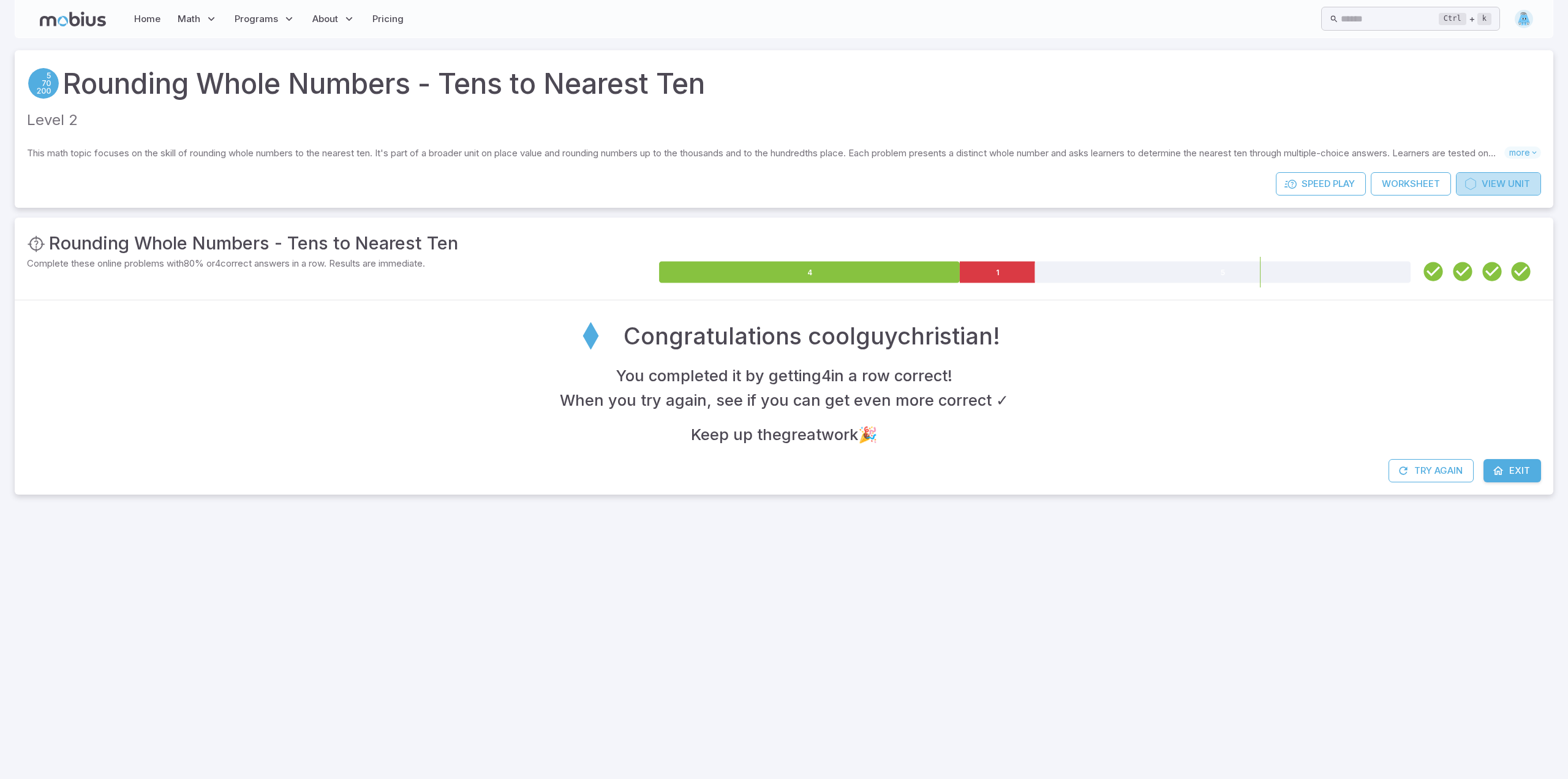
click at [1487, 180] on span "View" at bounding box center [1493, 184] width 24 height 13
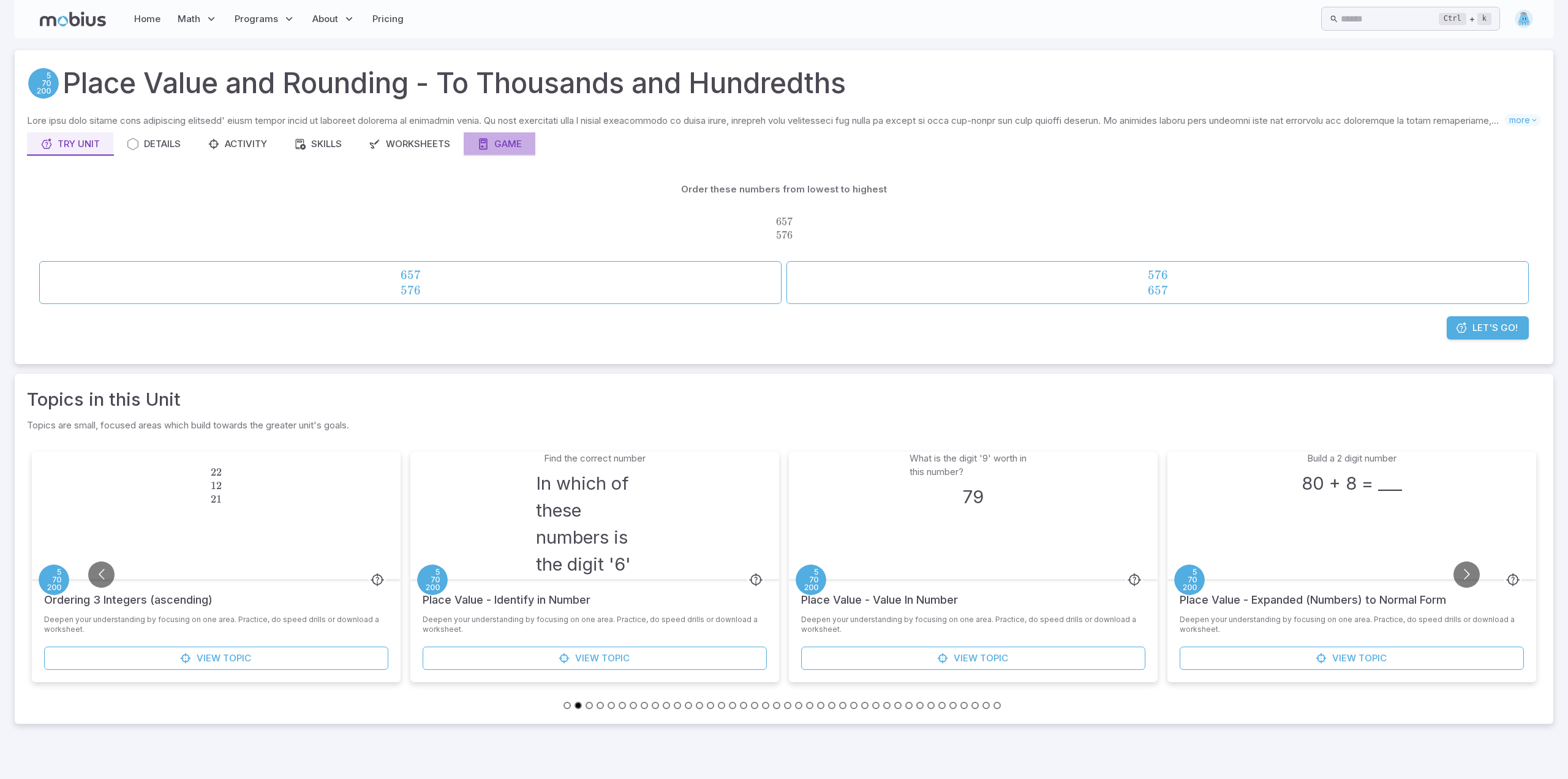
click at [504, 146] on div "Game" at bounding box center [500, 144] width 45 height 13
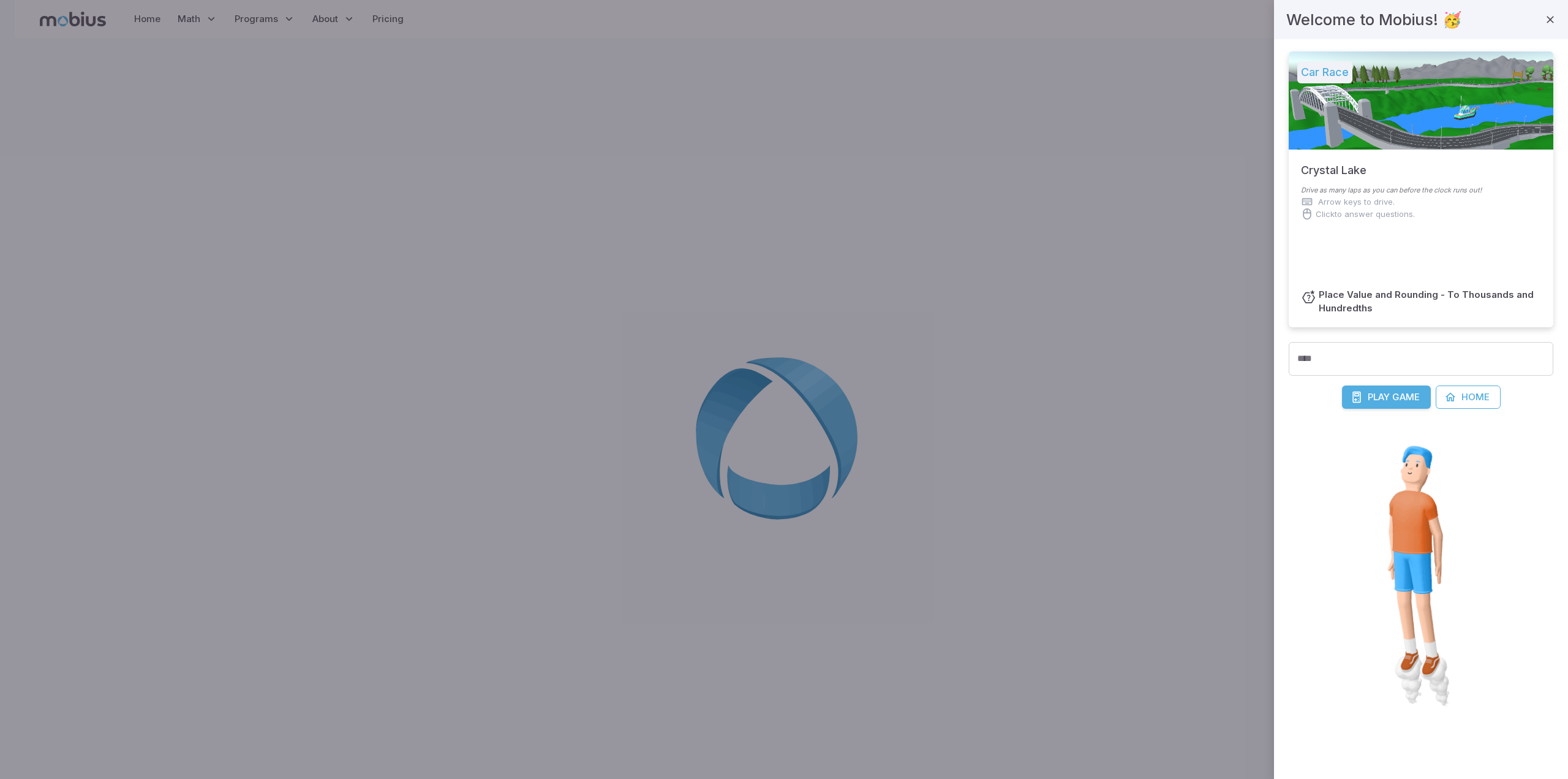
click at [1385, 399] on span "Play" at bounding box center [1378, 397] width 22 height 13
